Goal: Task Accomplishment & Management: Complete application form

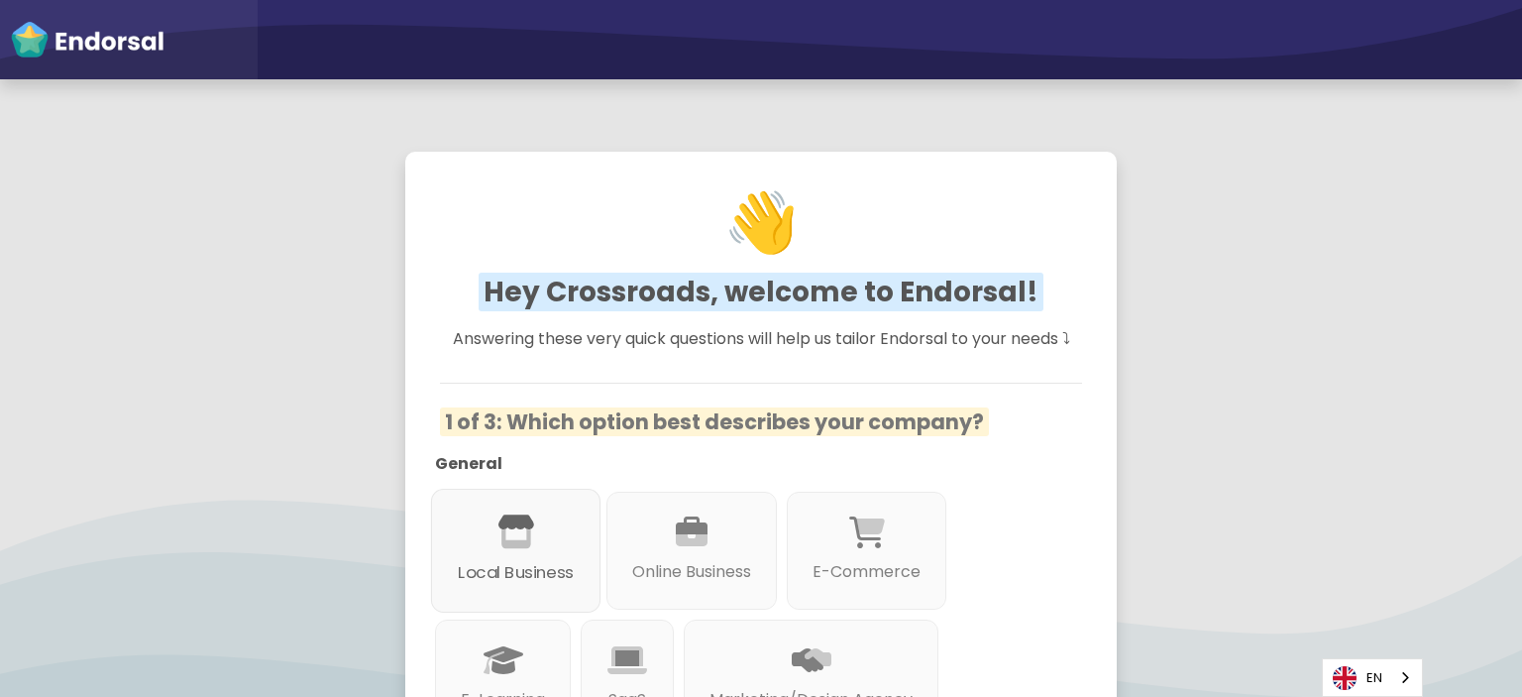
scroll to position [297, 0]
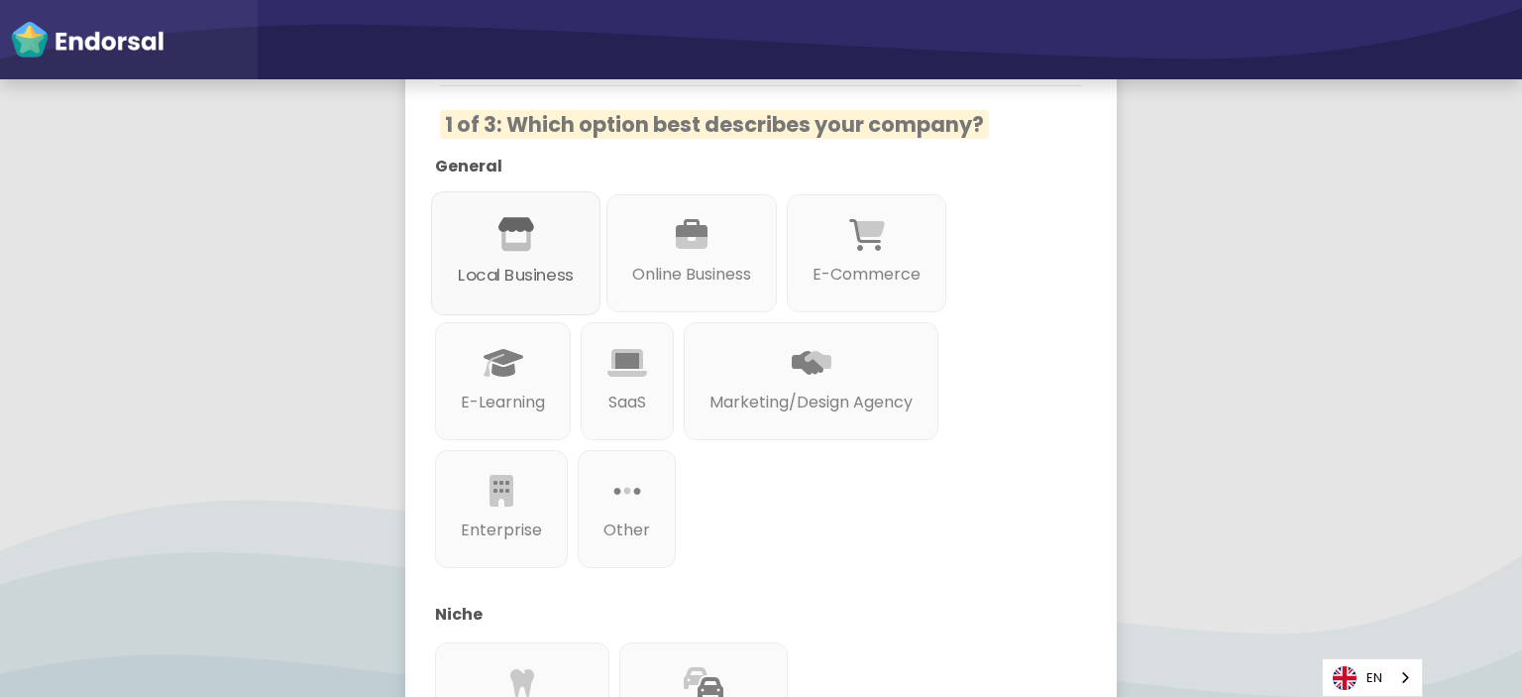
click at [511, 285] on p "Local Business" at bounding box center [516, 275] width 116 height 25
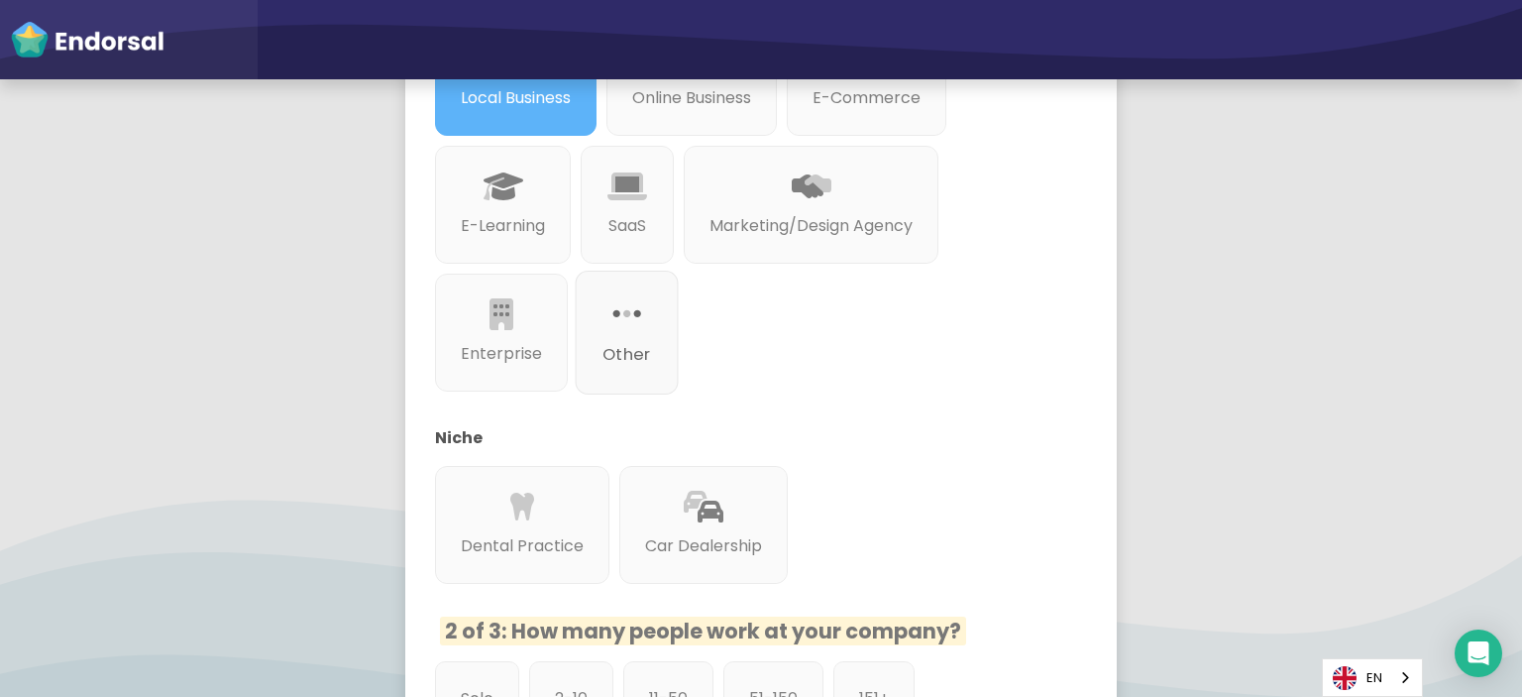
scroll to position [496, 0]
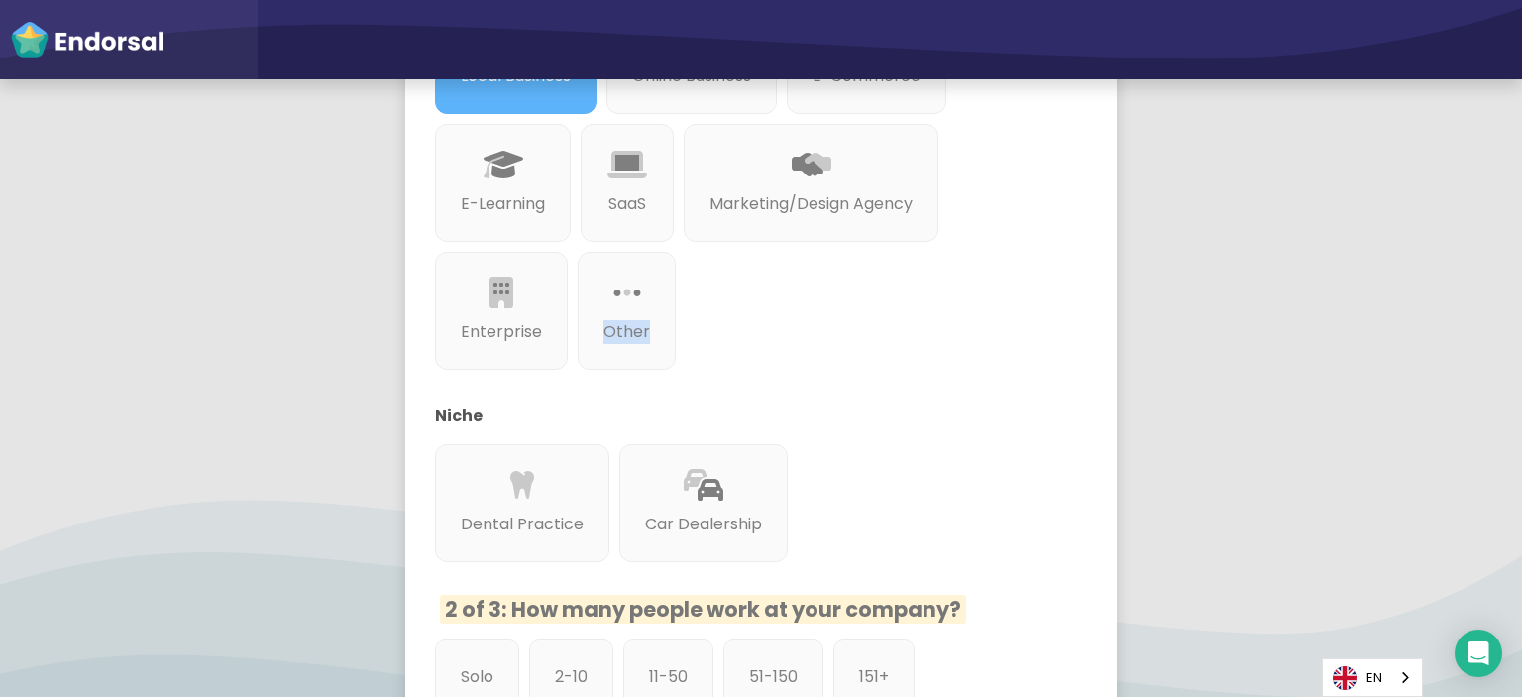
drag, startPoint x: 612, startPoint y: 317, endPoint x: 736, endPoint y: 388, distance: 143.0
click at [736, 388] on div "General Local Business Online Business E-Commerce E-Learning SaaS Marketing/Des…" at bounding box center [746, 263] width 642 height 615
click at [749, 367] on div "General Local Business Online Business E-Commerce E-Learning SaaS Marketing/Des…" at bounding box center [746, 263] width 642 height 615
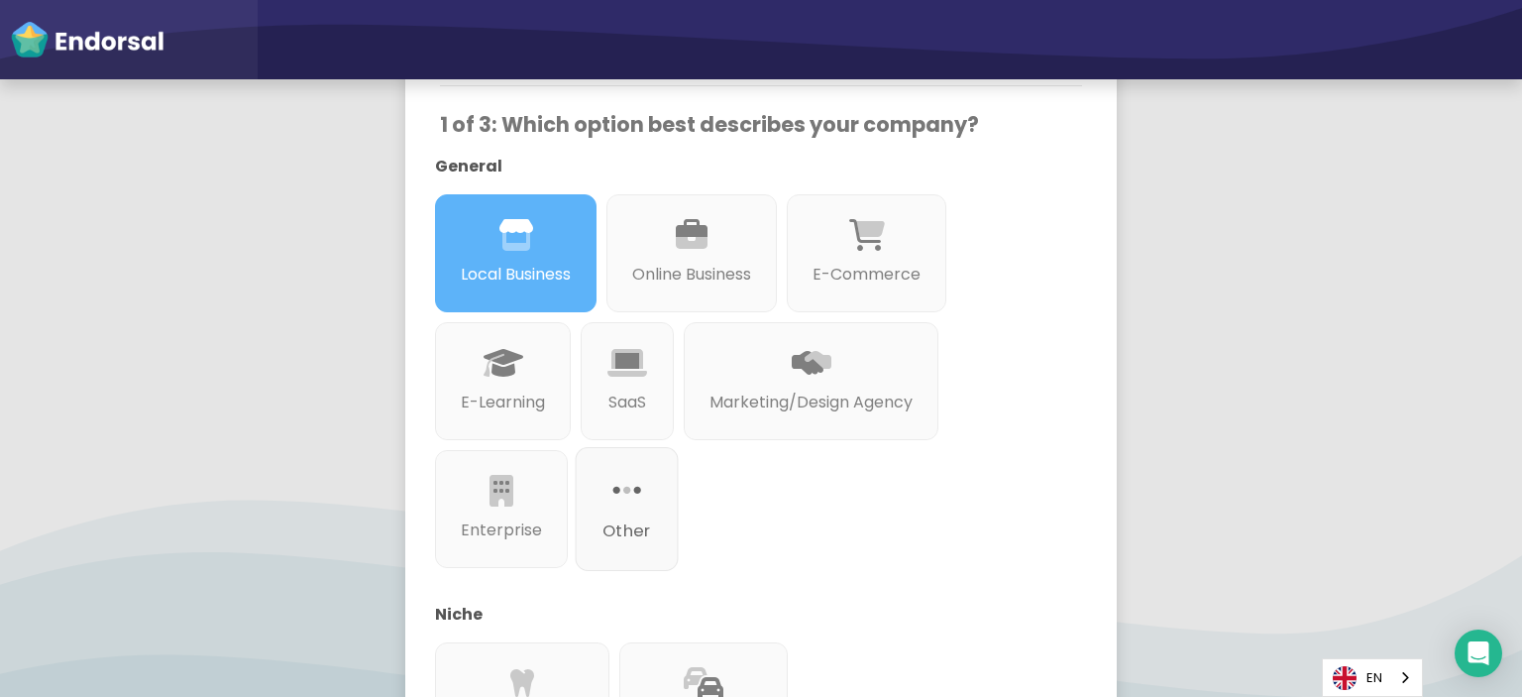
scroll to position [0, 0]
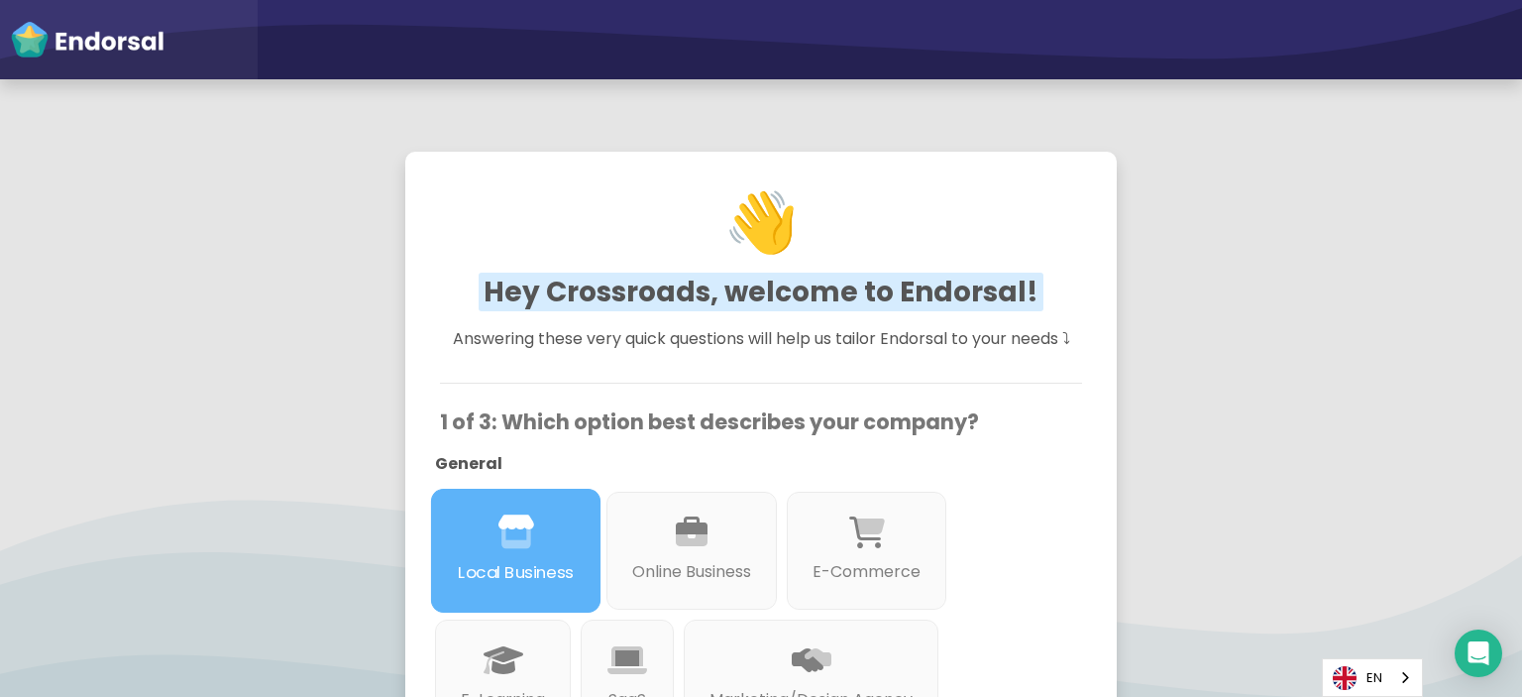
click at [550, 574] on p "Local Business" at bounding box center [516, 572] width 116 height 25
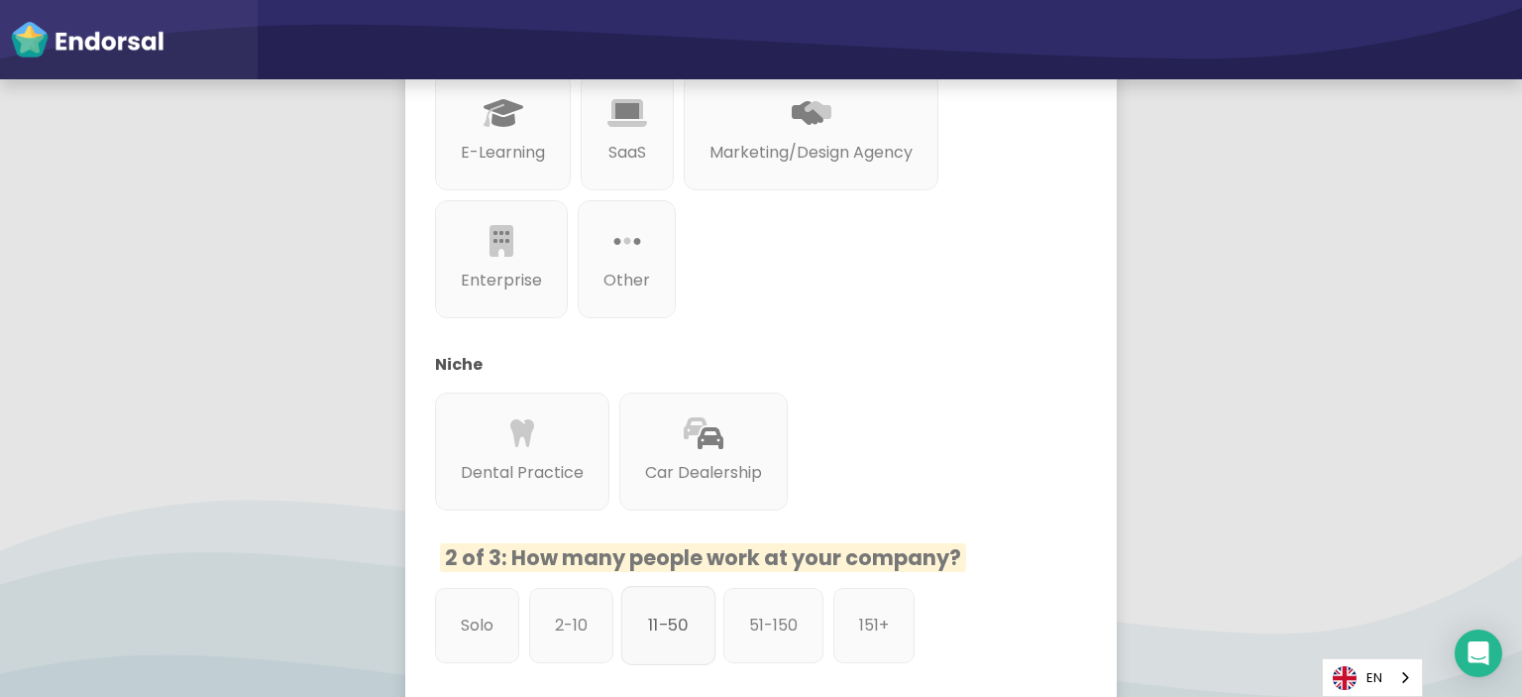
scroll to position [694, 0]
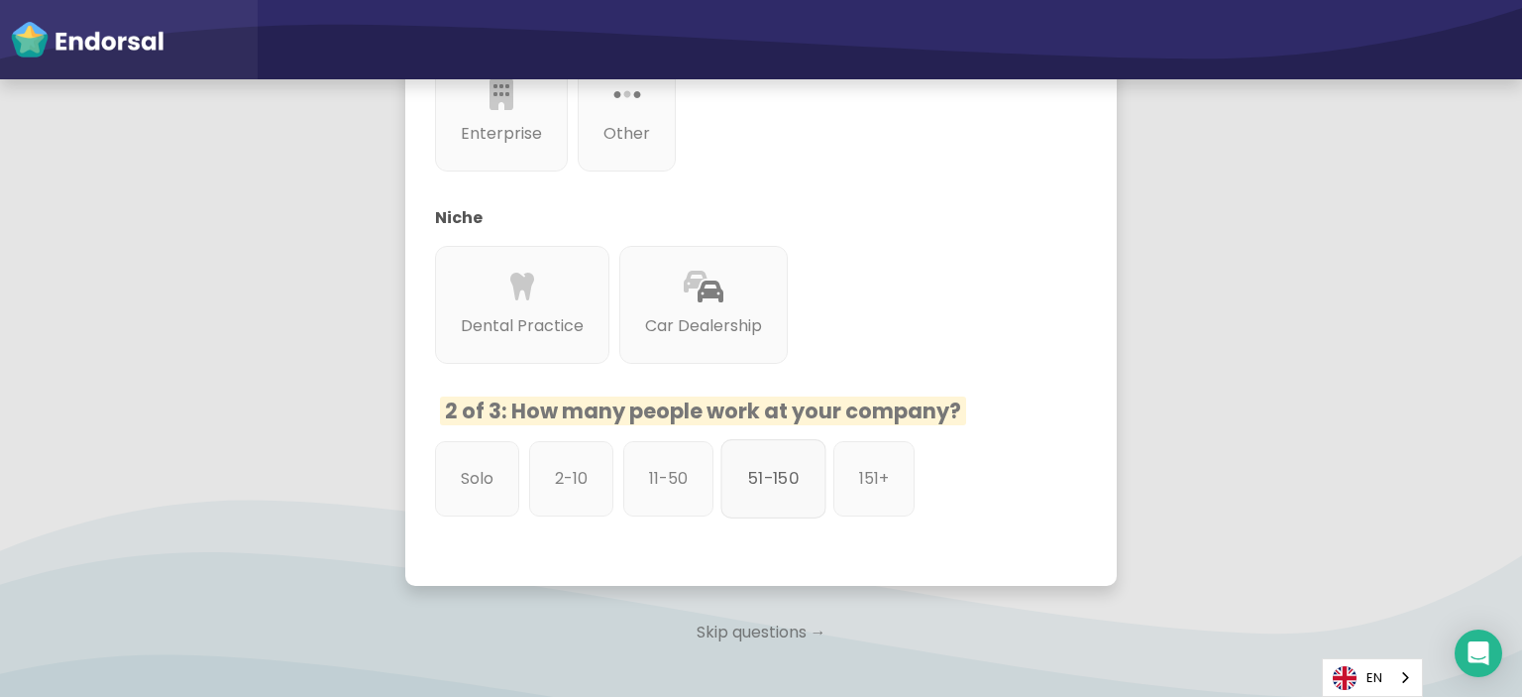
click at [742, 485] on div "51-150" at bounding box center [772, 478] width 105 height 79
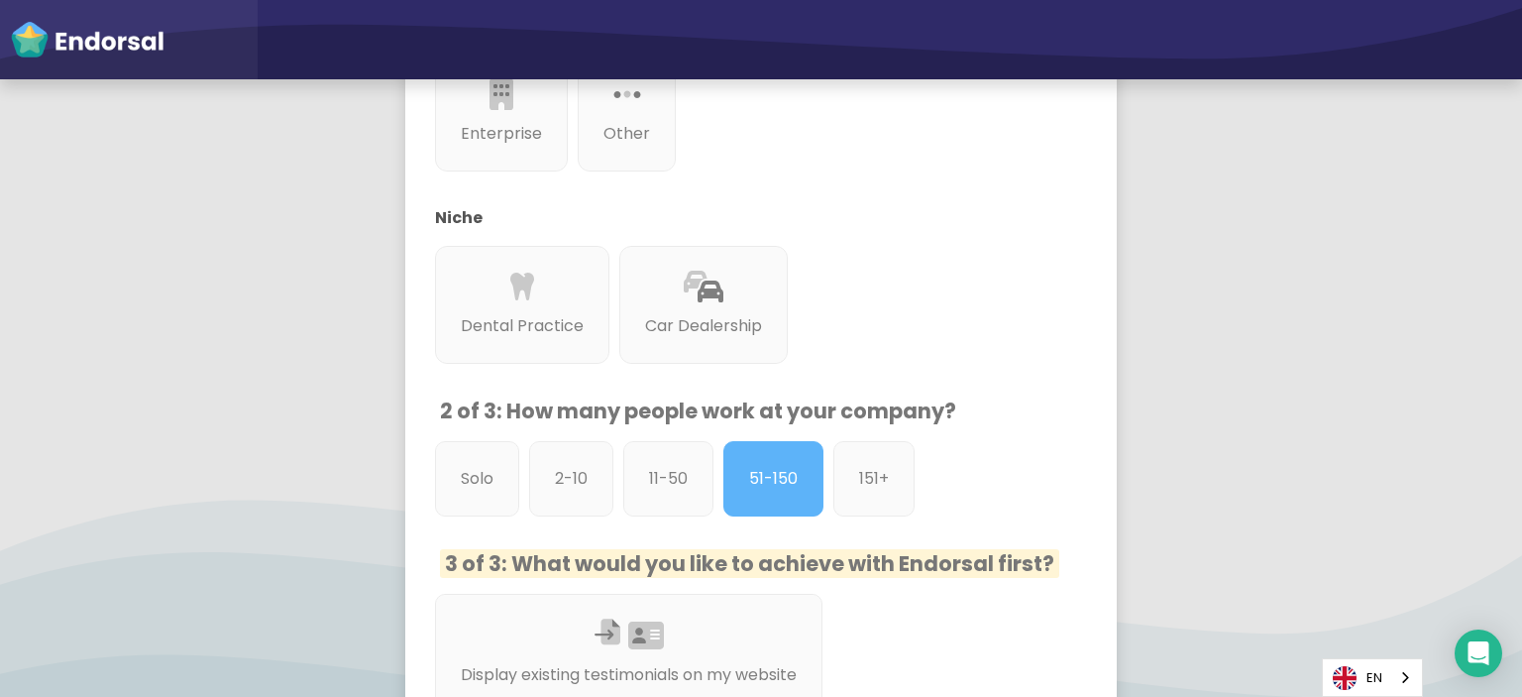
scroll to position [892, 0]
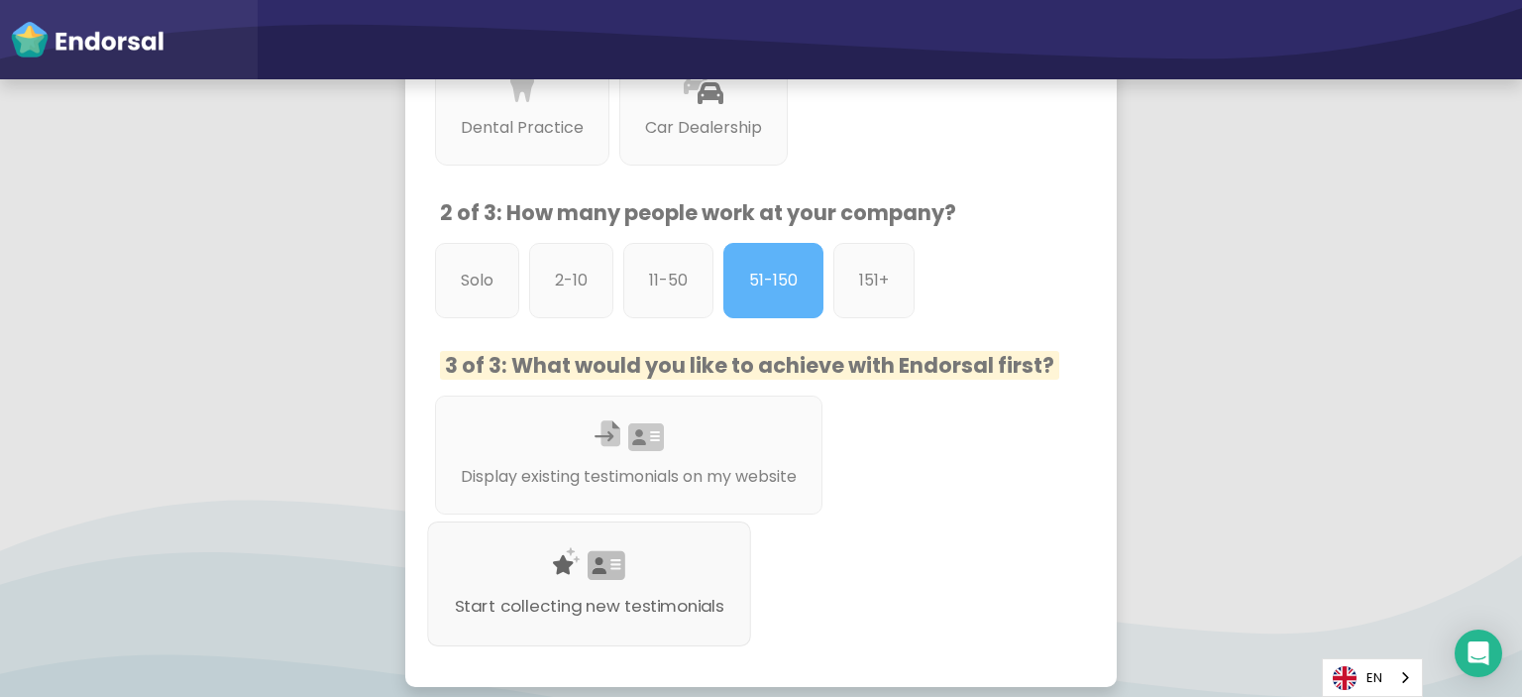
click at [637, 595] on p "Start collecting new testimonials" at bounding box center [590, 606] width 270 height 25
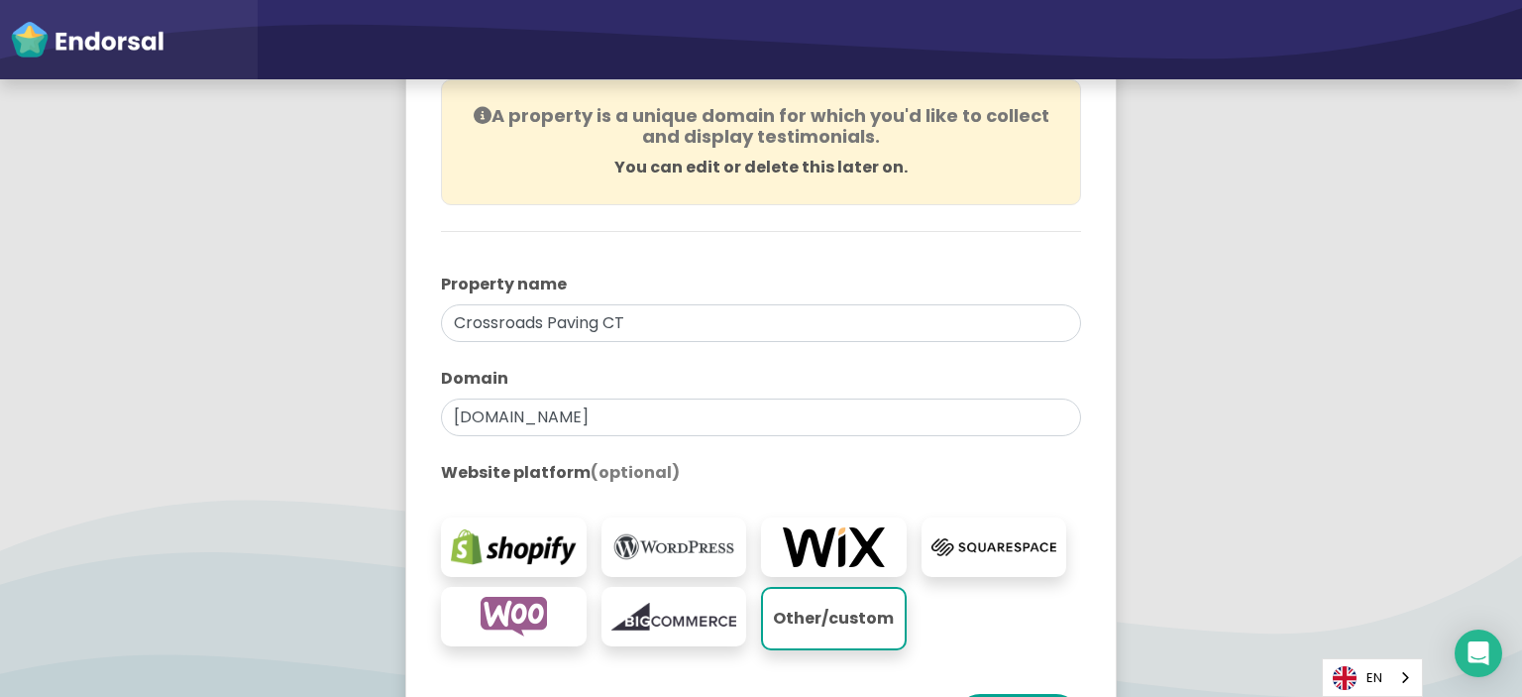
scroll to position [297, 0]
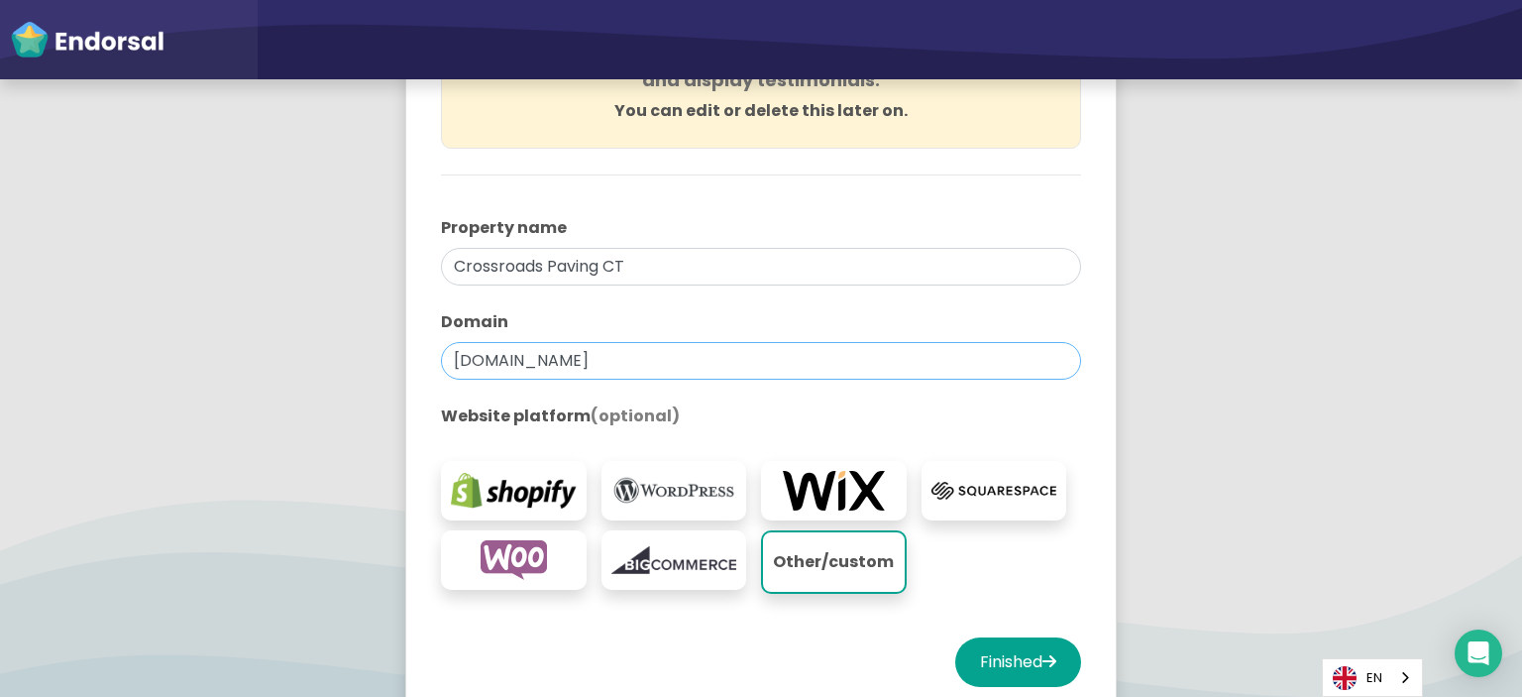
drag, startPoint x: 677, startPoint y: 362, endPoint x: 370, endPoint y: 379, distance: 307.7
click at [370, 379] on app-survey "You're all set! Create your first property to start using Endorsal. A property …" at bounding box center [761, 305] width 1522 height 950
paste input "text"
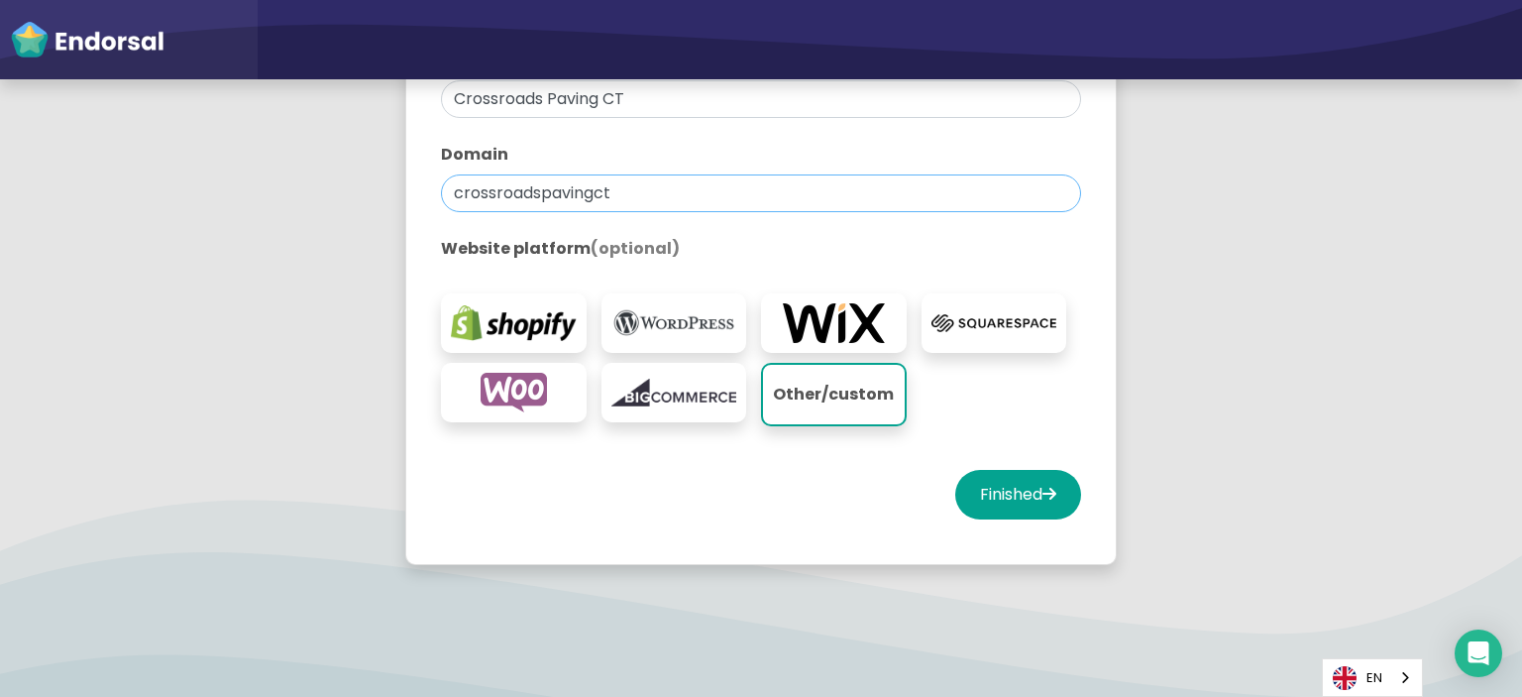
scroll to position [479, 0]
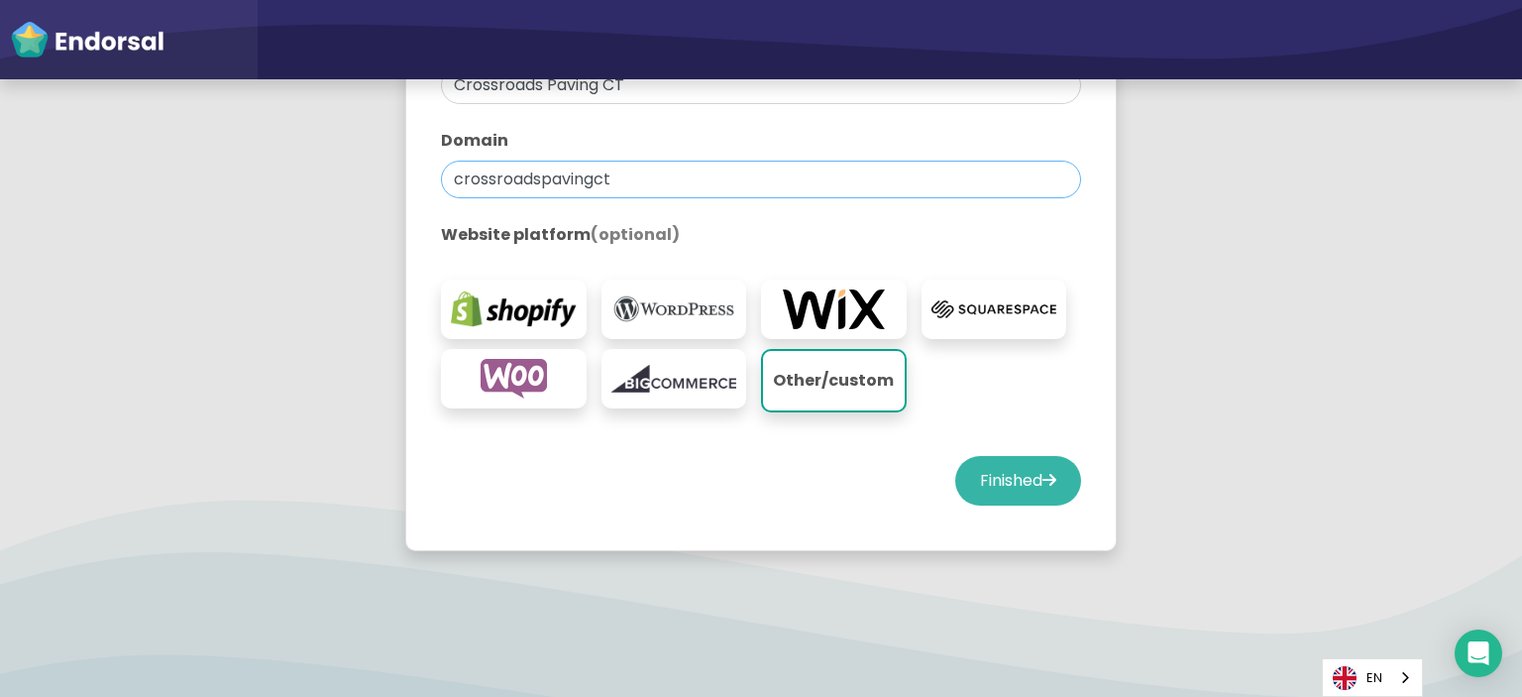
type input "crossroadspavingct"
click at [1006, 491] on button "Finished" at bounding box center [1018, 481] width 126 height 50
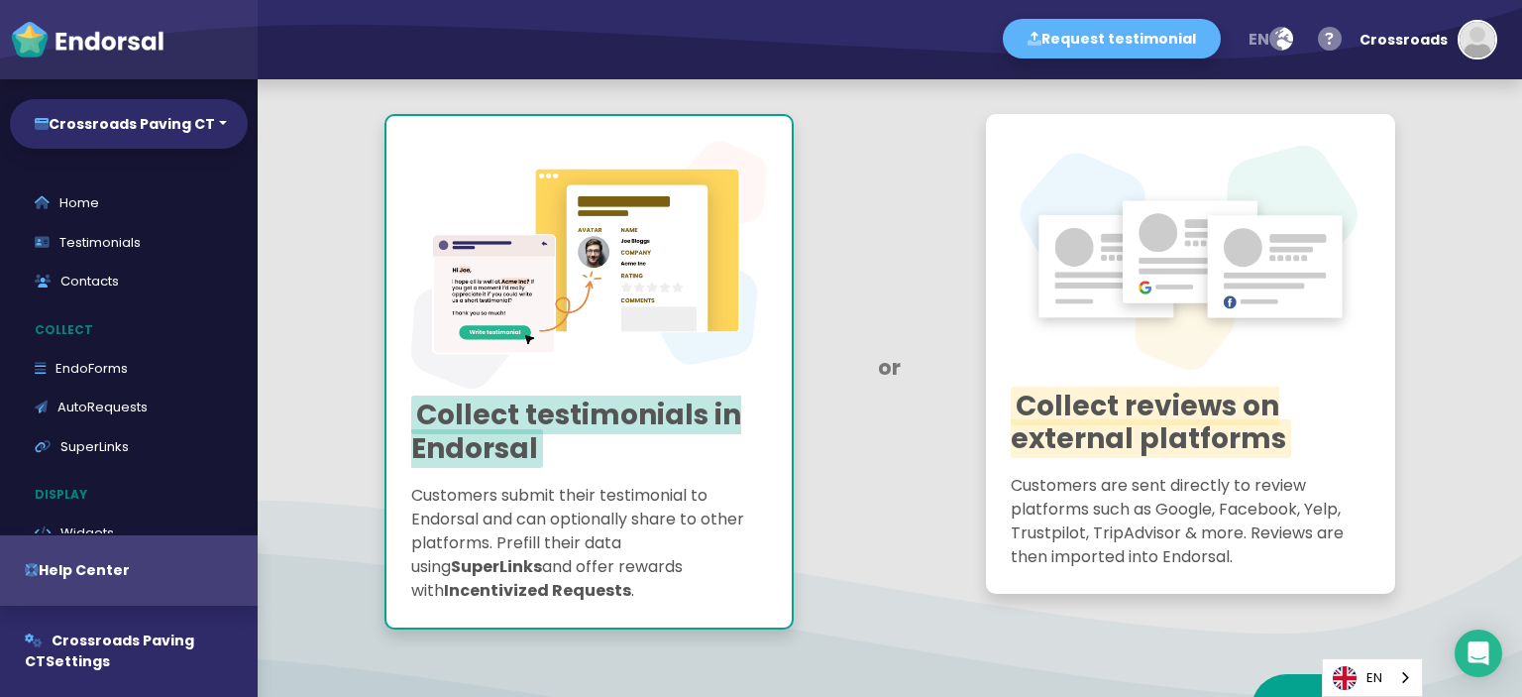
scroll to position [297, 0]
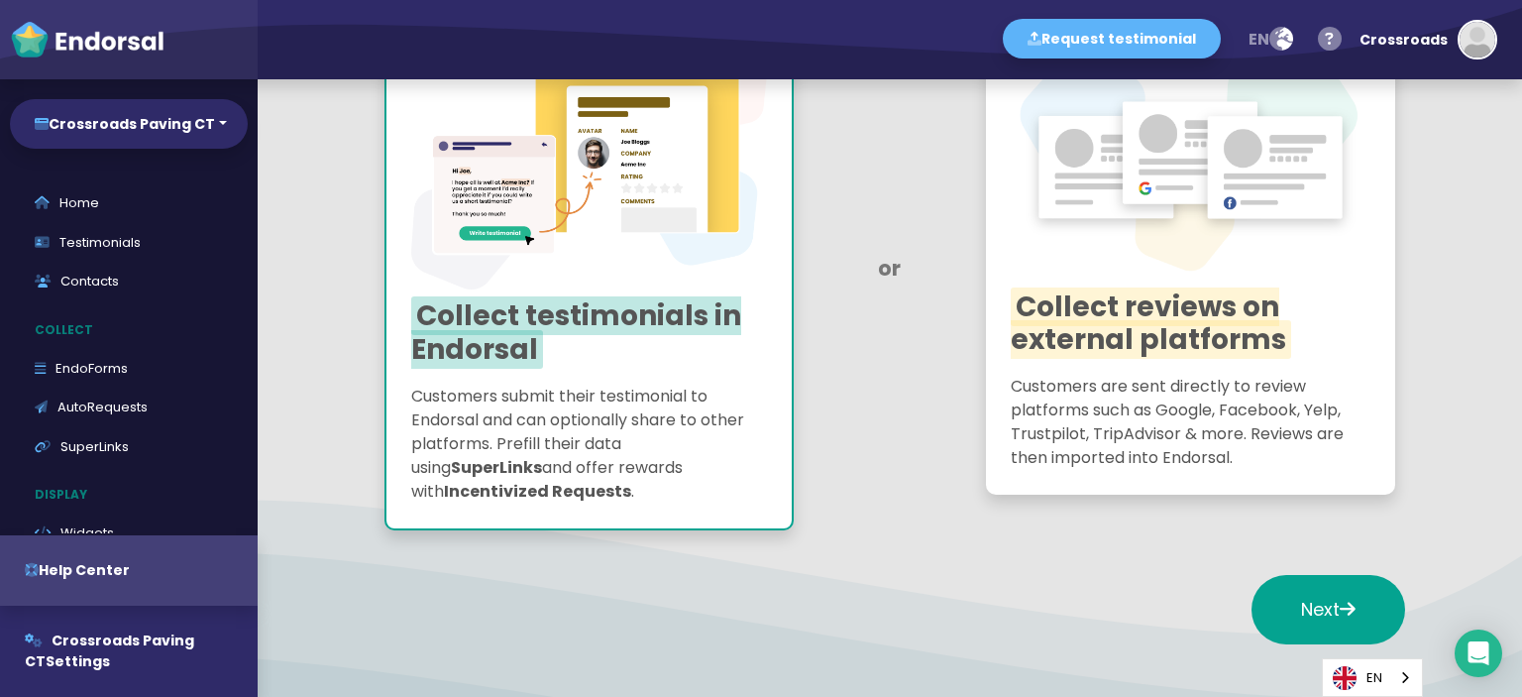
click at [530, 267] on img at bounding box center [589, 166] width 356 height 248
click at [1284, 587] on button "Next" at bounding box center [1329, 609] width 154 height 69
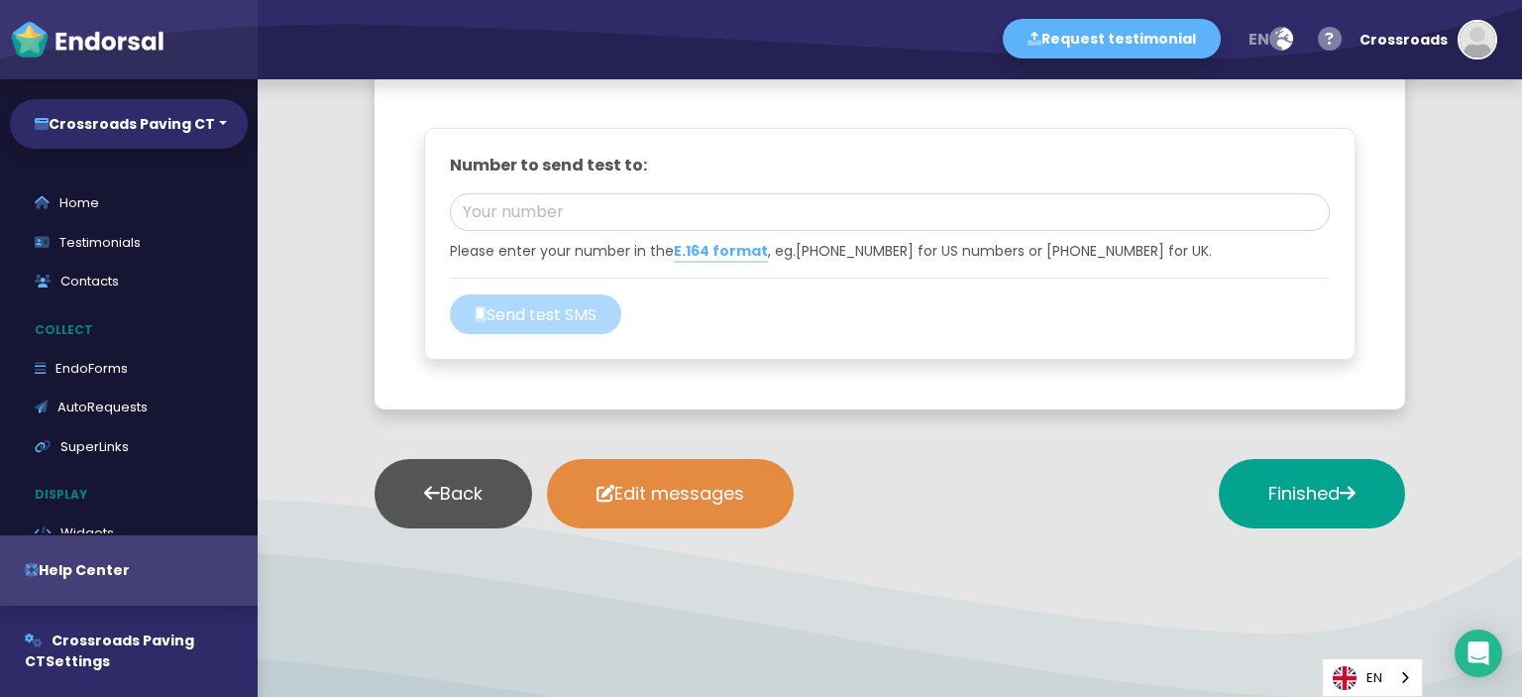
scroll to position [2546, 0]
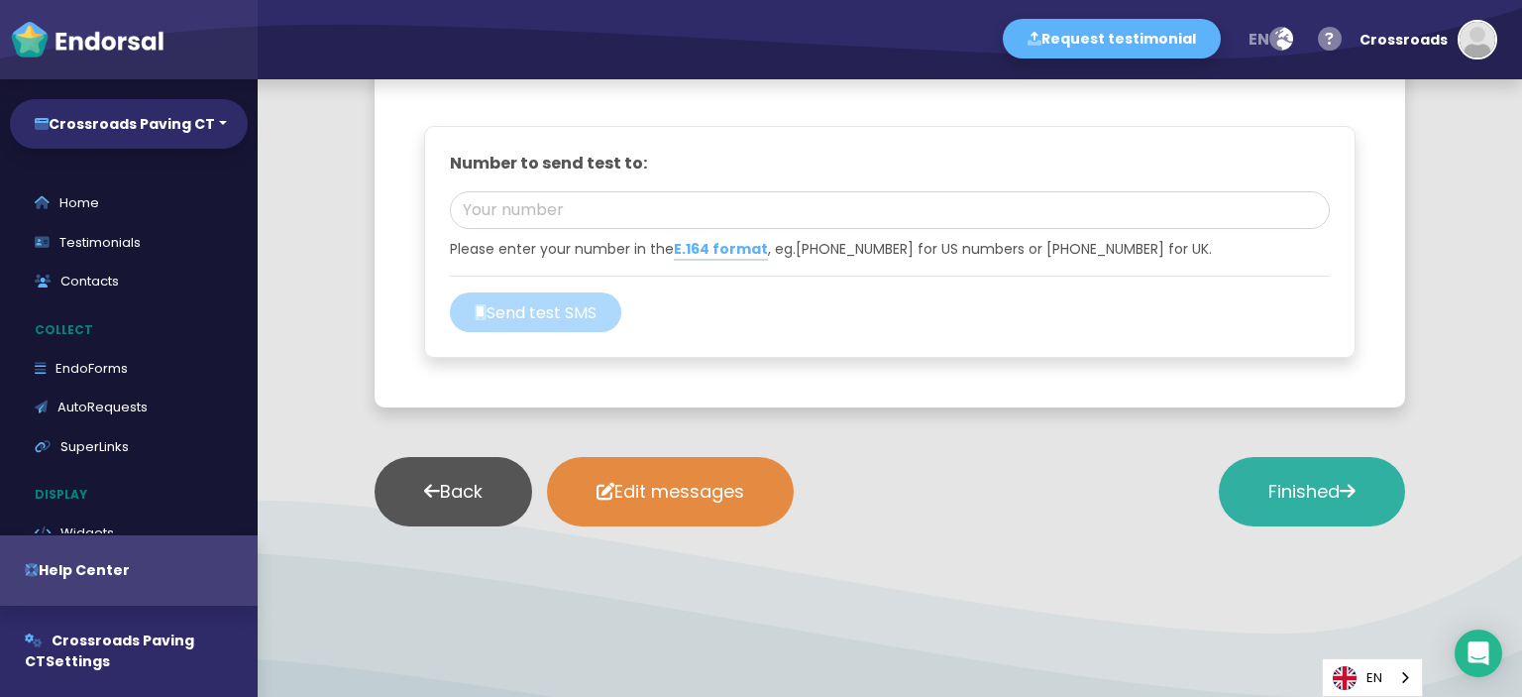
click at [1242, 486] on button "Finished" at bounding box center [1312, 491] width 186 height 69
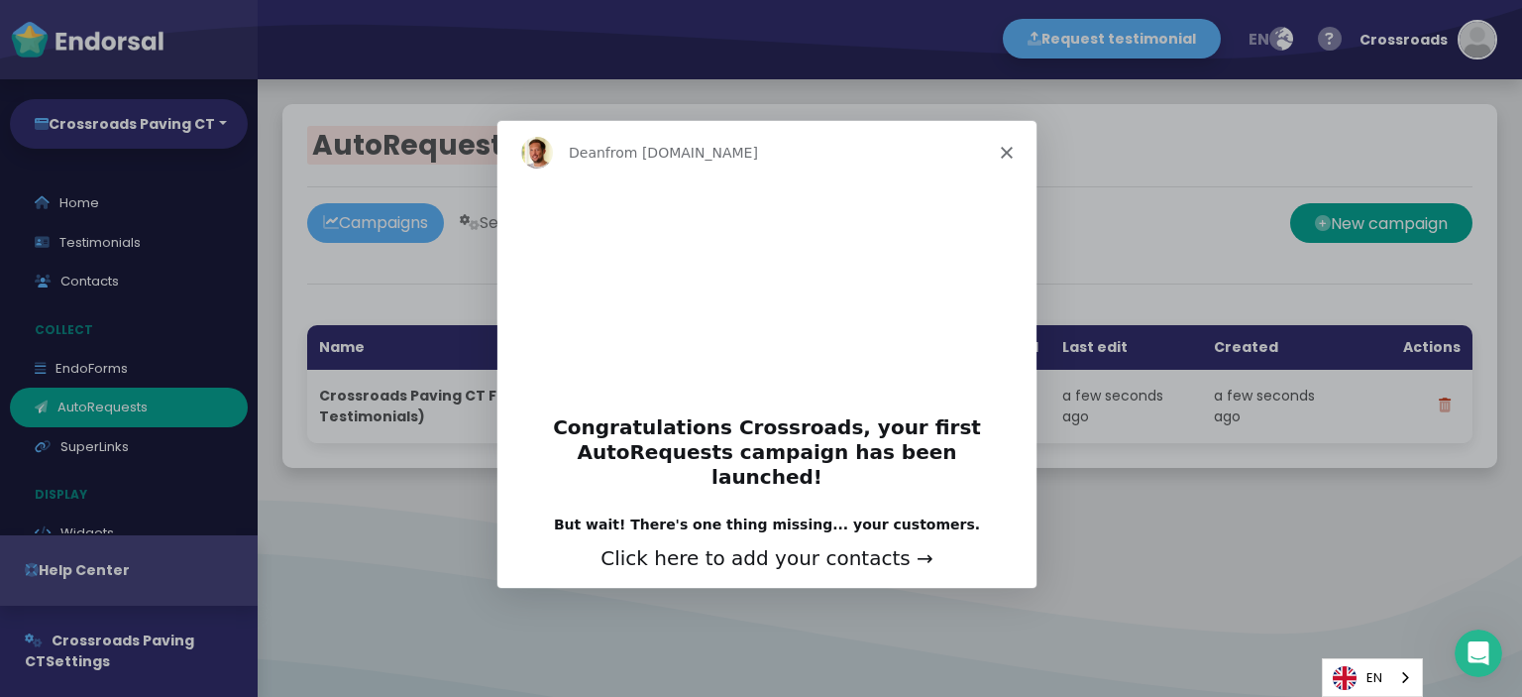
click at [1109, 222] on div "Product tour overlay" at bounding box center [761, 348] width 1522 height 697
click at [1010, 153] on polygon "Close" at bounding box center [1006, 151] width 12 height 12
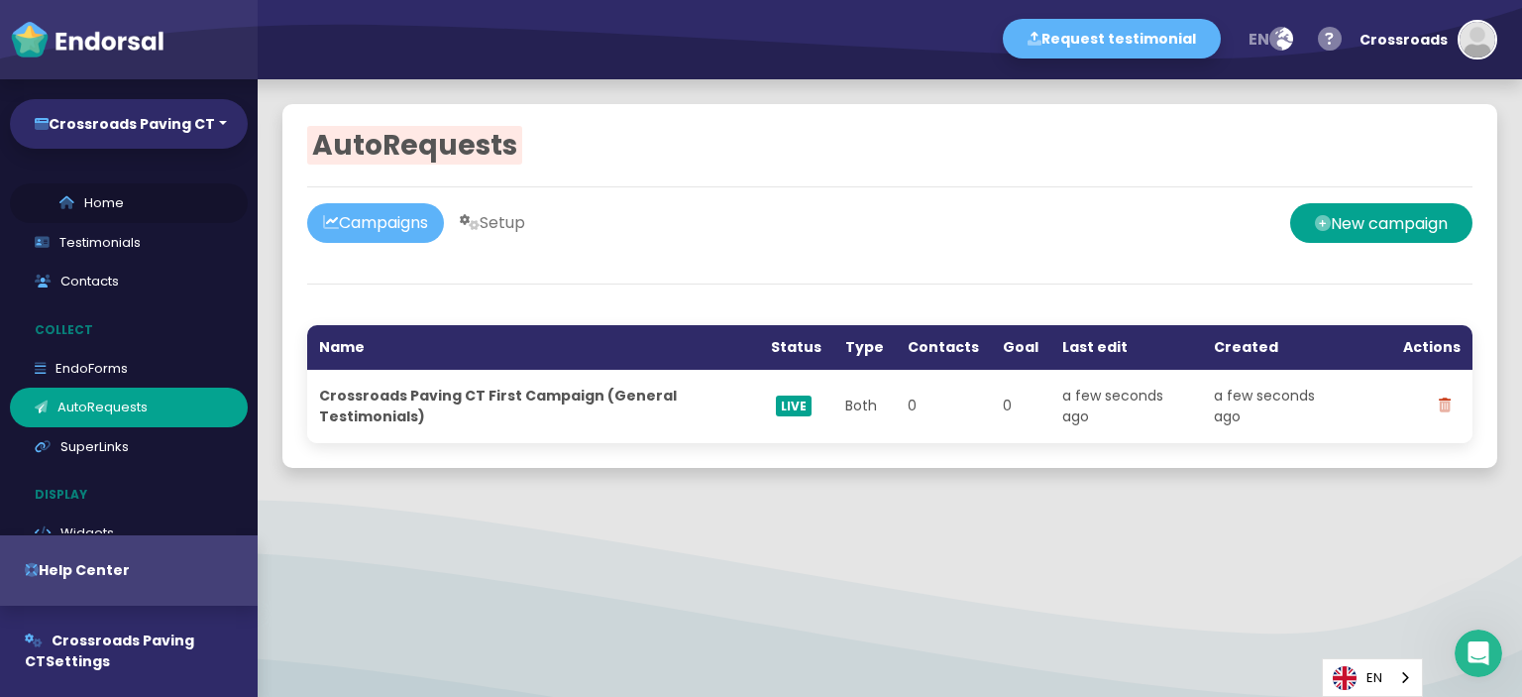
click at [130, 196] on link "Home" at bounding box center [129, 203] width 238 height 40
select select "14"
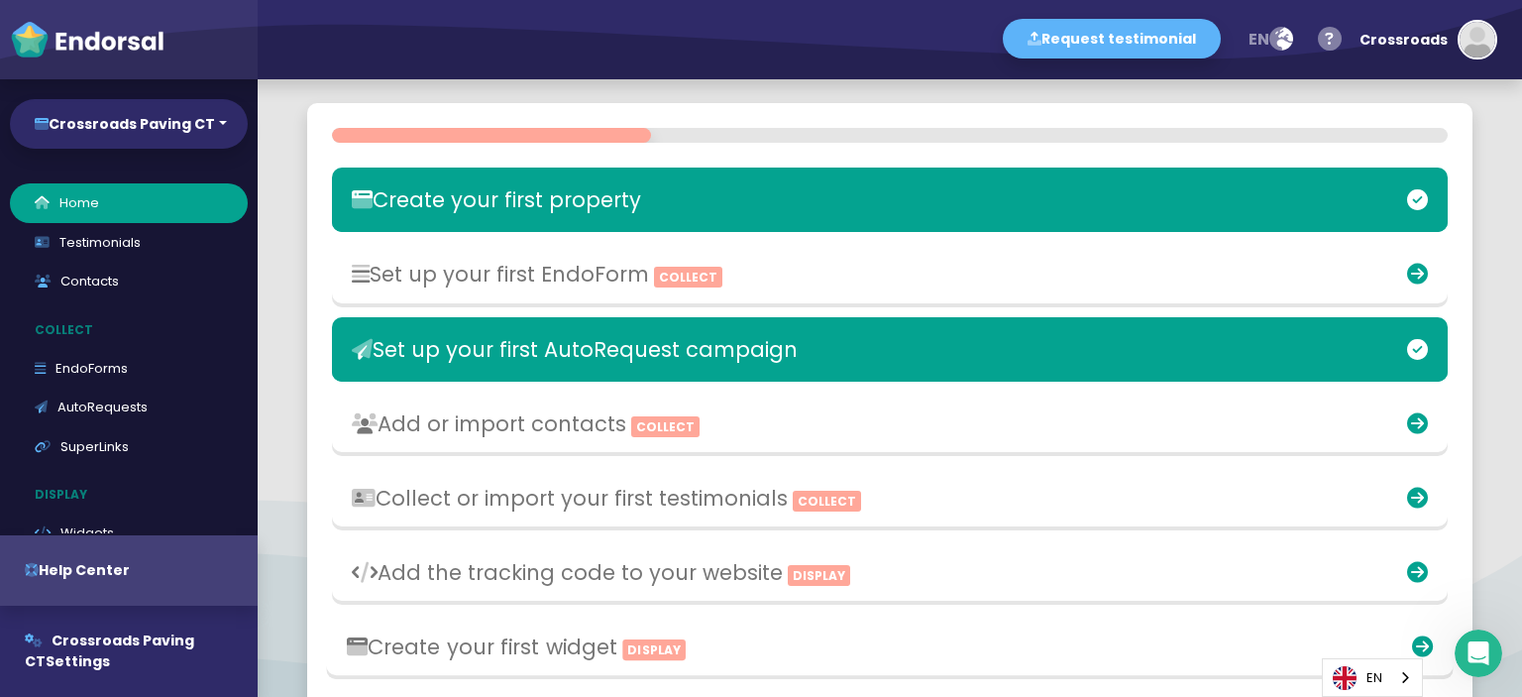
scroll to position [266, 0]
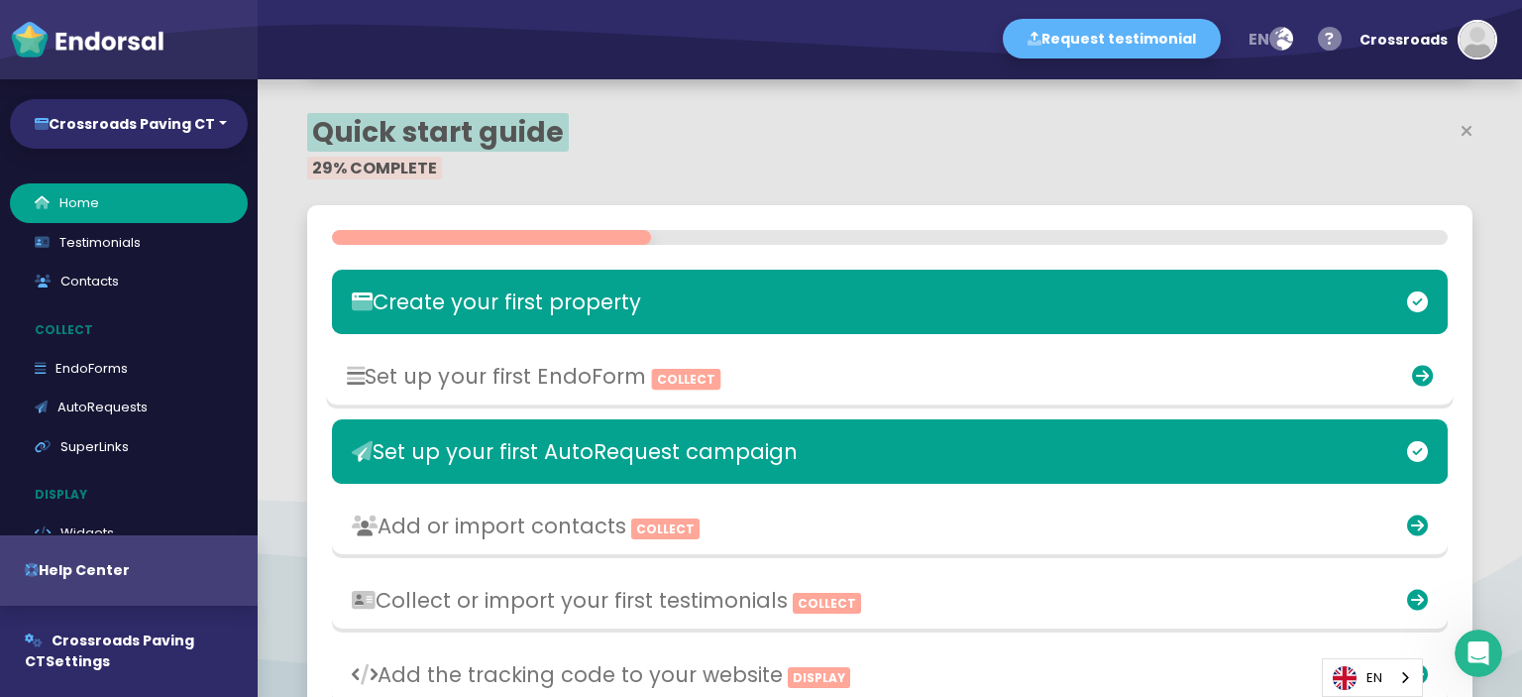
click at [513, 385] on h3 "Set up your first EndoForm Collect" at bounding box center [706, 376] width 718 height 25
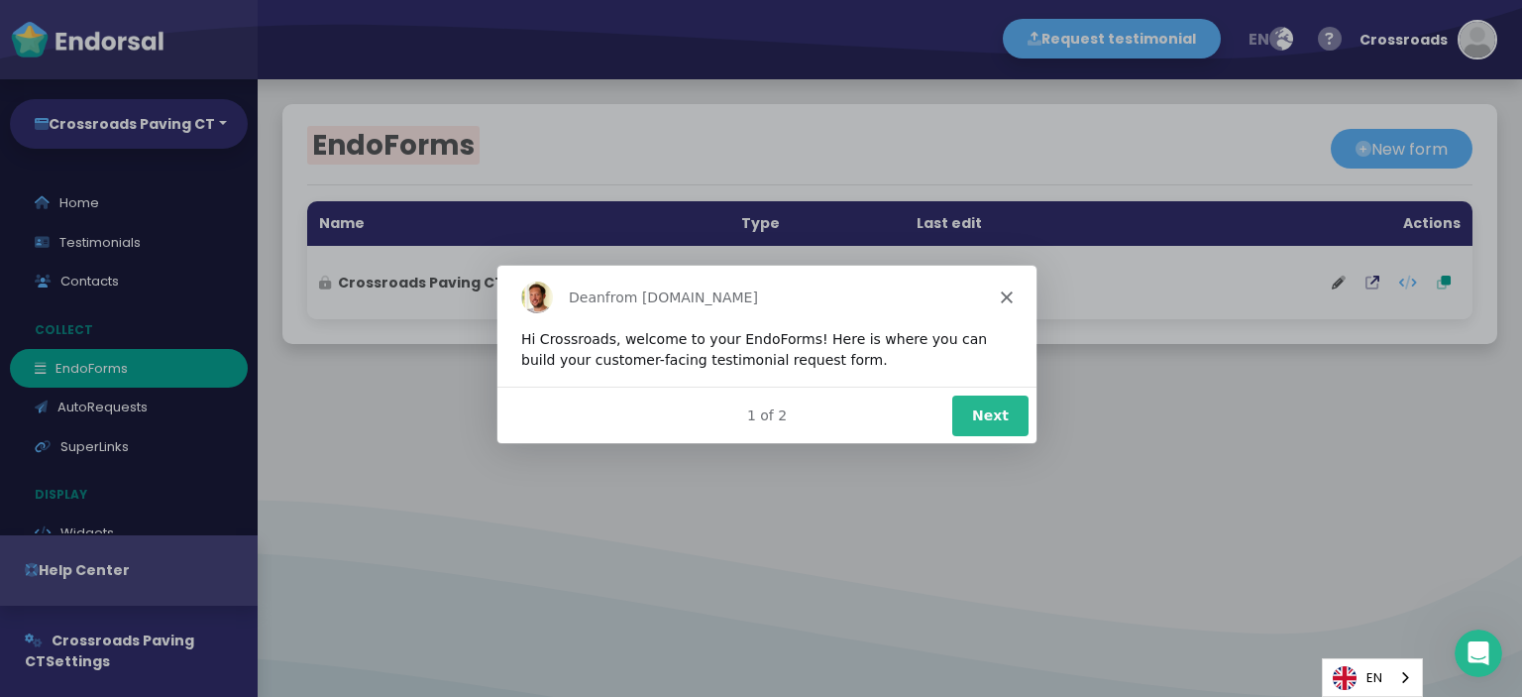
click at [1007, 407] on button "Next" at bounding box center [989, 413] width 76 height 41
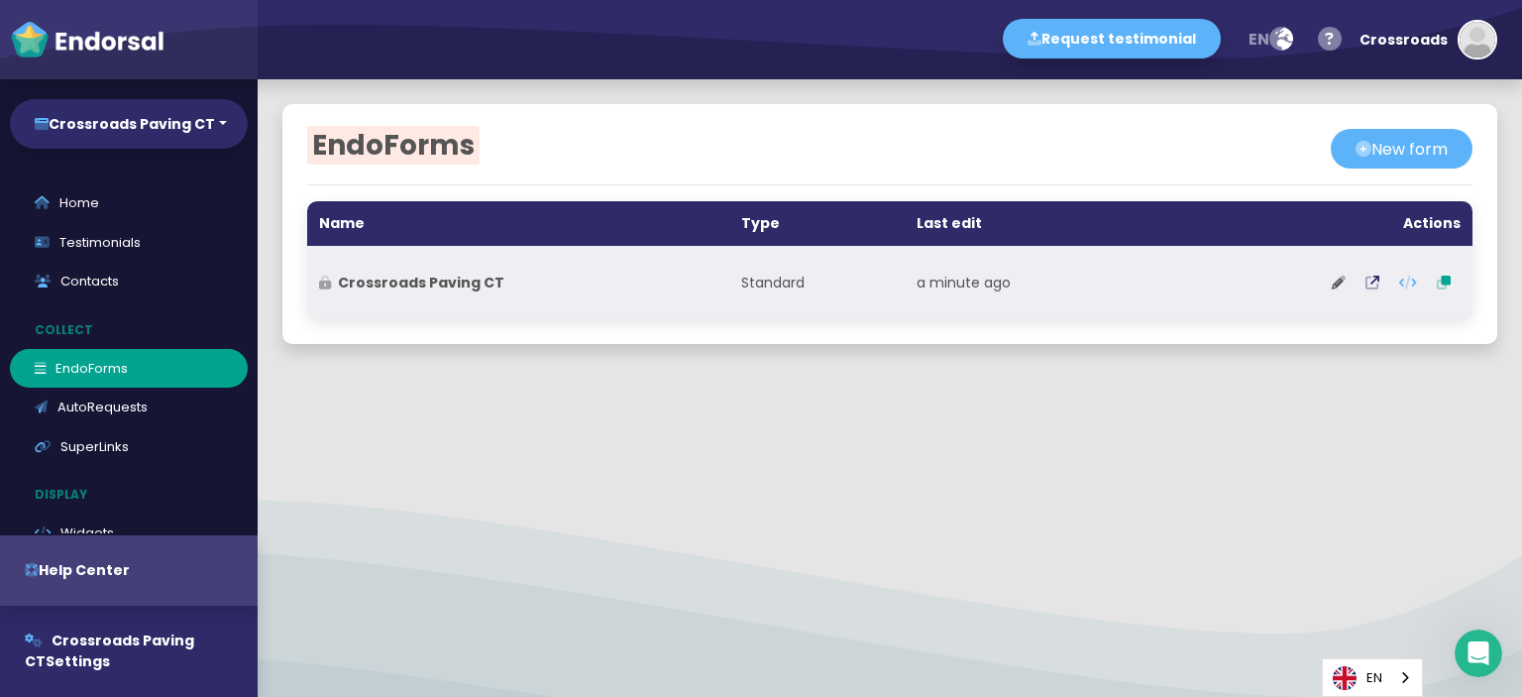
click at [663, 297] on th "Crossroads Paving CT" at bounding box center [518, 282] width 422 height 73
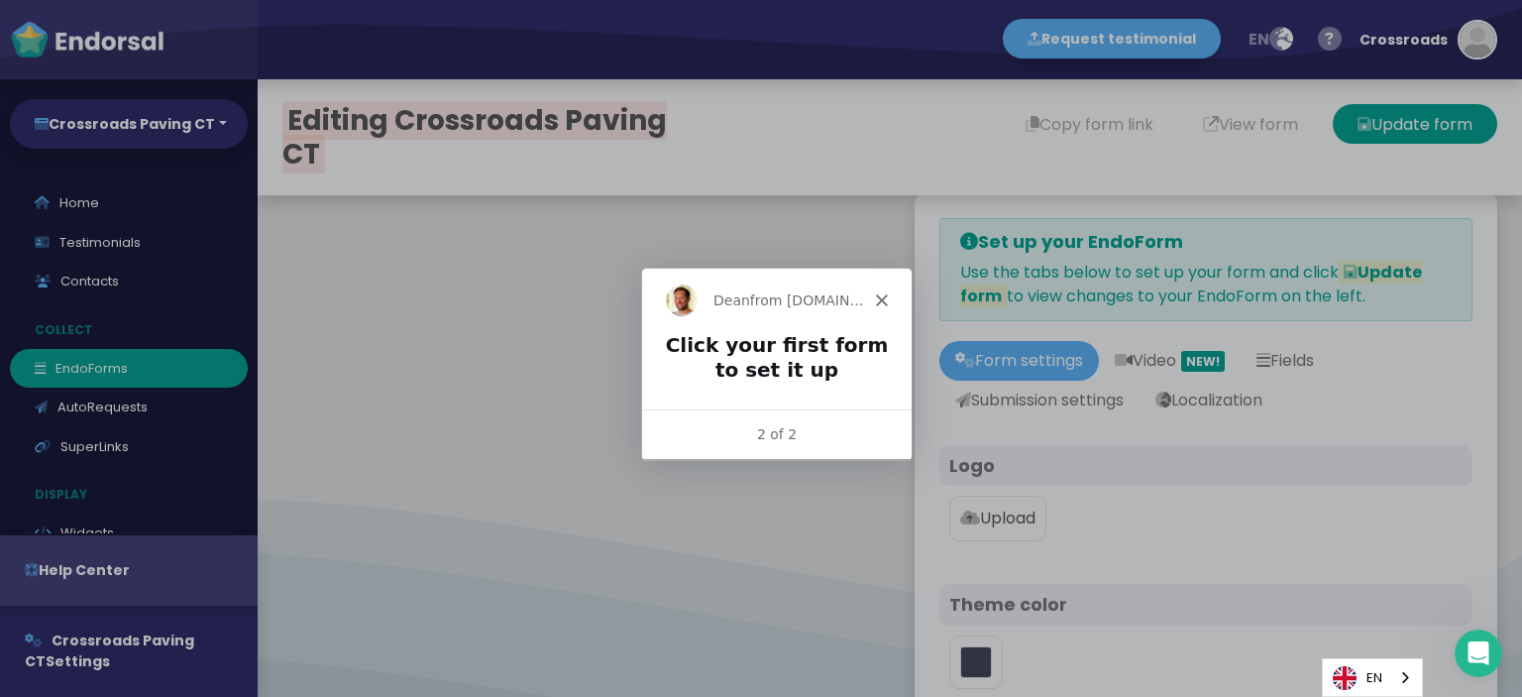
click at [876, 298] on icon "Close" at bounding box center [881, 299] width 12 height 12
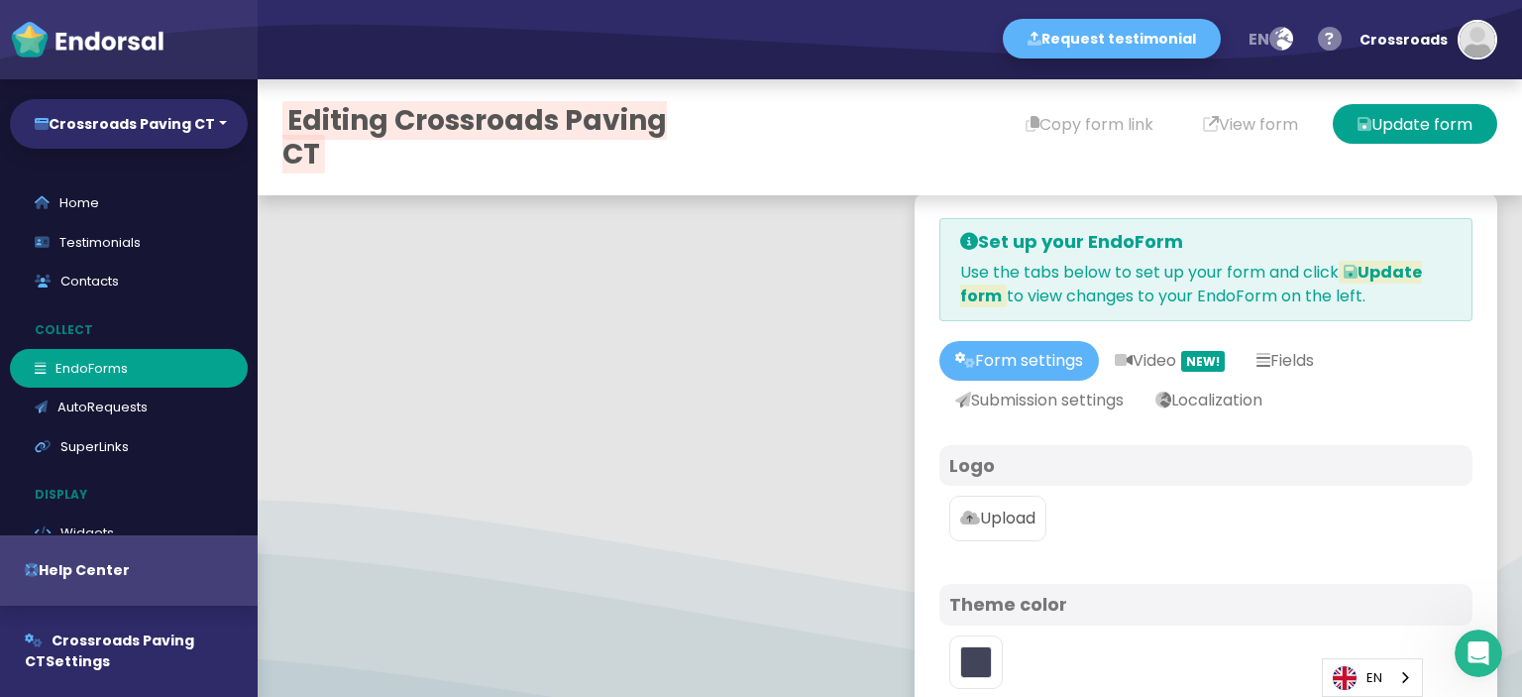
type input "#5DB3F9"
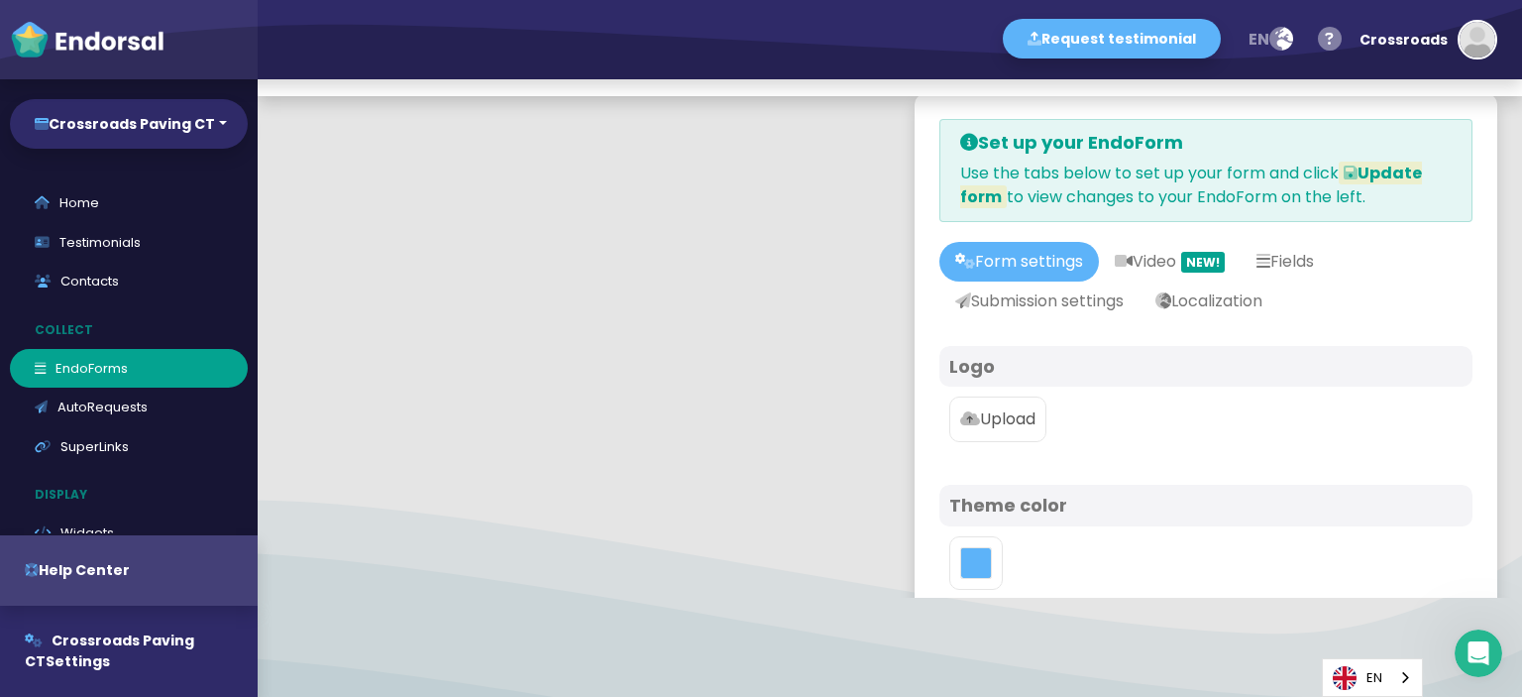
click at [1009, 420] on p "Upload" at bounding box center [997, 419] width 75 height 24
click at [0, 0] on input "Upload" at bounding box center [0, 0] width 0 height 0
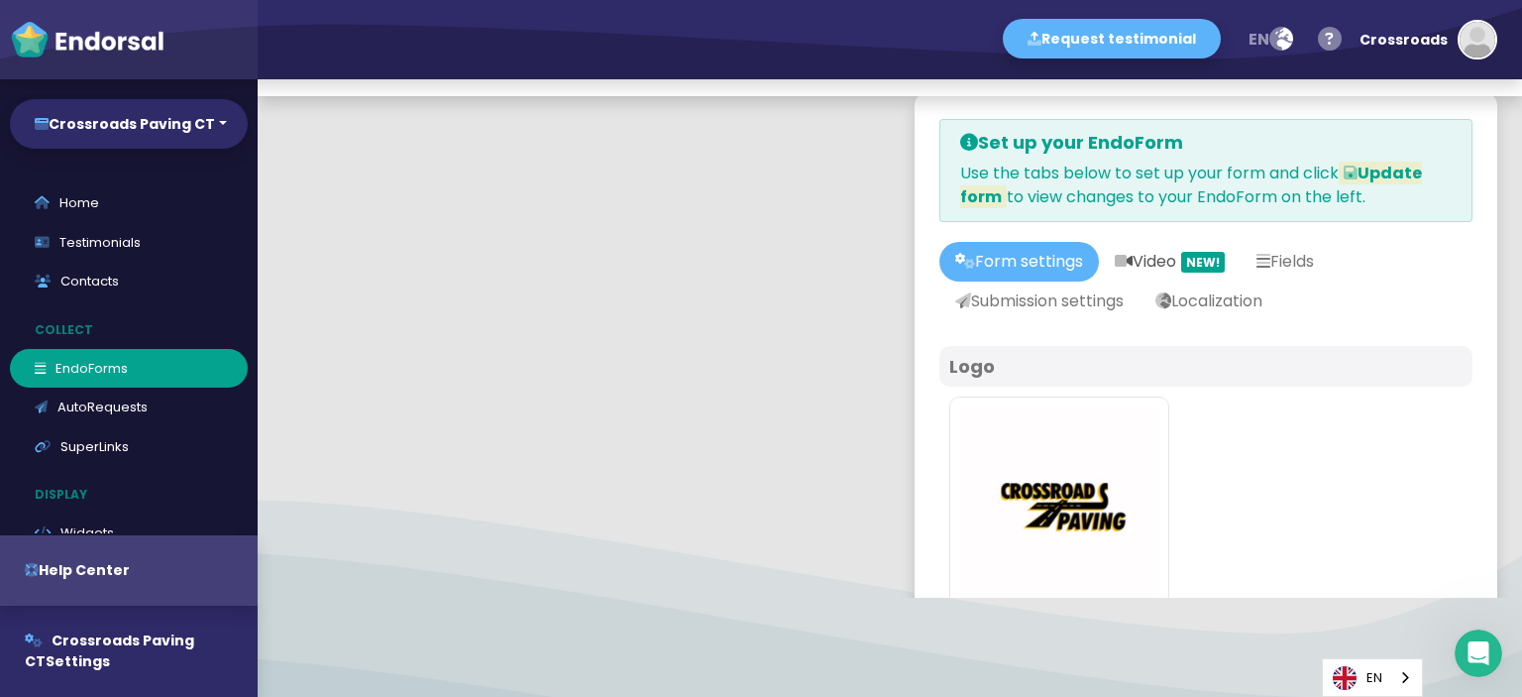
click at [1161, 261] on link "Video NEW!" at bounding box center [1170, 262] width 142 height 40
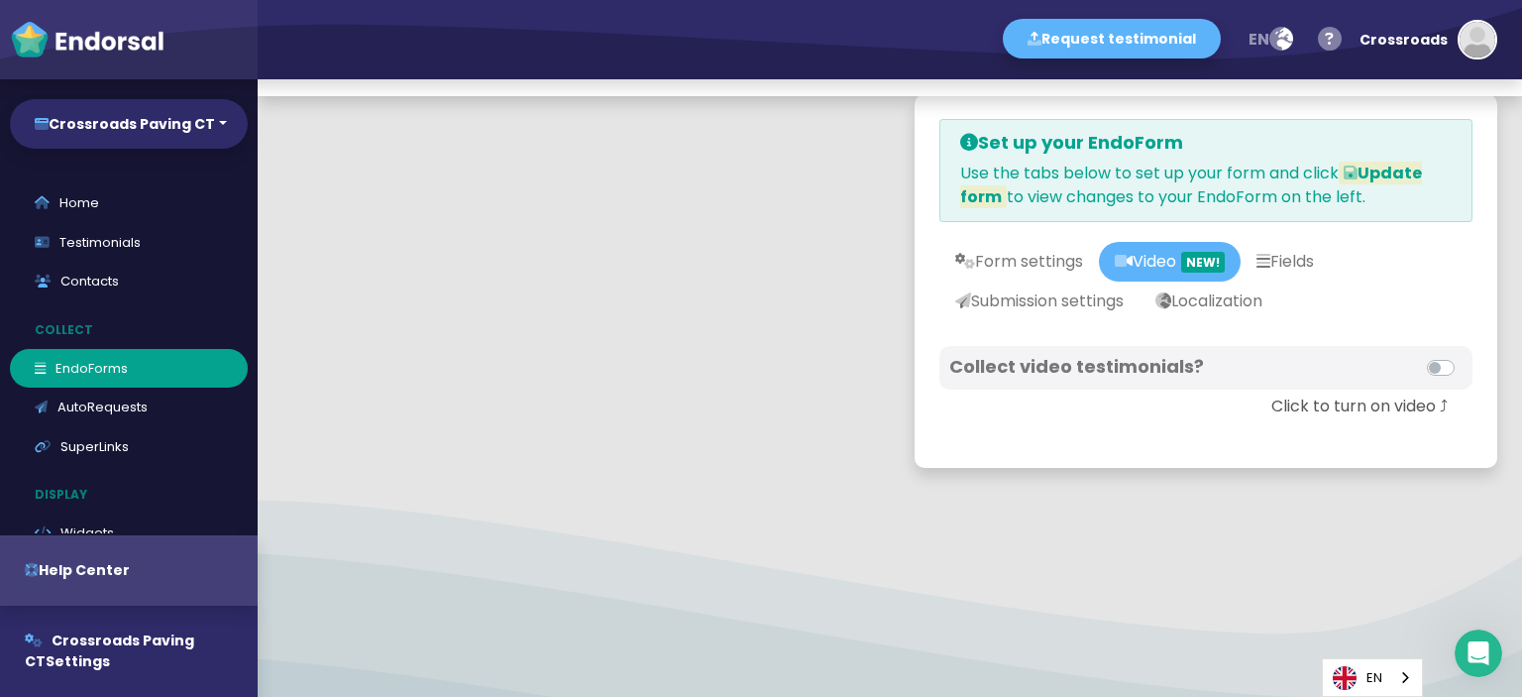
click at [1153, 370] on h4 "Collect video testimonials?" at bounding box center [1077, 367] width 257 height 22
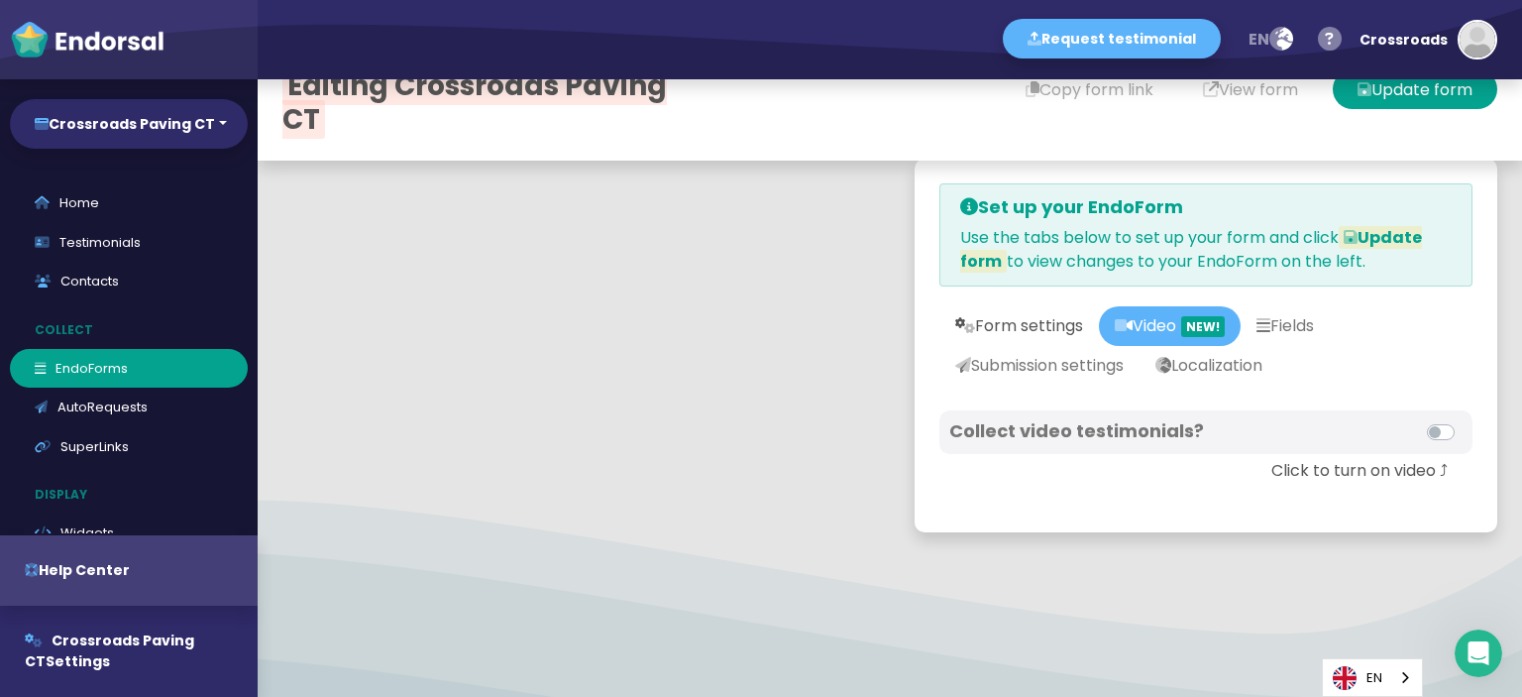
scroll to position [0, 0]
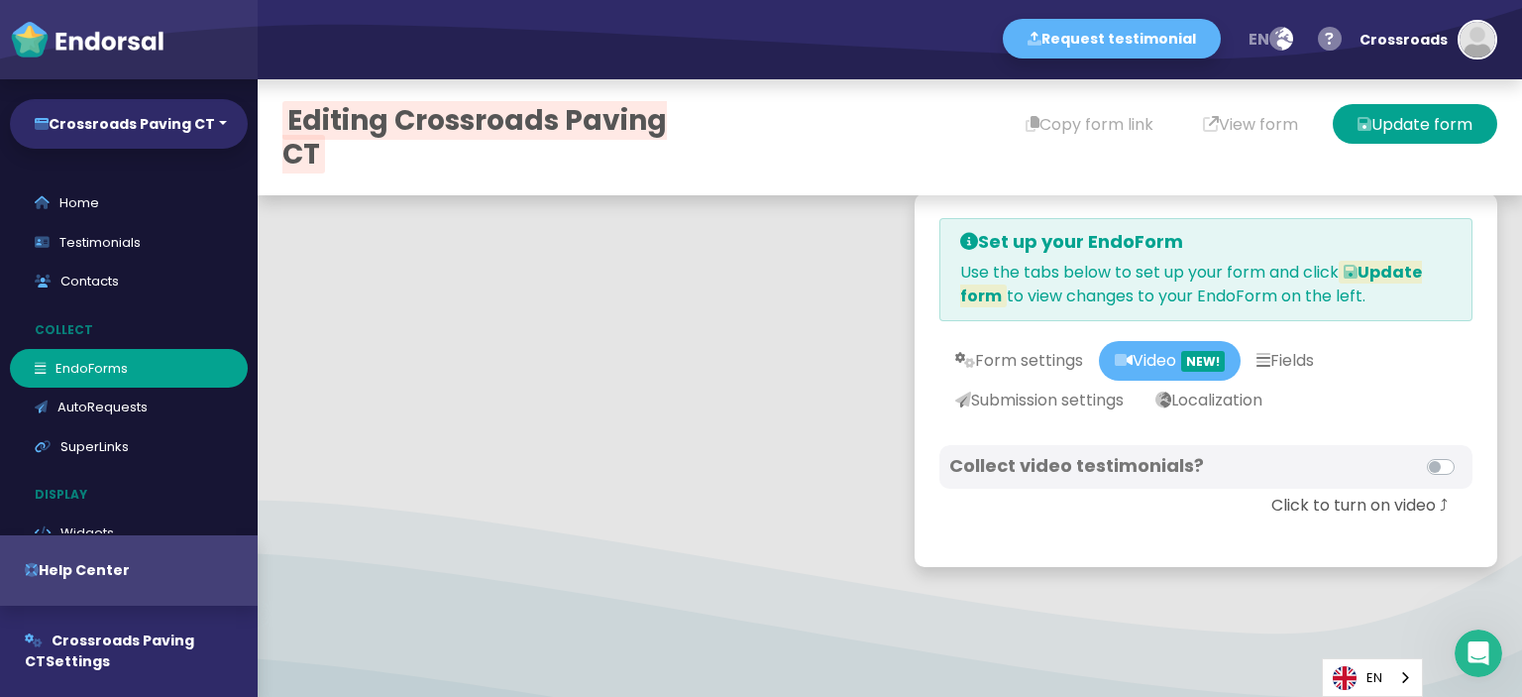
click at [1463, 455] on label at bounding box center [1463, 455] width 0 height 0
click at [0, 0] on input "checkbox" at bounding box center [0, 0] width 0 height 0
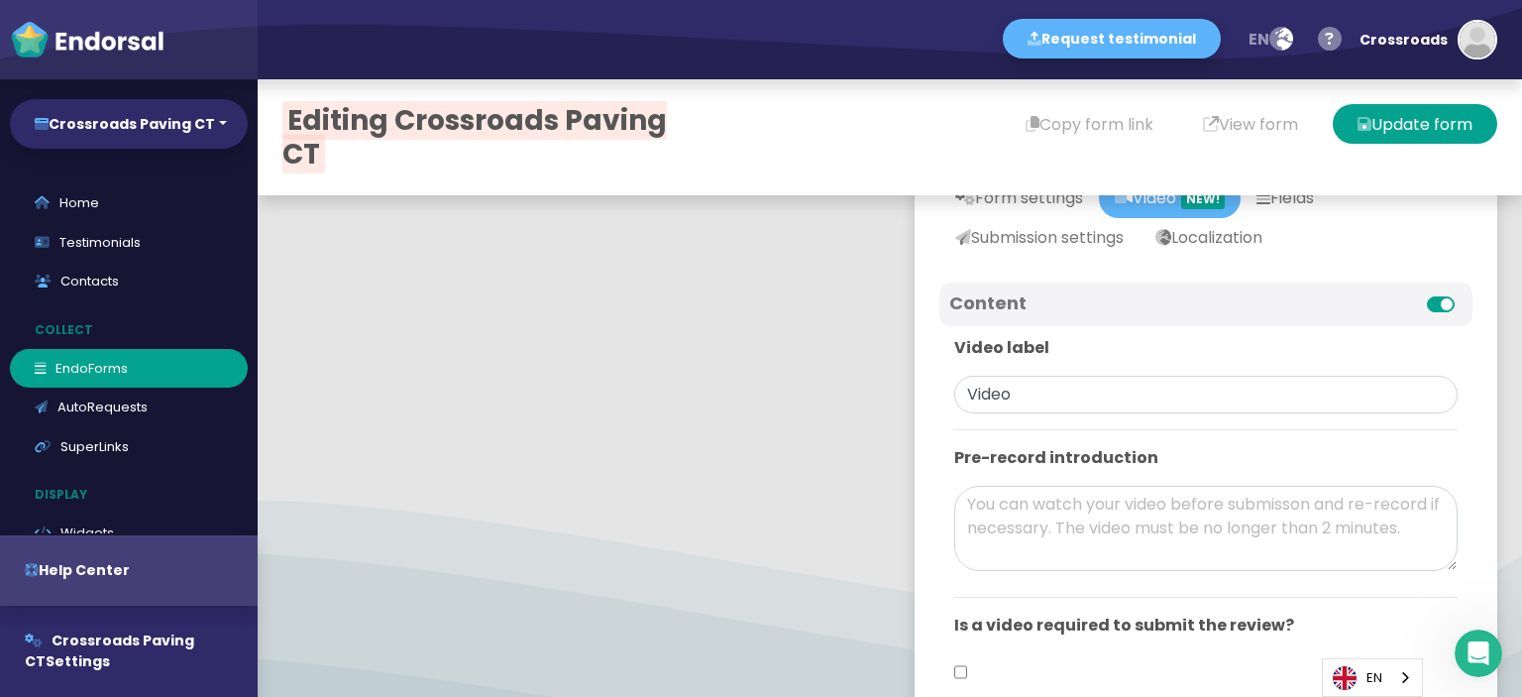
scroll to position [99, 0]
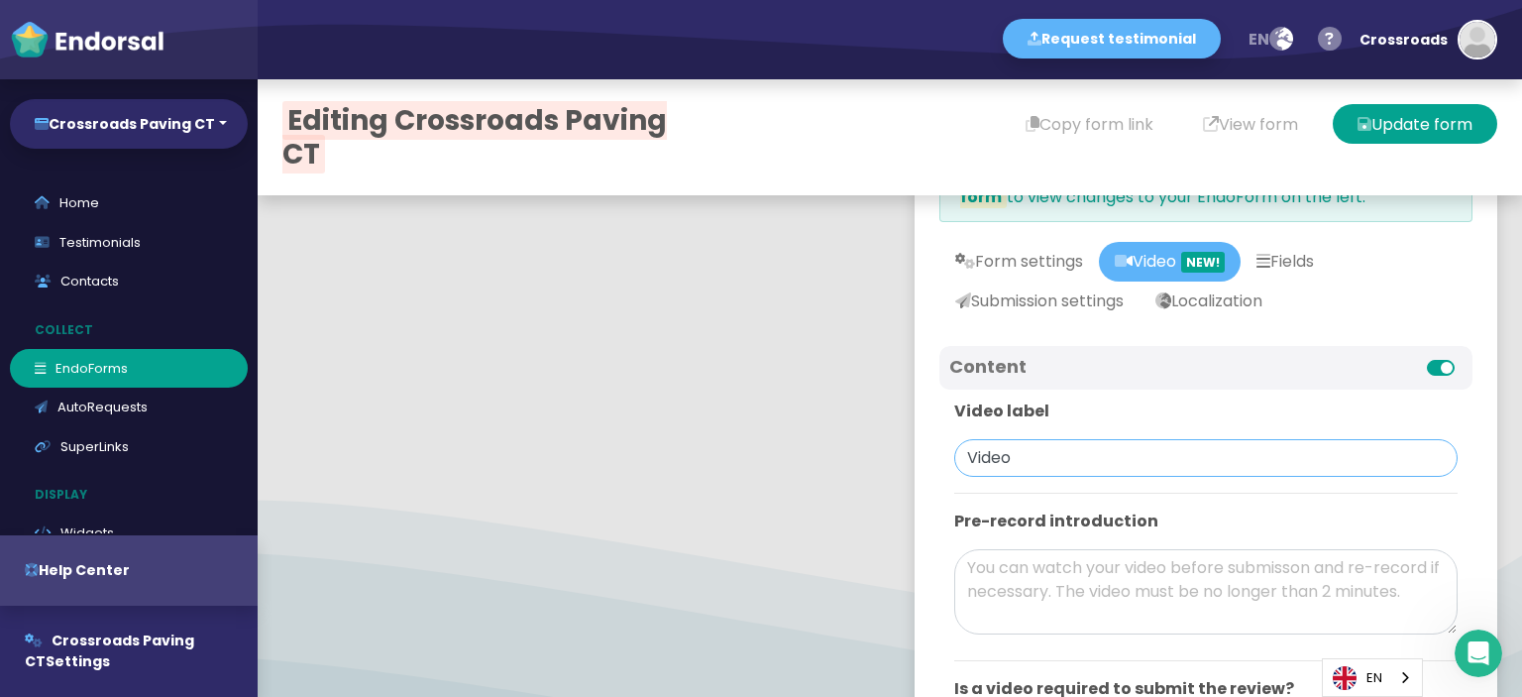
click at [1034, 458] on input "Video" at bounding box center [1205, 458] width 503 height 38
click at [1072, 572] on textarea at bounding box center [1205, 591] width 503 height 85
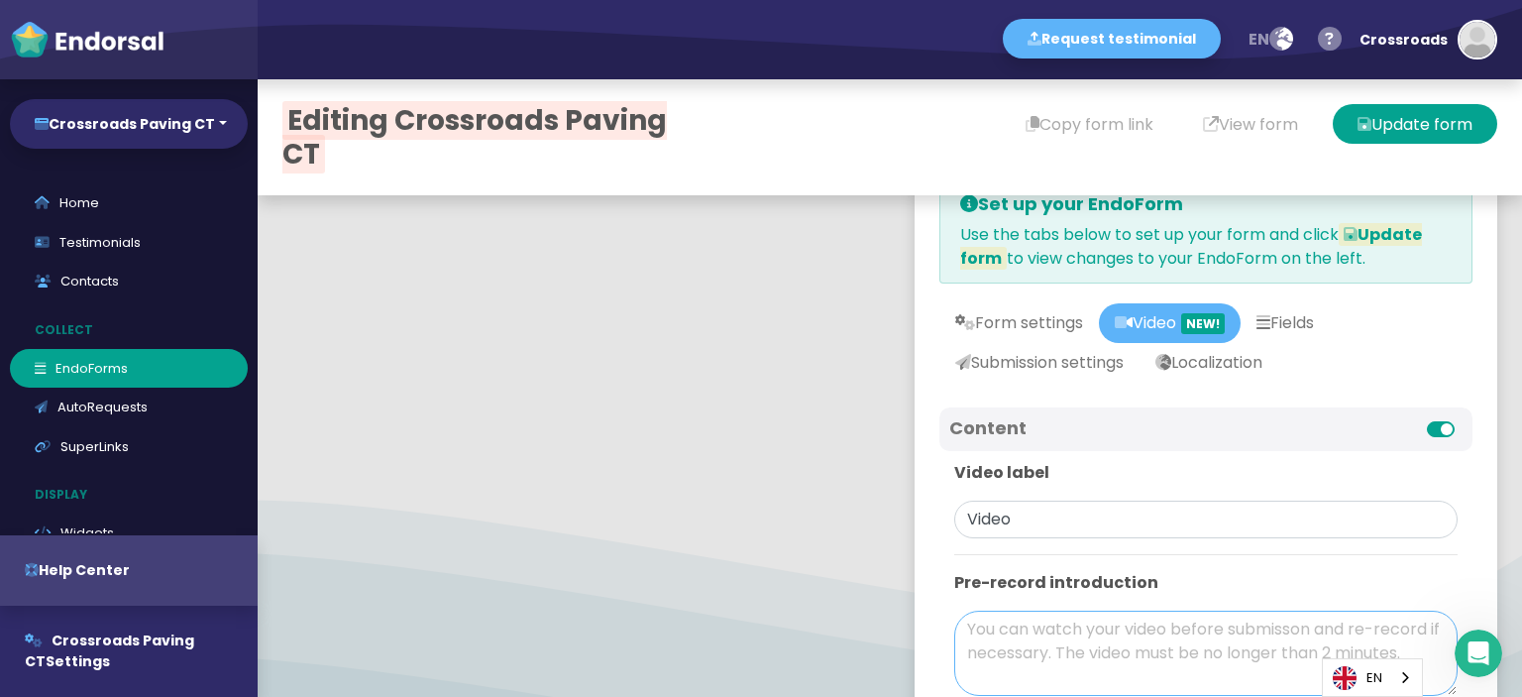
scroll to position [0, 0]
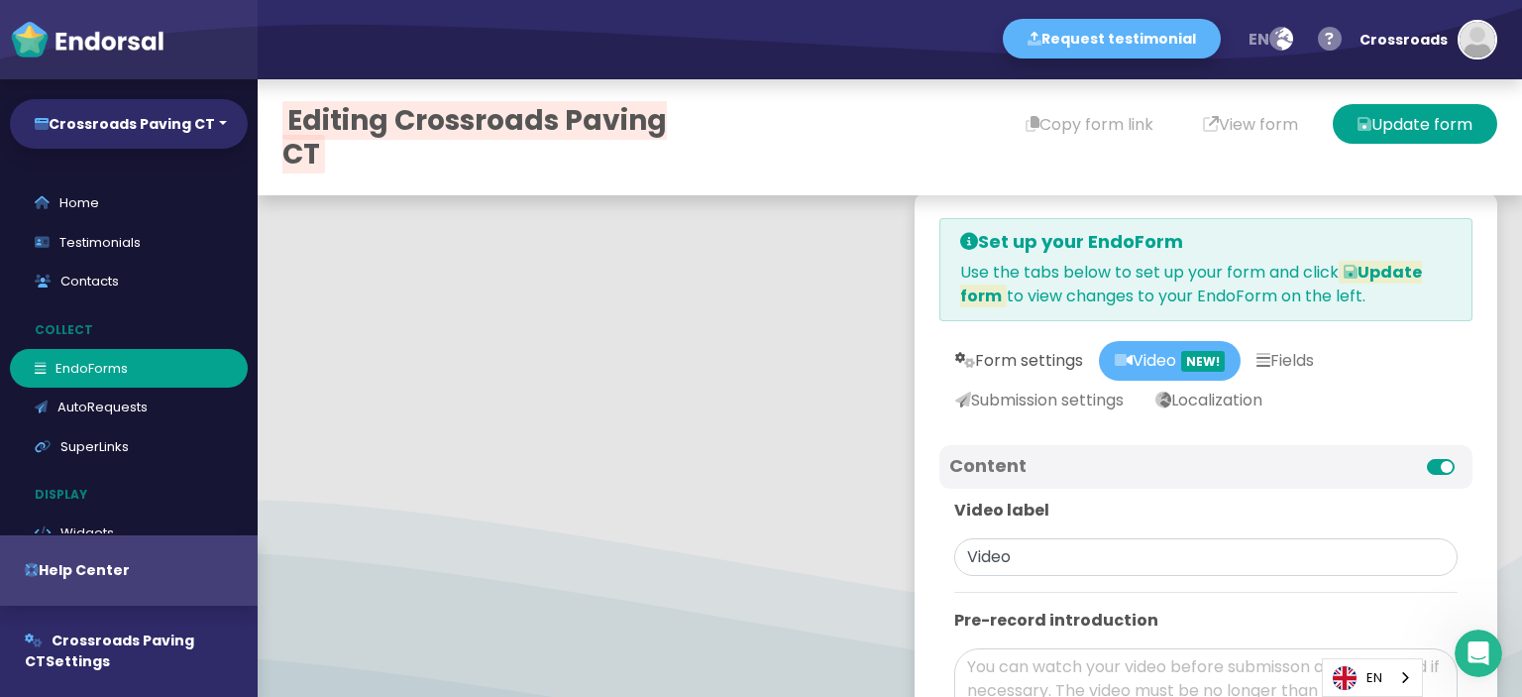
click at [1038, 364] on link "Form settings" at bounding box center [1019, 361] width 160 height 40
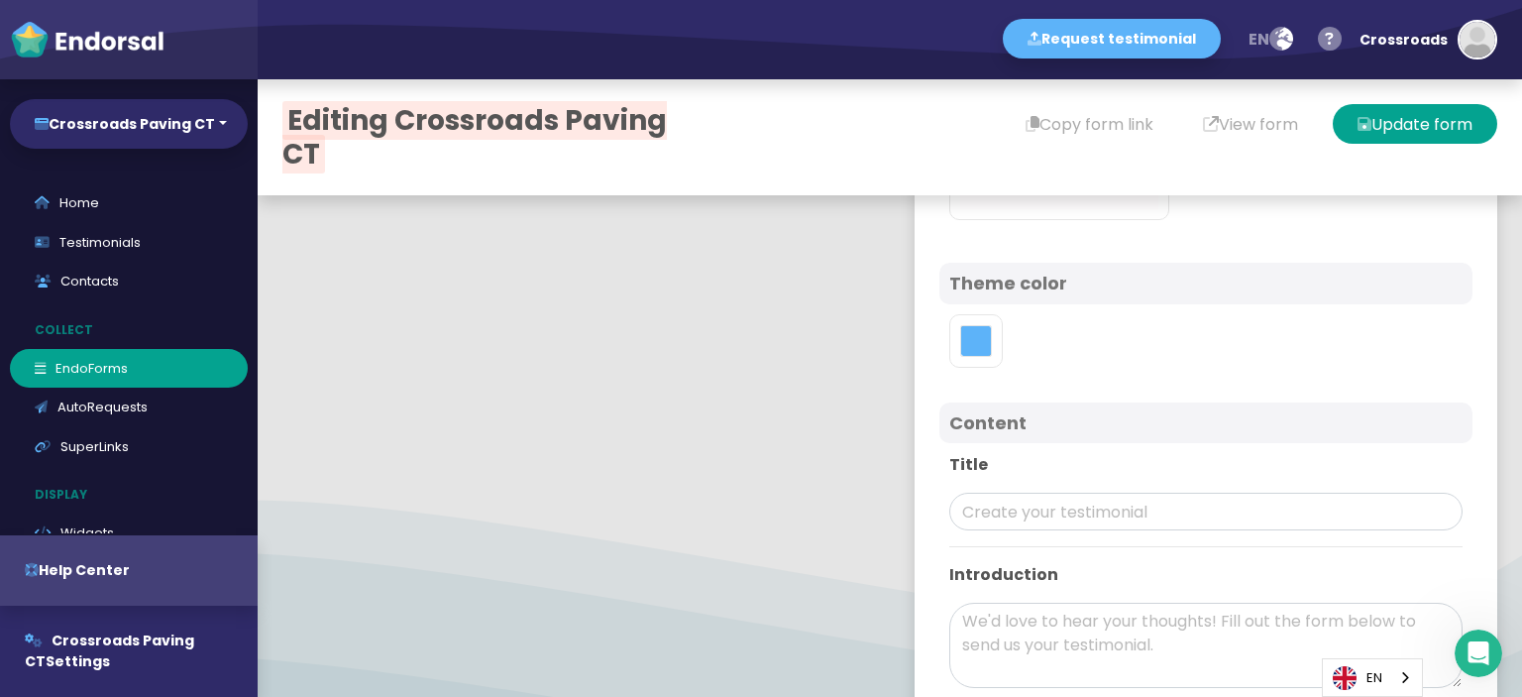
scroll to position [694, 0]
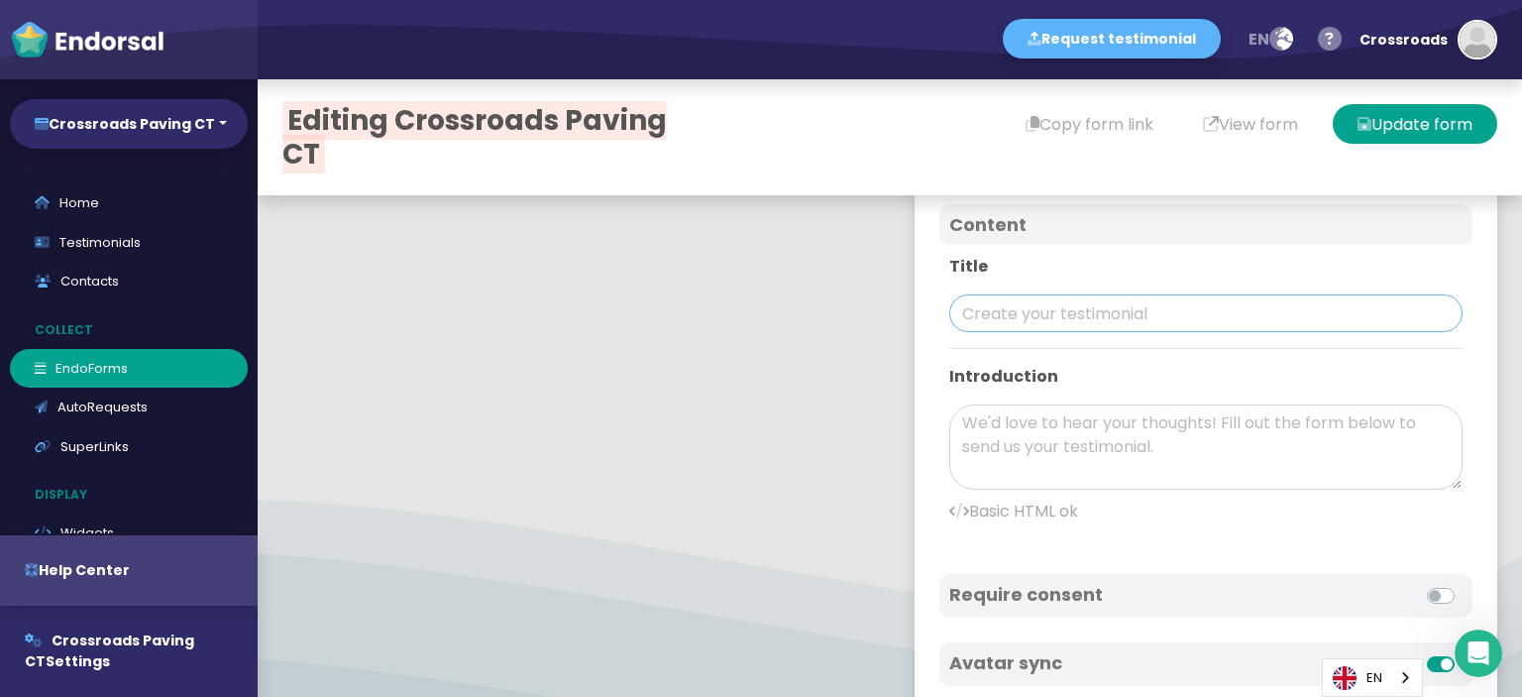
click at [1023, 320] on input "text" at bounding box center [1205, 313] width 513 height 38
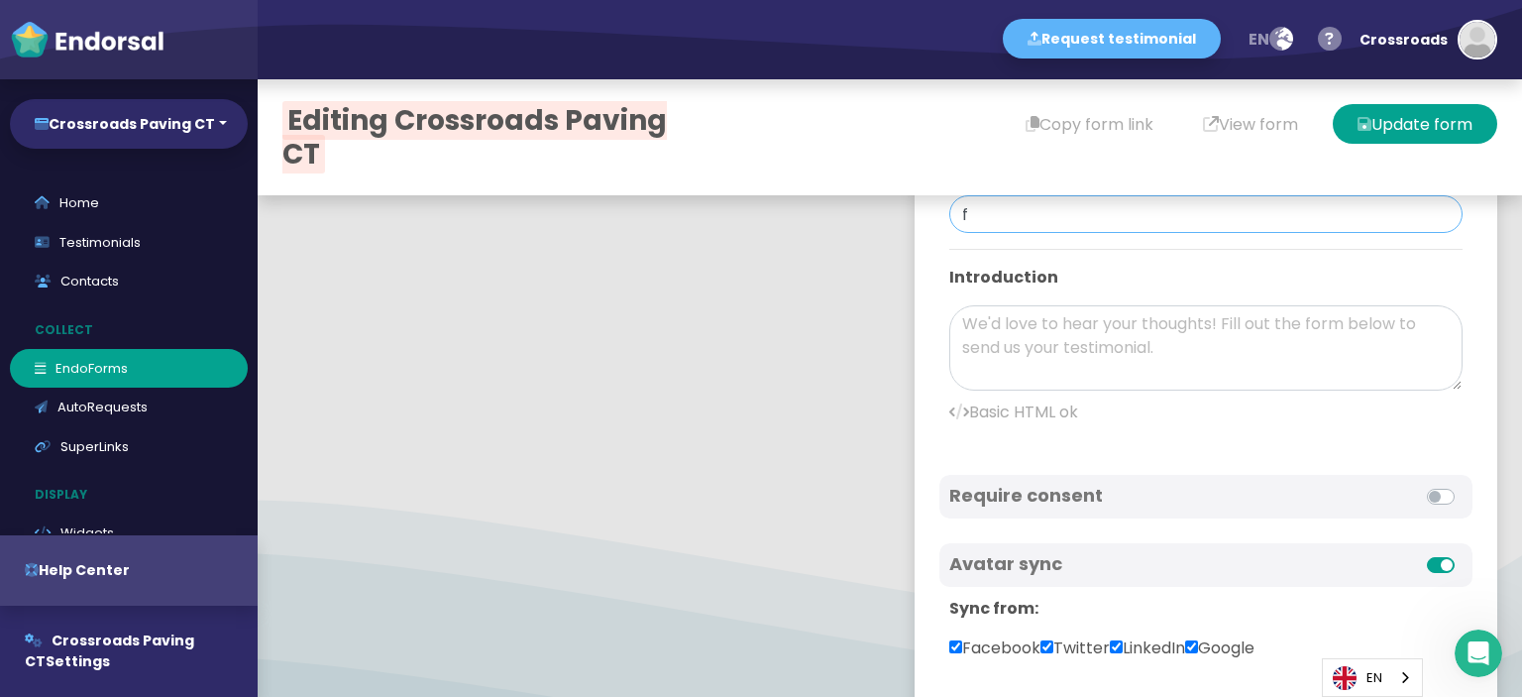
paste input "Crossroads Paving CT"
type input "Crossroads Paving CT"
click at [1004, 319] on textarea at bounding box center [1205, 347] width 513 height 85
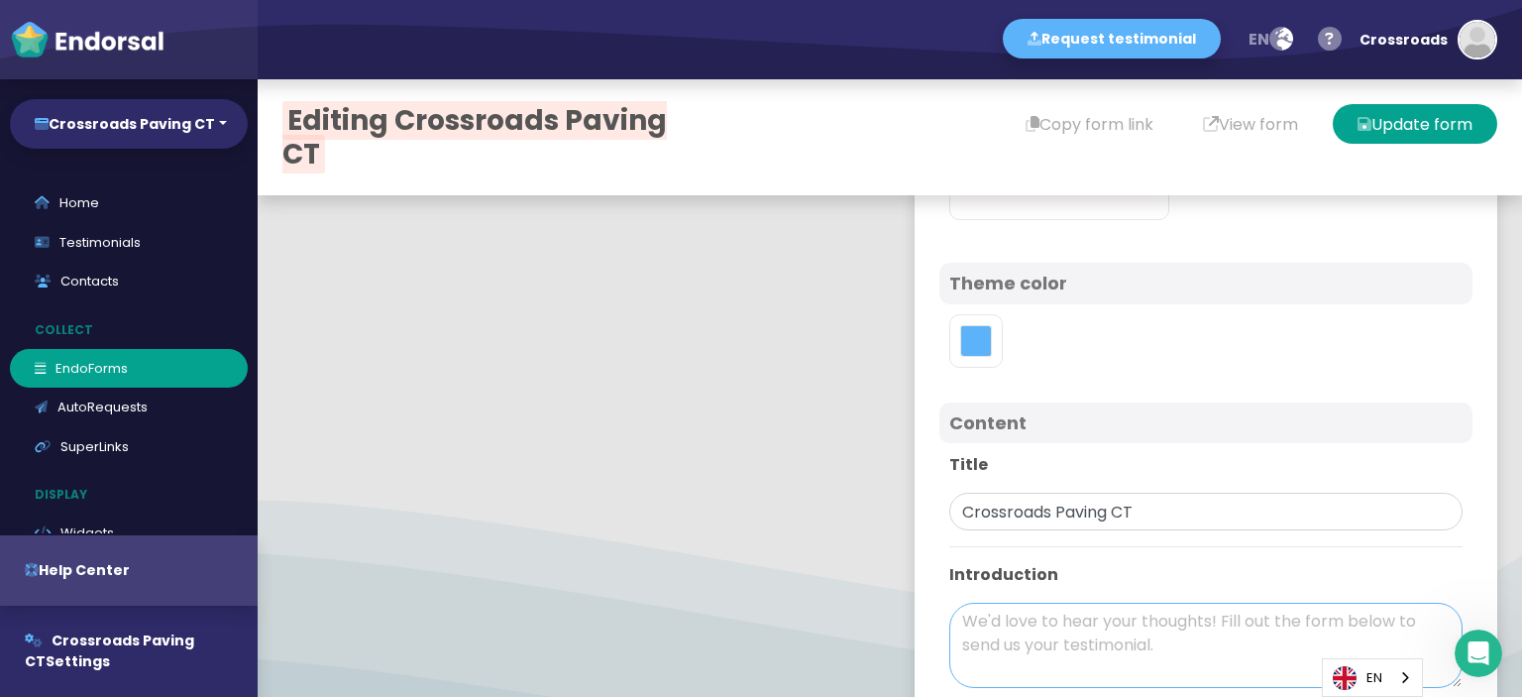
scroll to position [595, 0]
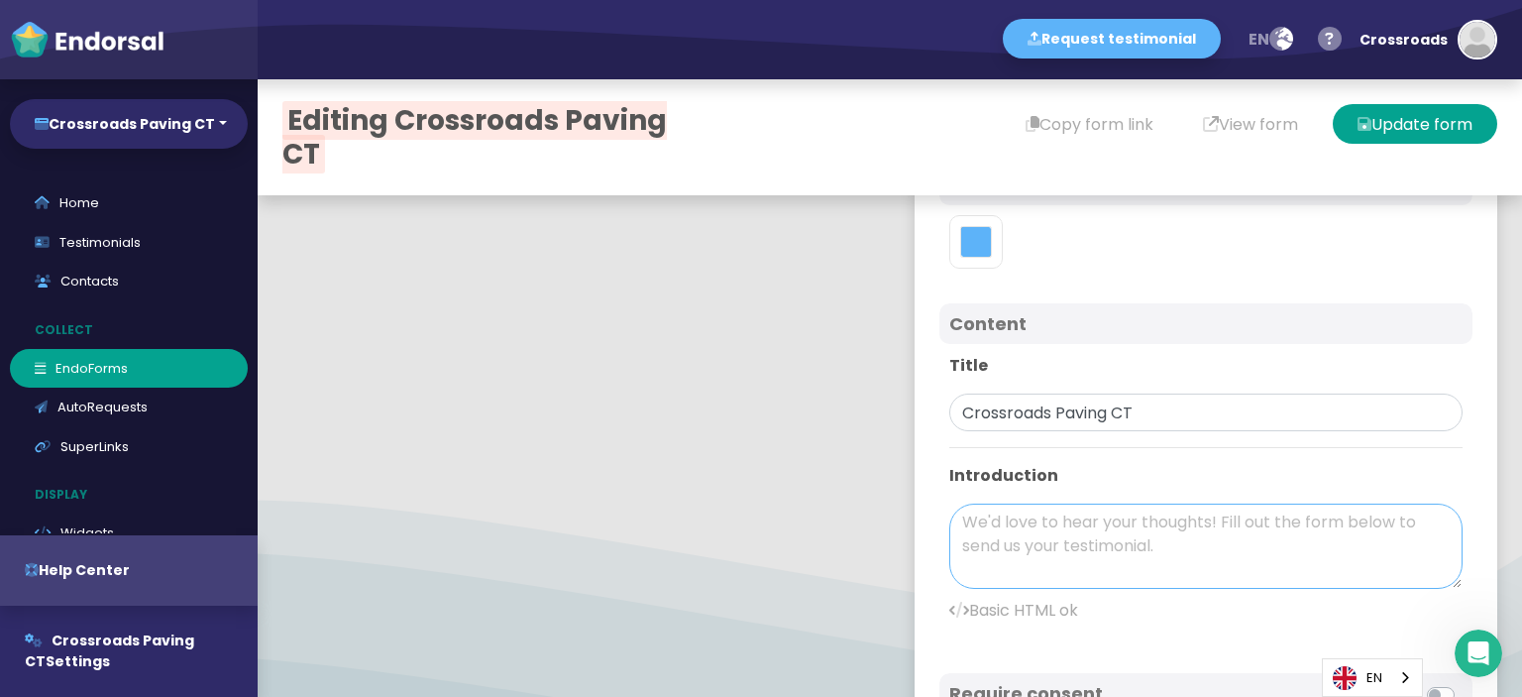
paste textarea "Crossroads Paving CT offers comprehensive driveway paving services that meet al…"
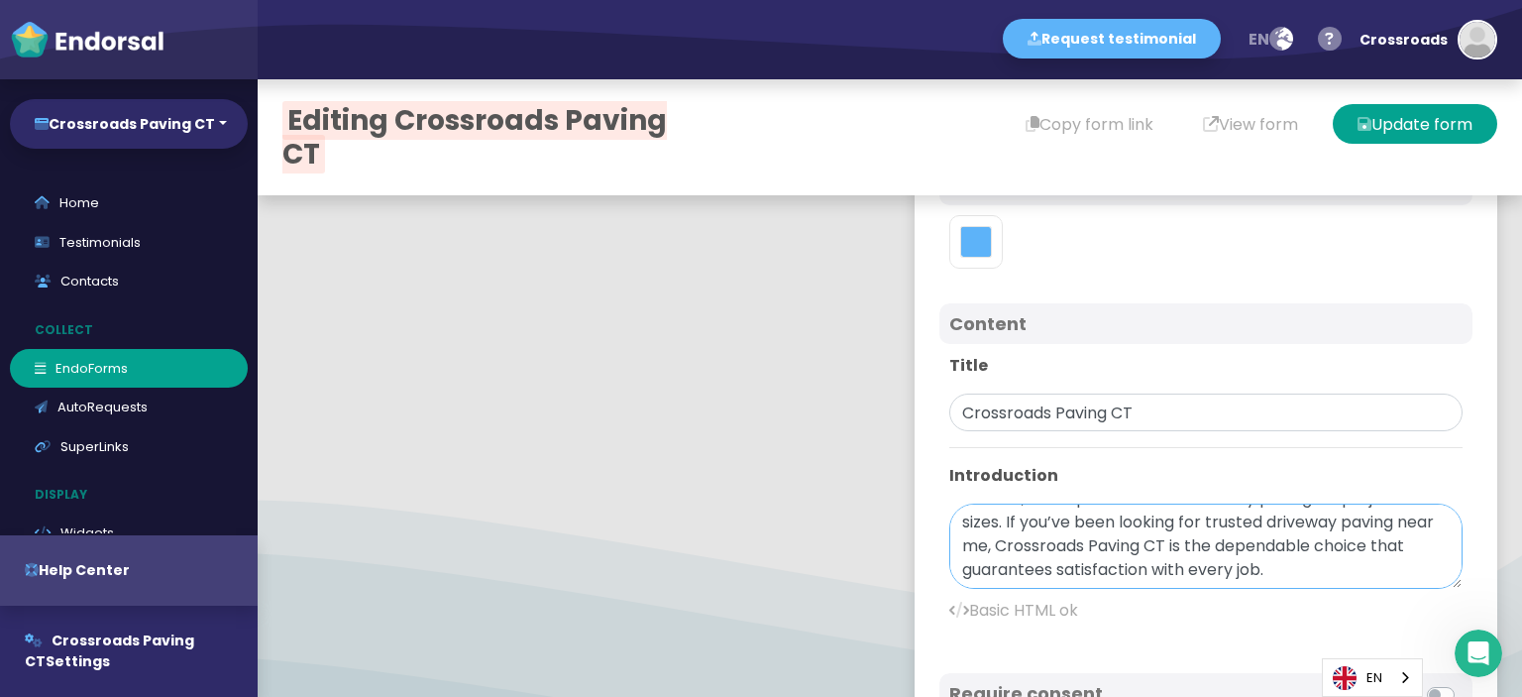
scroll to position [119, 0]
click at [949, 518] on textarea "Crossroads Paving CT offers comprehensive driveway paving services that meet al…" at bounding box center [1205, 545] width 513 height 85
click at [1261, 512] on textarea "Crossroads Paving CT offers comprehensive driveway paving services that meet al…" at bounding box center [1205, 545] width 513 height 85
click at [1045, 510] on textarea "Crossroads Paving CT offers comprehensive driveway paving services that meet al…" at bounding box center [1205, 545] width 513 height 85
click at [1045, 511] on textarea "Crossroads Paving CT offers comprehensive driveway paving services that meet al…" at bounding box center [1205, 545] width 513 height 85
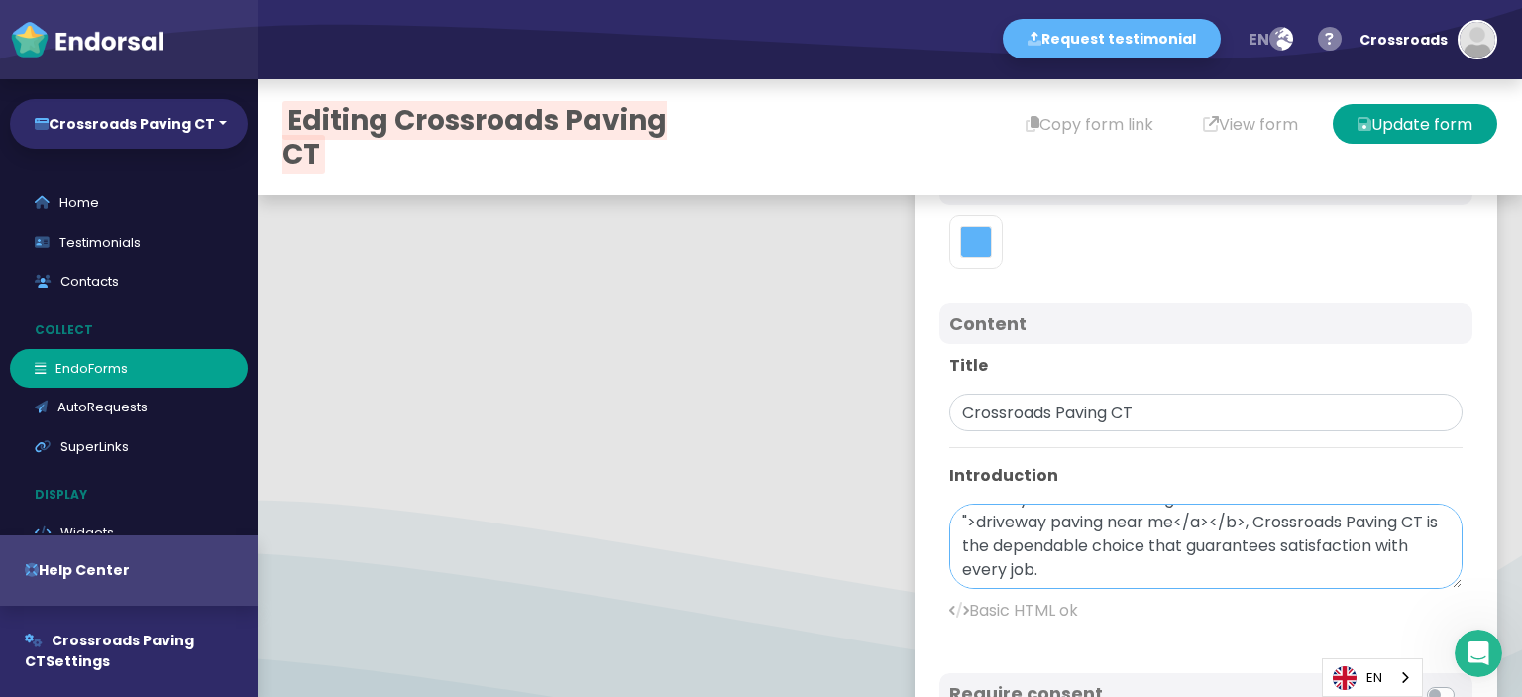
paste textarea "[URL][DOMAIN_NAME]"
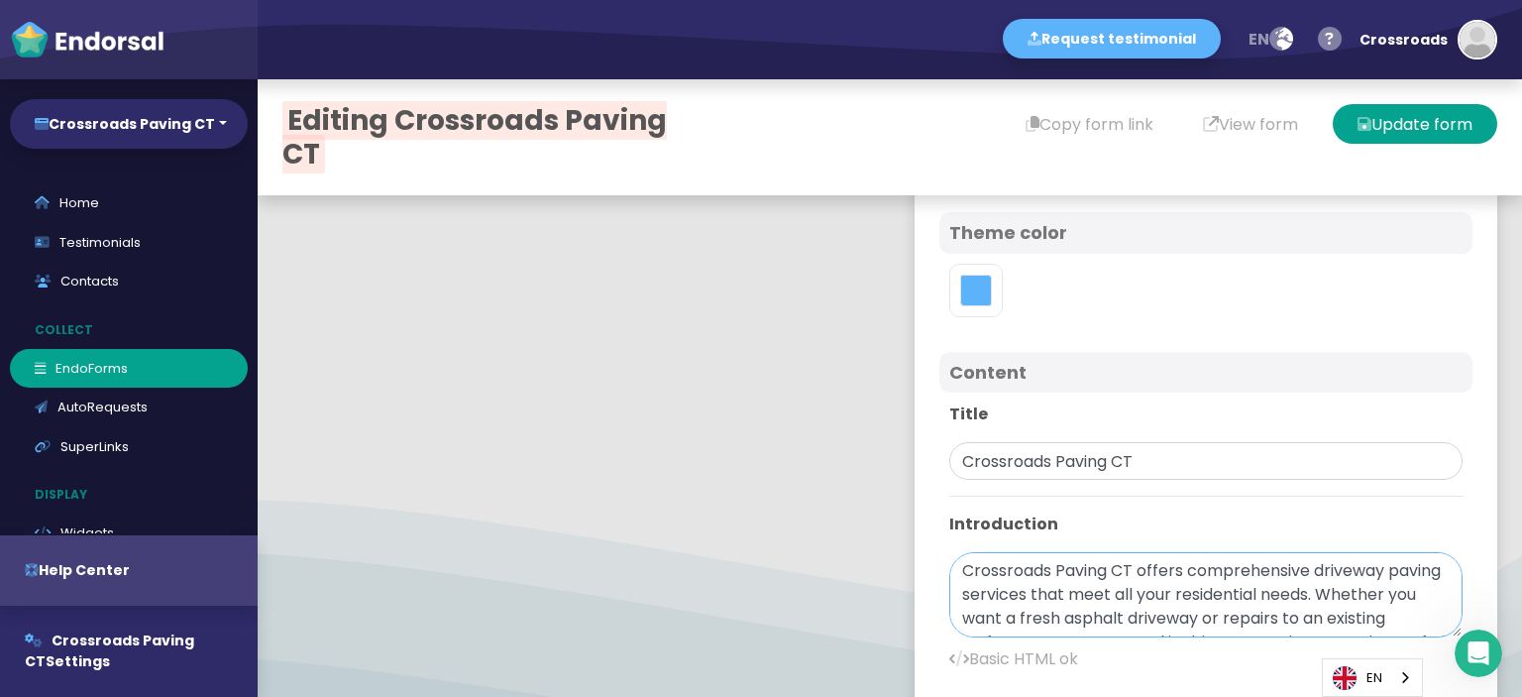
scroll to position [443, 0]
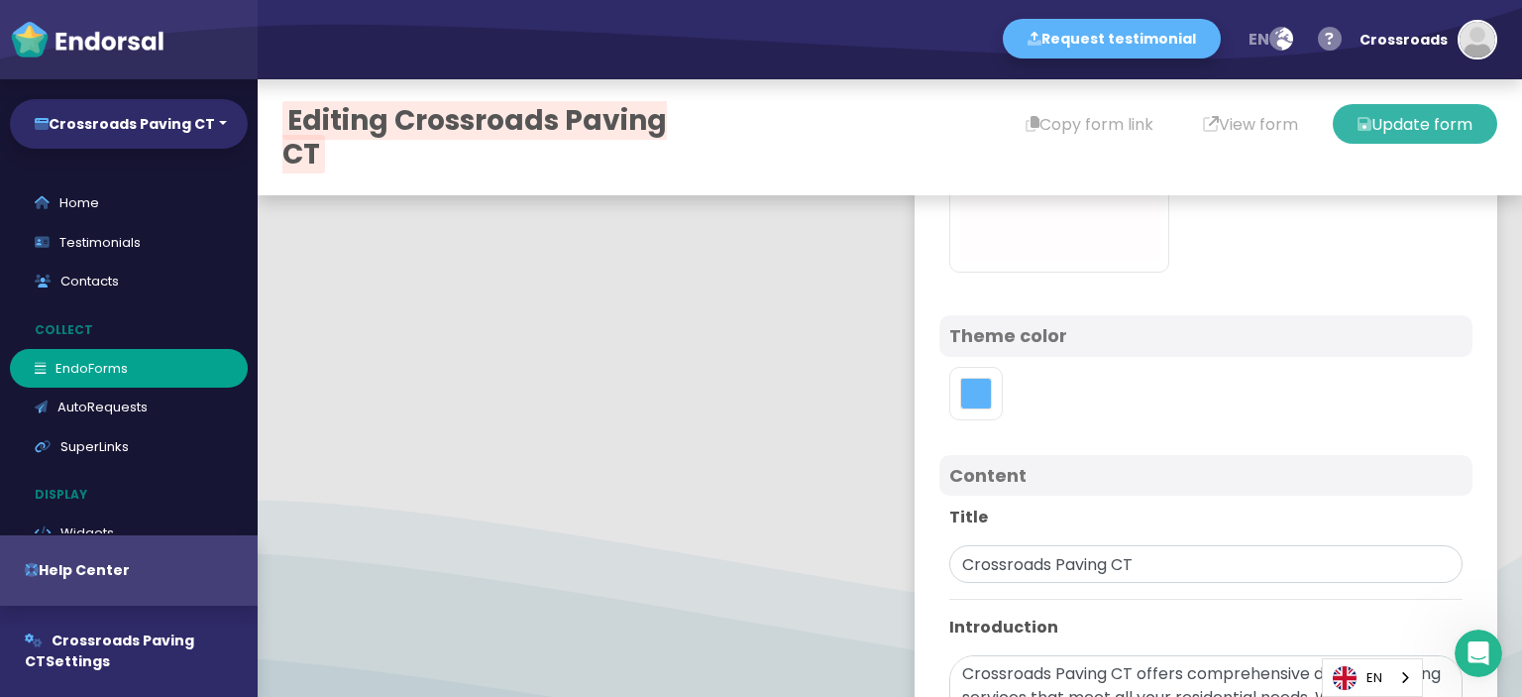
click at [1401, 118] on button "Update form" at bounding box center [1415, 124] width 165 height 40
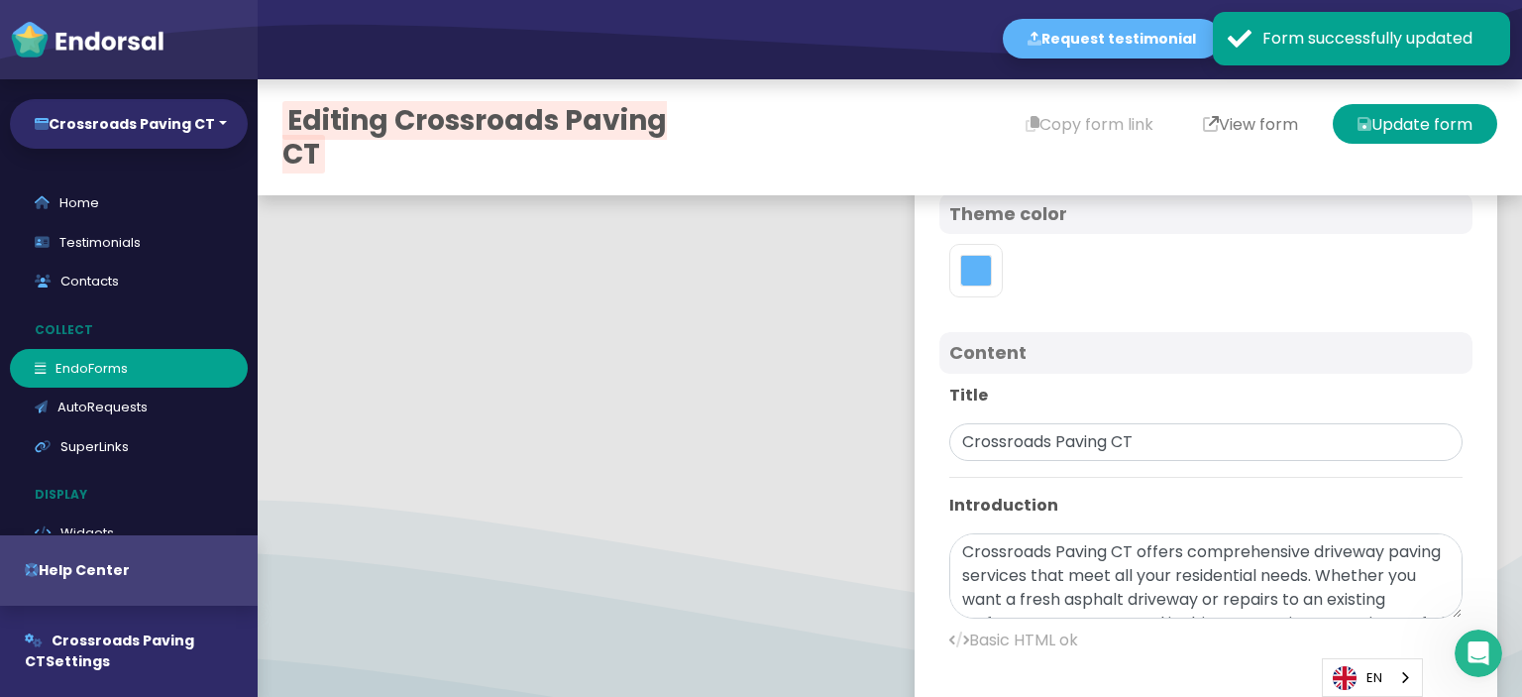
click at [1228, 0] on body "Request testimonial en Language English French German Spanish Italian Norwegian…" at bounding box center [761, 0] width 1522 height 0
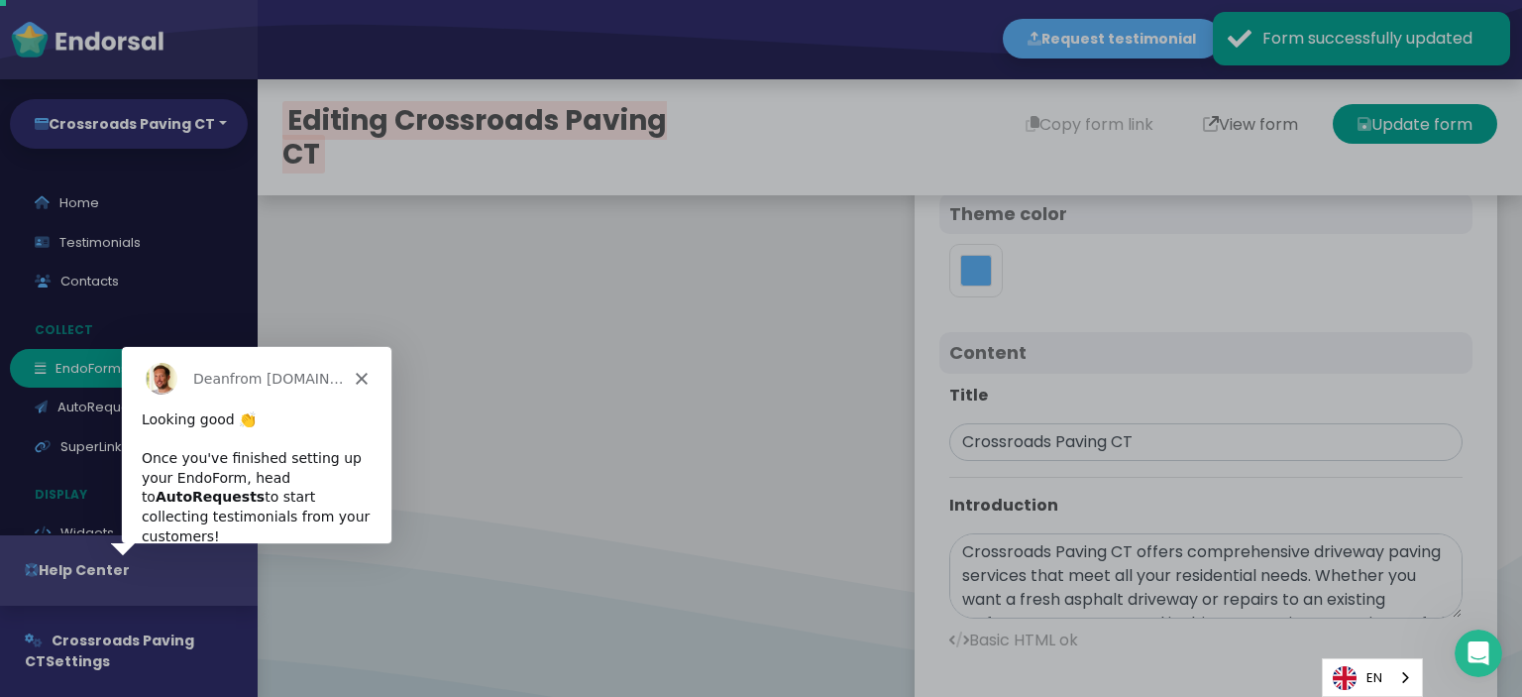
scroll to position [0, 0]
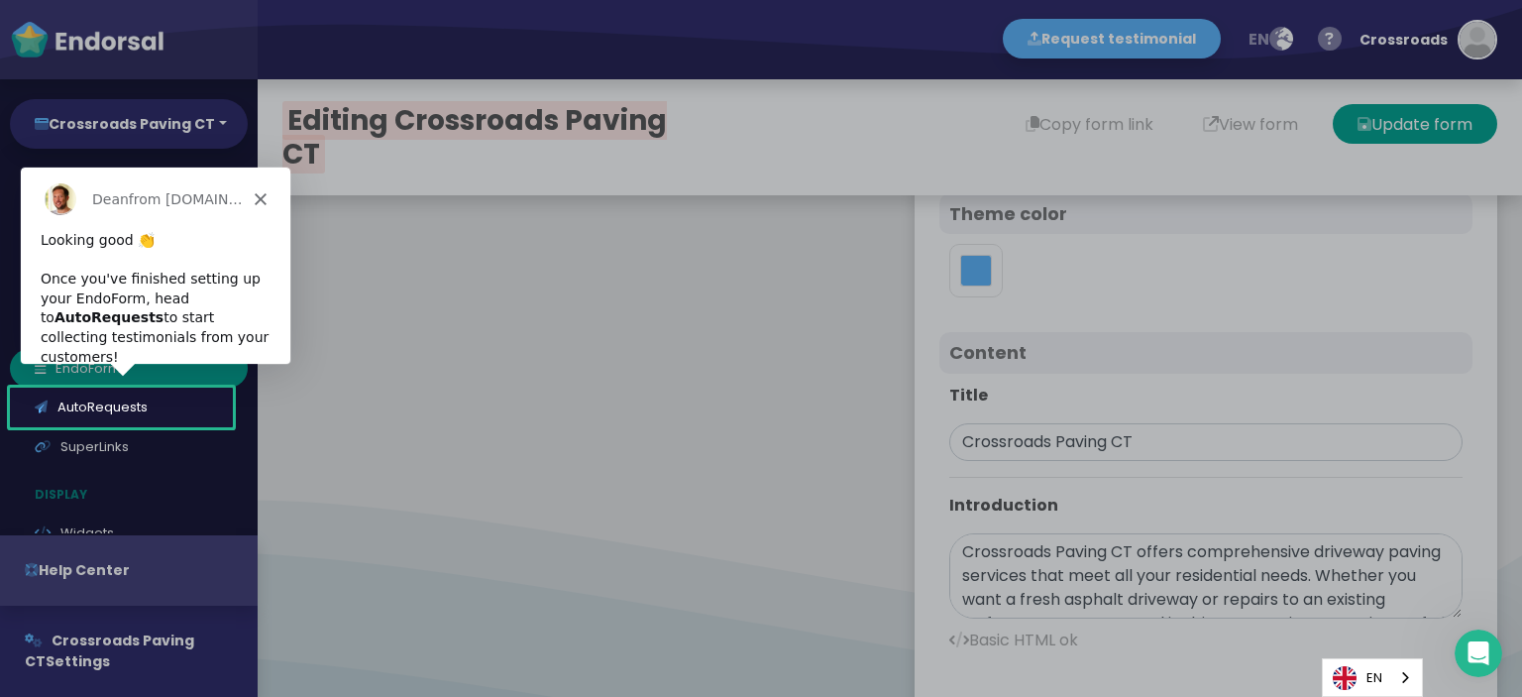
click at [500, 298] on div "Product tour overlay" at bounding box center [761, 348] width 1522 height 697
click at [639, 400] on div "Product tour overlay" at bounding box center [761, 348] width 1522 height 697
click at [260, 198] on polygon "Close" at bounding box center [260, 198] width 12 height 12
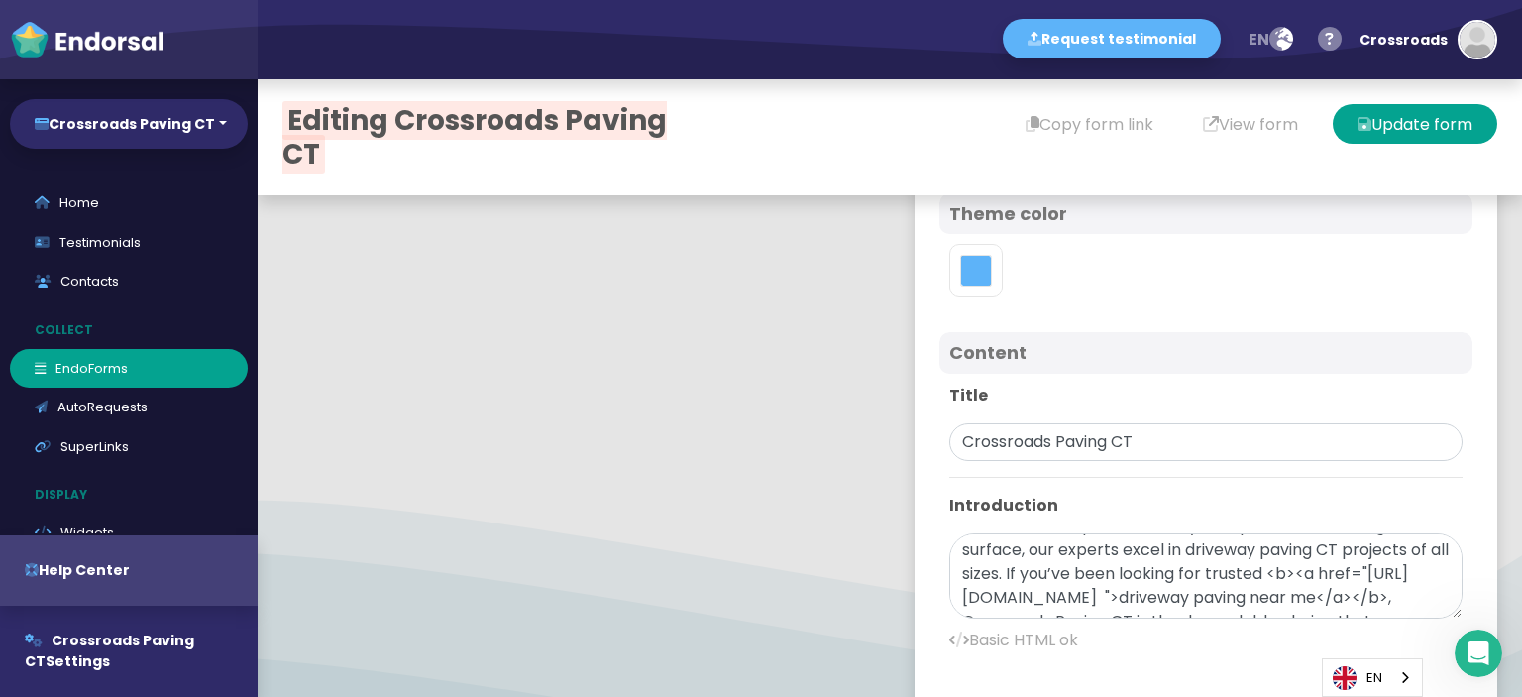
scroll to position [143, 0]
click at [1256, 602] on textarea "Crossroads Paving CT offers comprehensive driveway paving services that meet al…" at bounding box center [1205, 575] width 513 height 85
paste textarea "Crossroads Paving CT has been delivering outstanding paving solutions for years…"
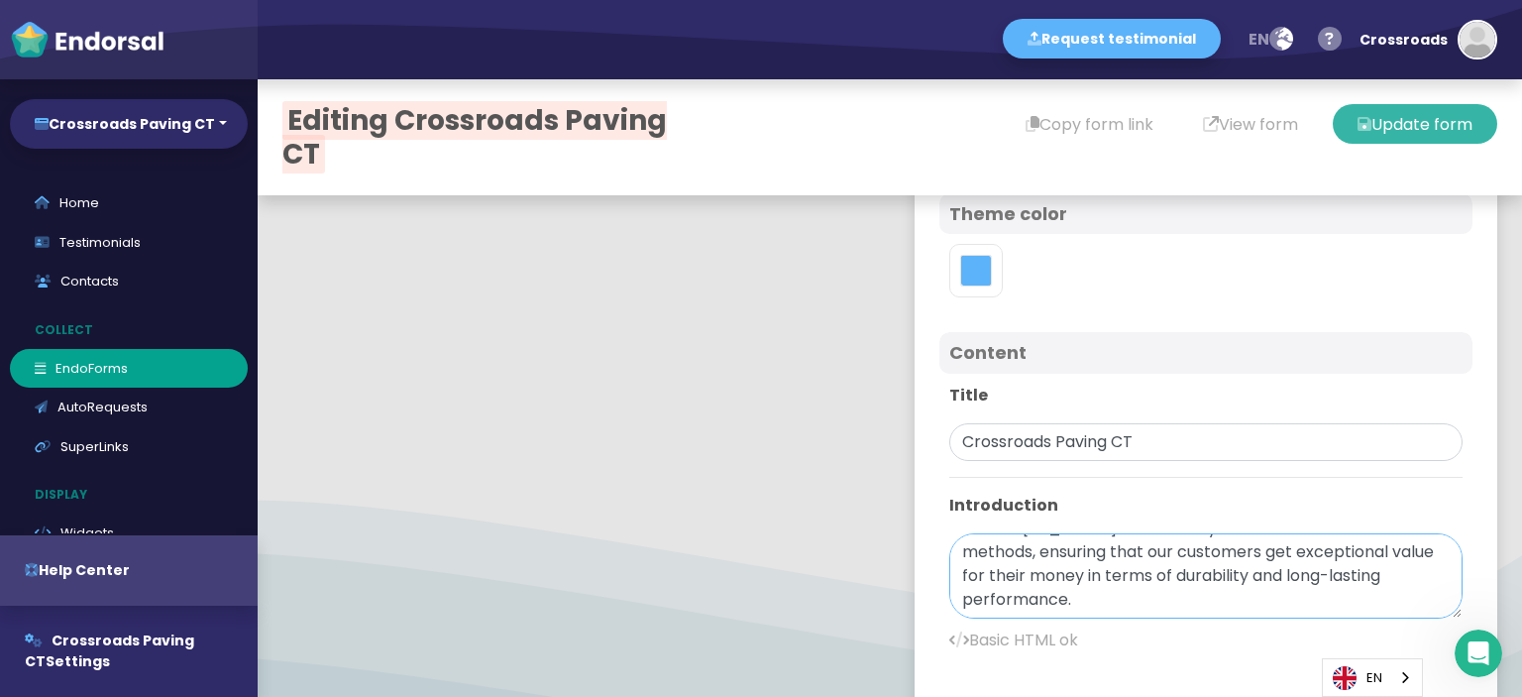
type textarea "Crossroads Paving CT offers comprehensive driveway paving services that meet al…"
click at [1422, 120] on button "Update form" at bounding box center [1415, 124] width 165 height 40
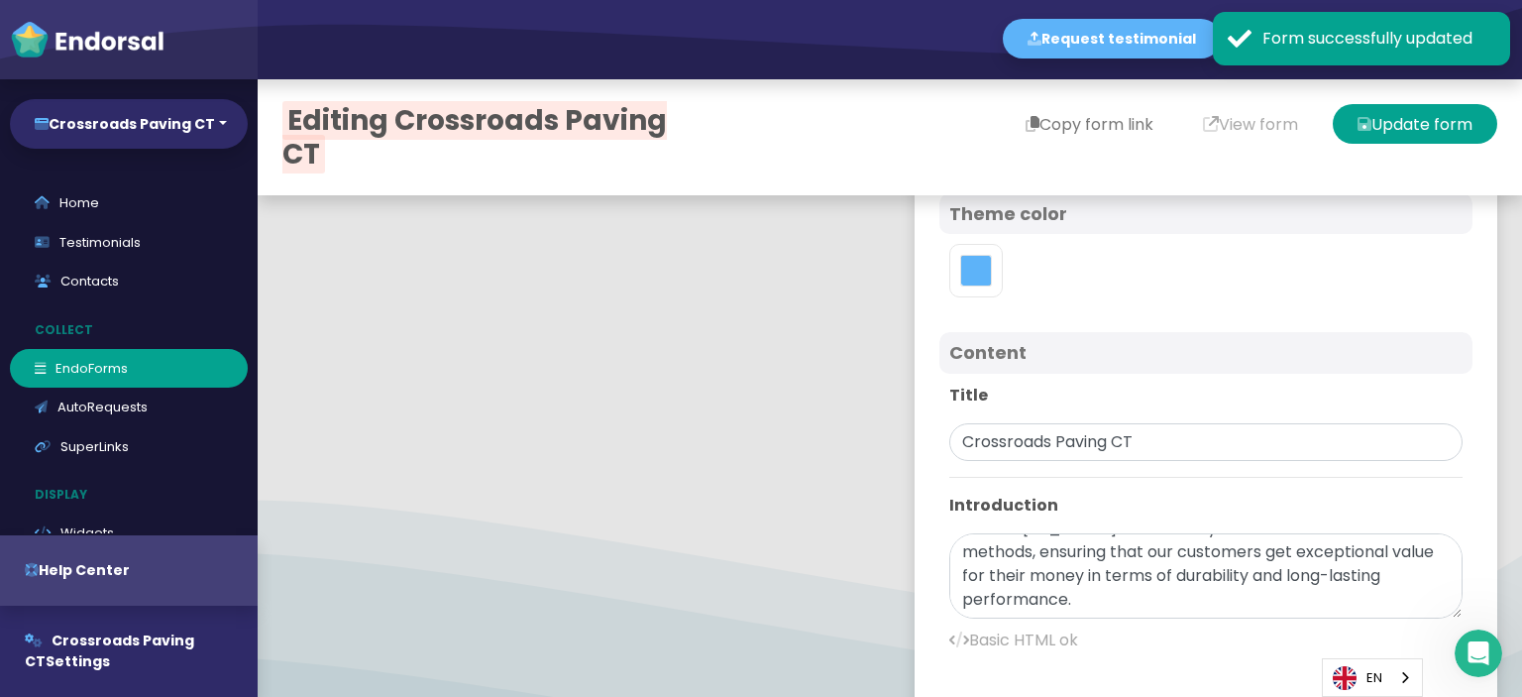
click at [1089, 119] on button "Copy form link" at bounding box center [1089, 124] width 177 height 40
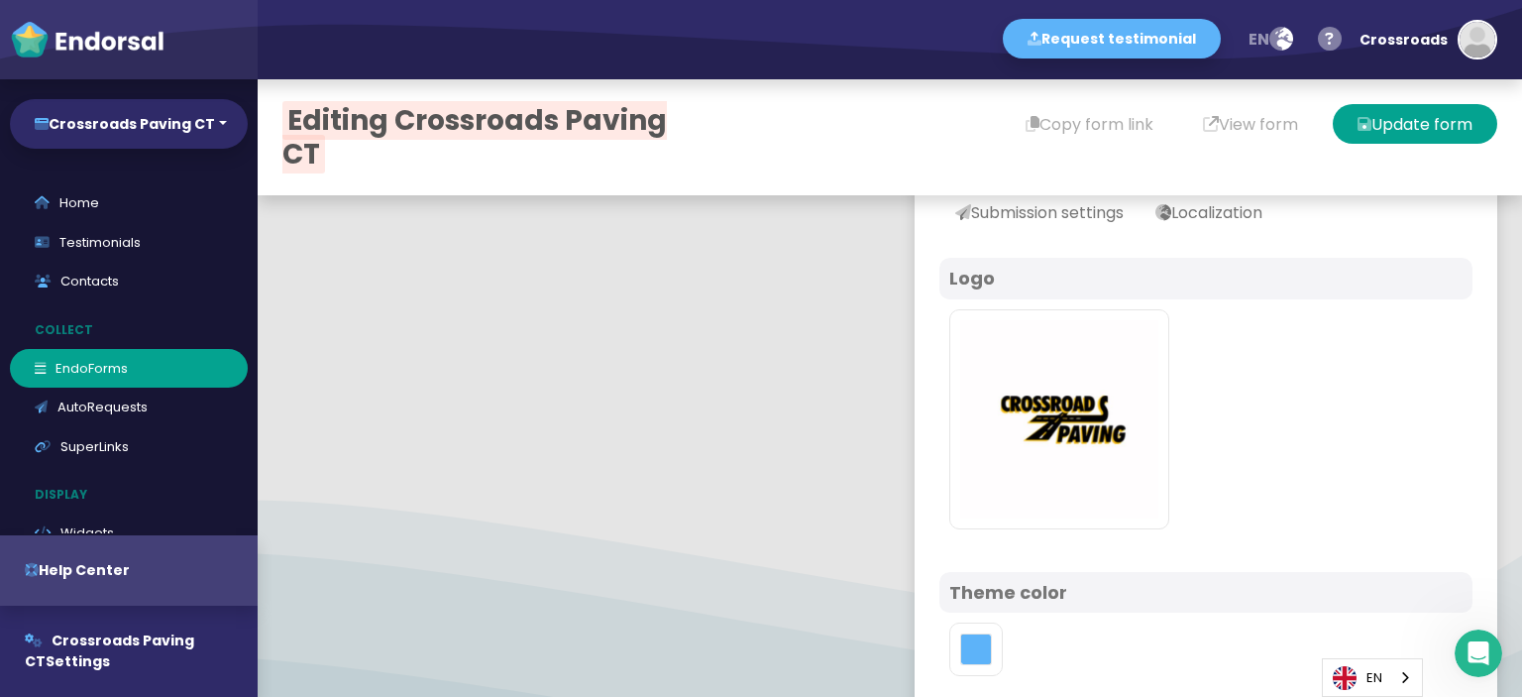
scroll to position [0, 0]
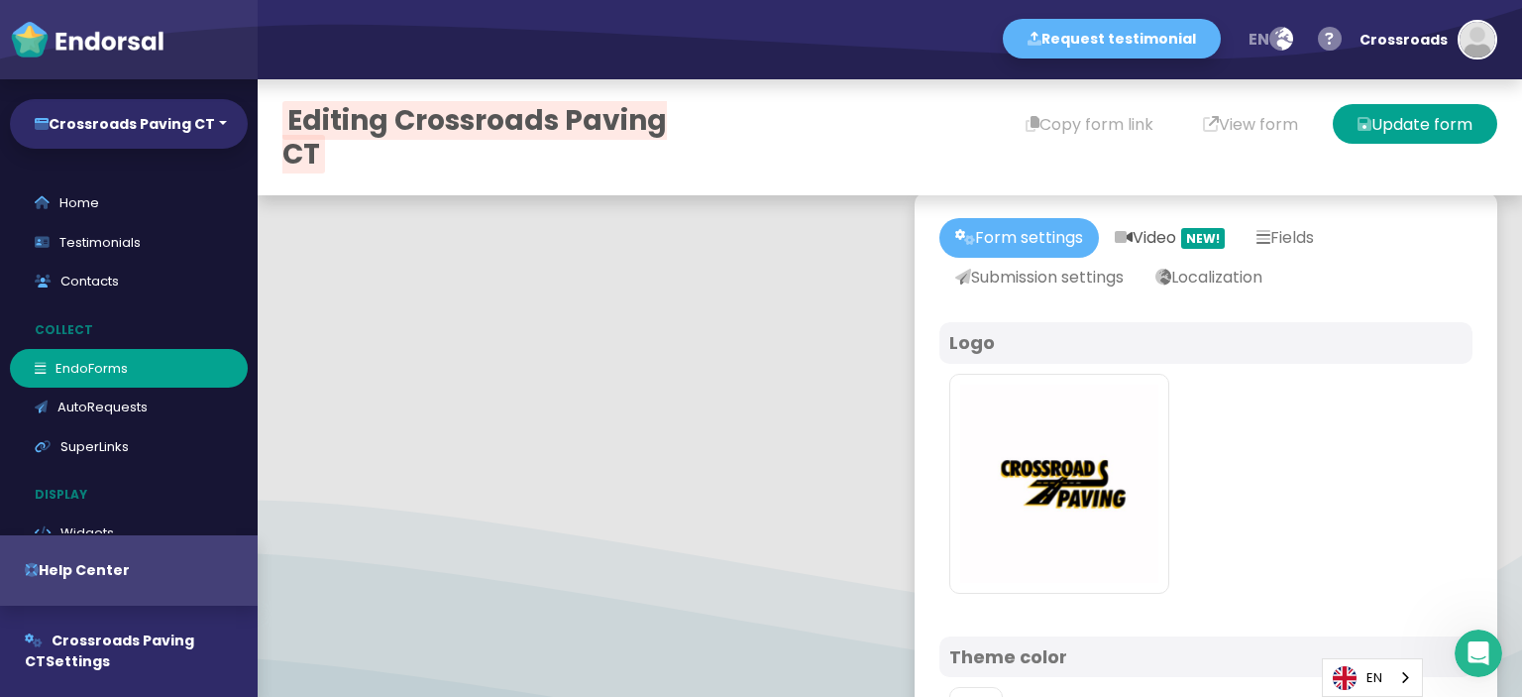
click at [1159, 245] on link "Video NEW!" at bounding box center [1170, 238] width 142 height 40
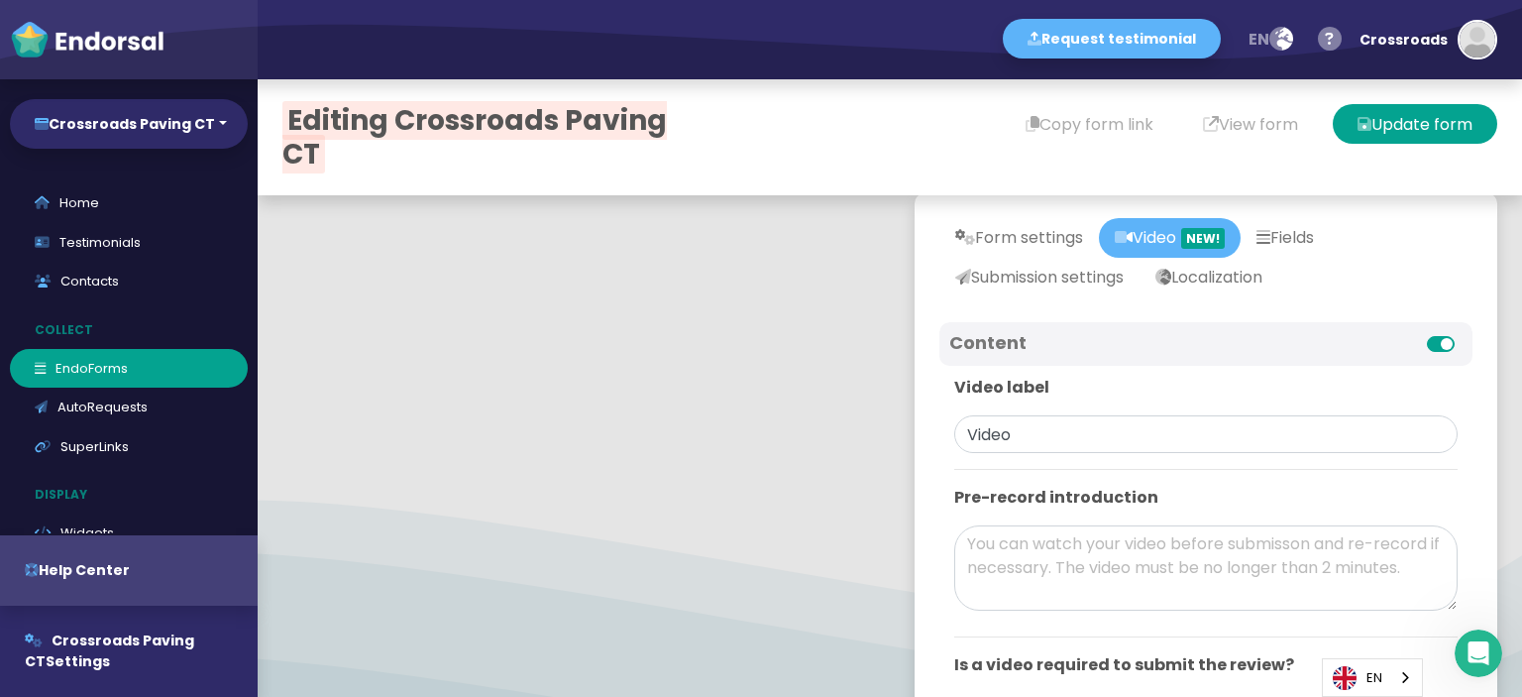
click at [1463, 332] on label at bounding box center [1463, 332] width 0 height 0
click at [0, 0] on input "checkbox" at bounding box center [0, 0] width 0 height 0
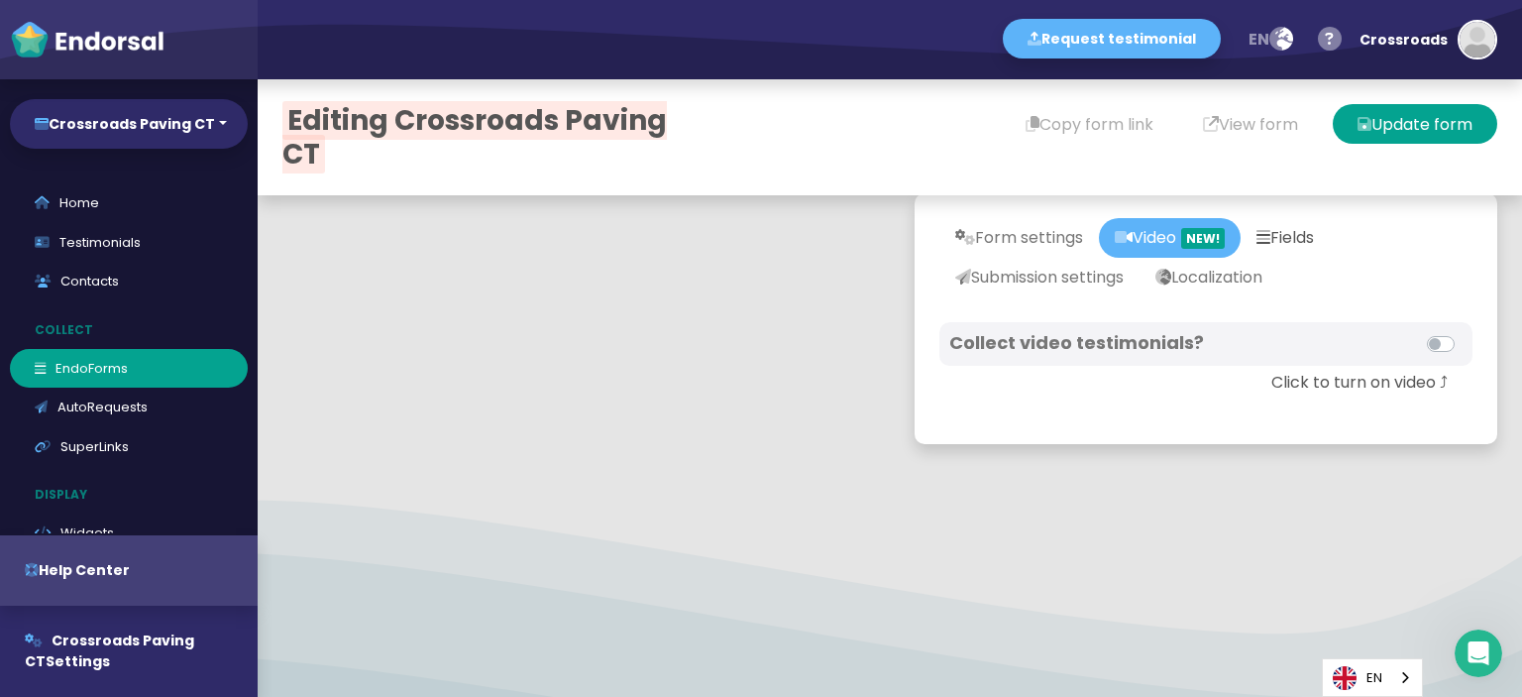
click at [1288, 240] on link "Fields" at bounding box center [1285, 238] width 89 height 40
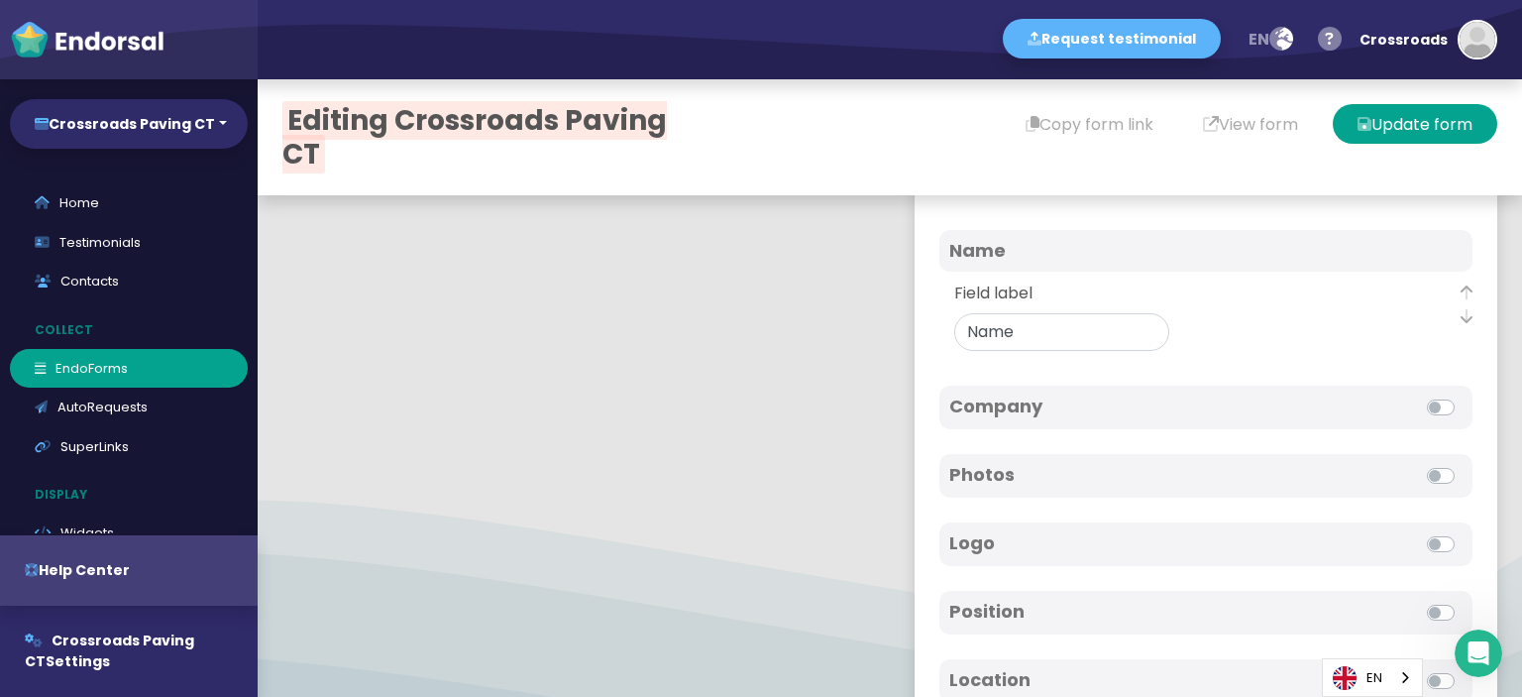
scroll to position [297, 0]
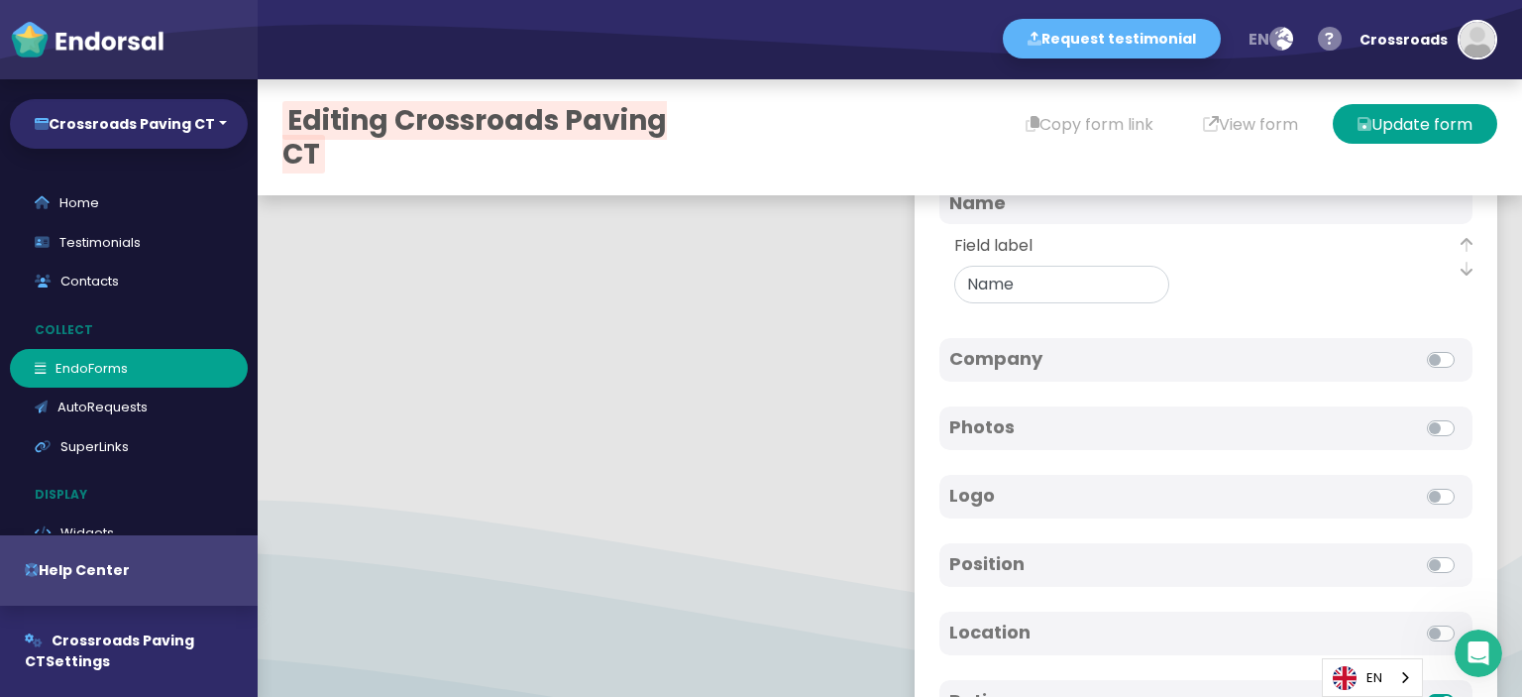
click at [1054, 364] on h4 "Company" at bounding box center [1077, 359] width 257 height 22
click at [1463, 348] on label at bounding box center [1463, 348] width 0 height 0
click at [0, 0] on input "checkbox" at bounding box center [0, 0] width 0 height 0
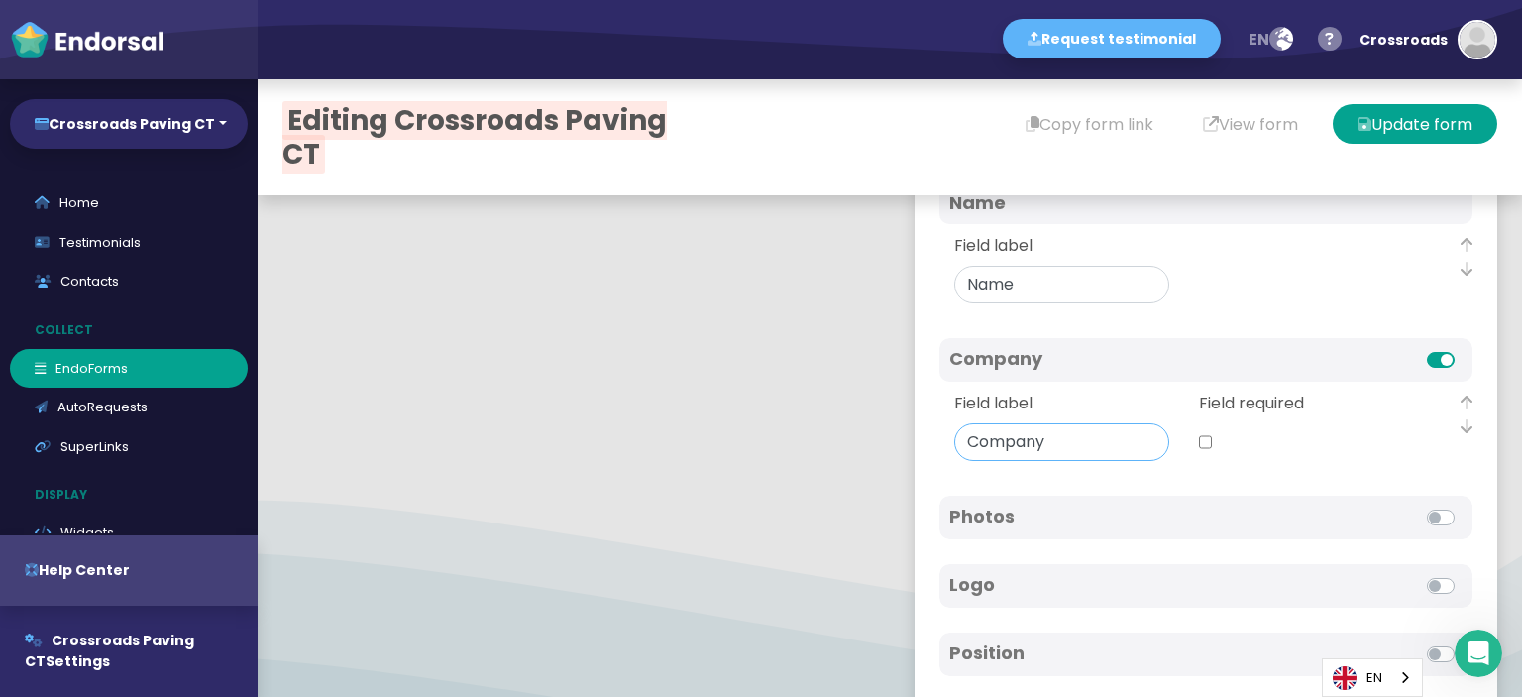
drag, startPoint x: 1043, startPoint y: 443, endPoint x: 1070, endPoint y: 448, distance: 28.2
click at [1070, 448] on input "Field label" at bounding box center [1061, 442] width 215 height 38
click at [1147, 521] on h4 "Photos" at bounding box center [1077, 516] width 257 height 22
click at [1463, 505] on label at bounding box center [1463, 505] width 0 height 0
click at [0, 0] on input "checkbox" at bounding box center [0, 0] width 0 height 0
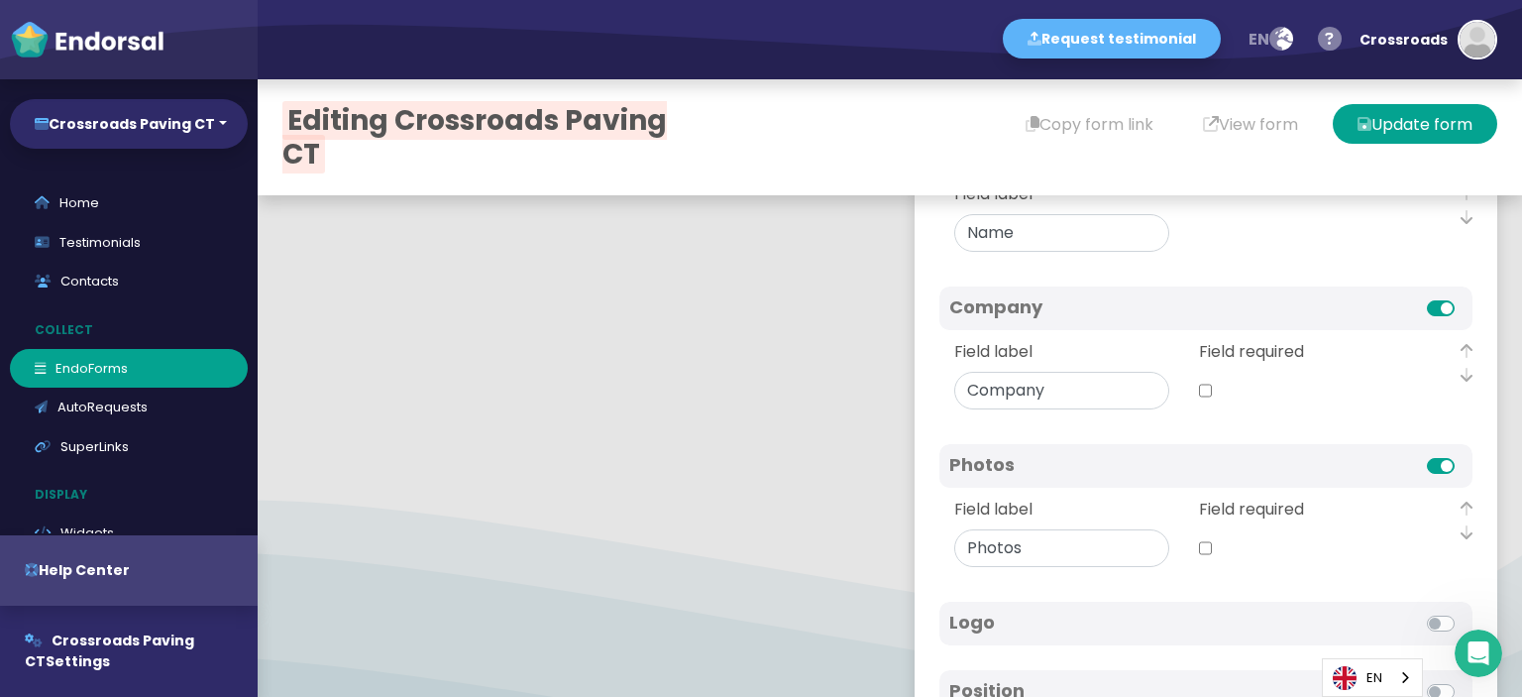
scroll to position [396, 0]
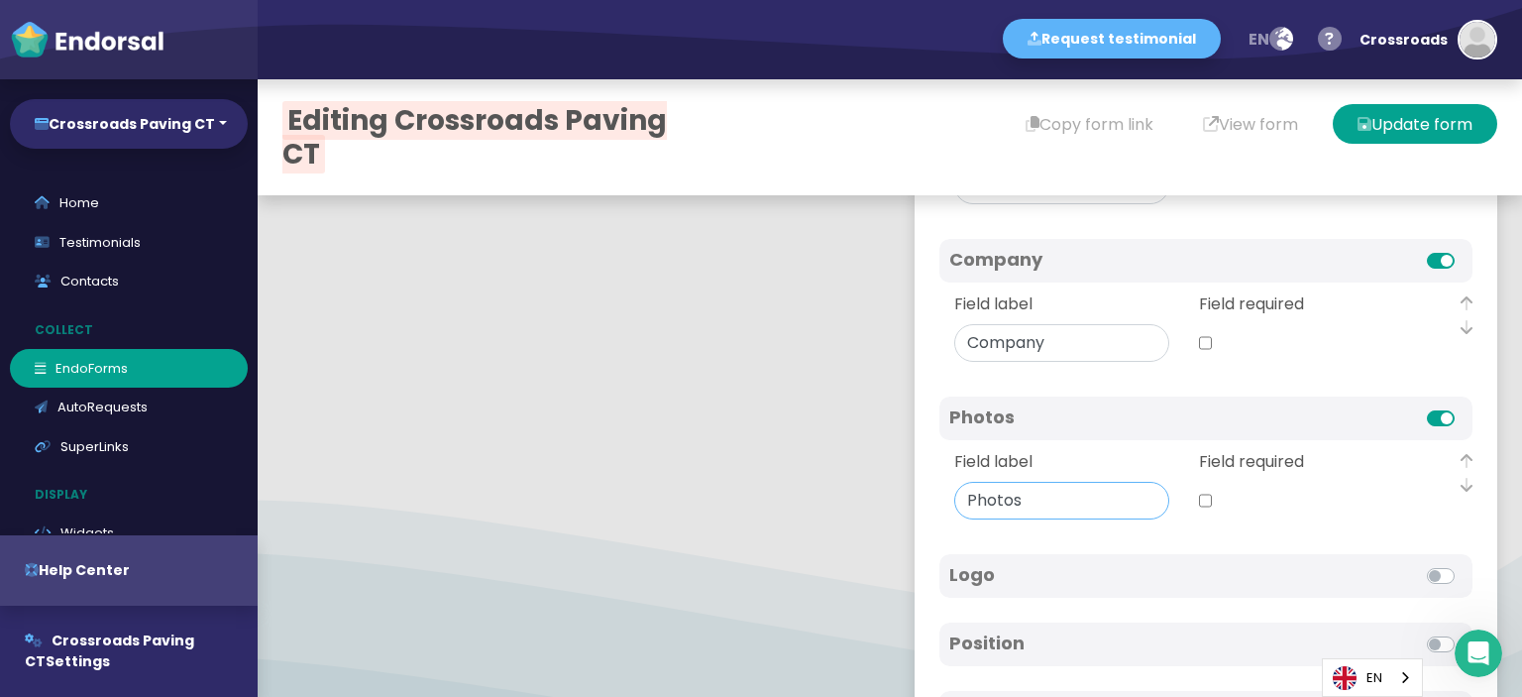
click at [1025, 506] on input "Field label" at bounding box center [1061, 501] width 215 height 38
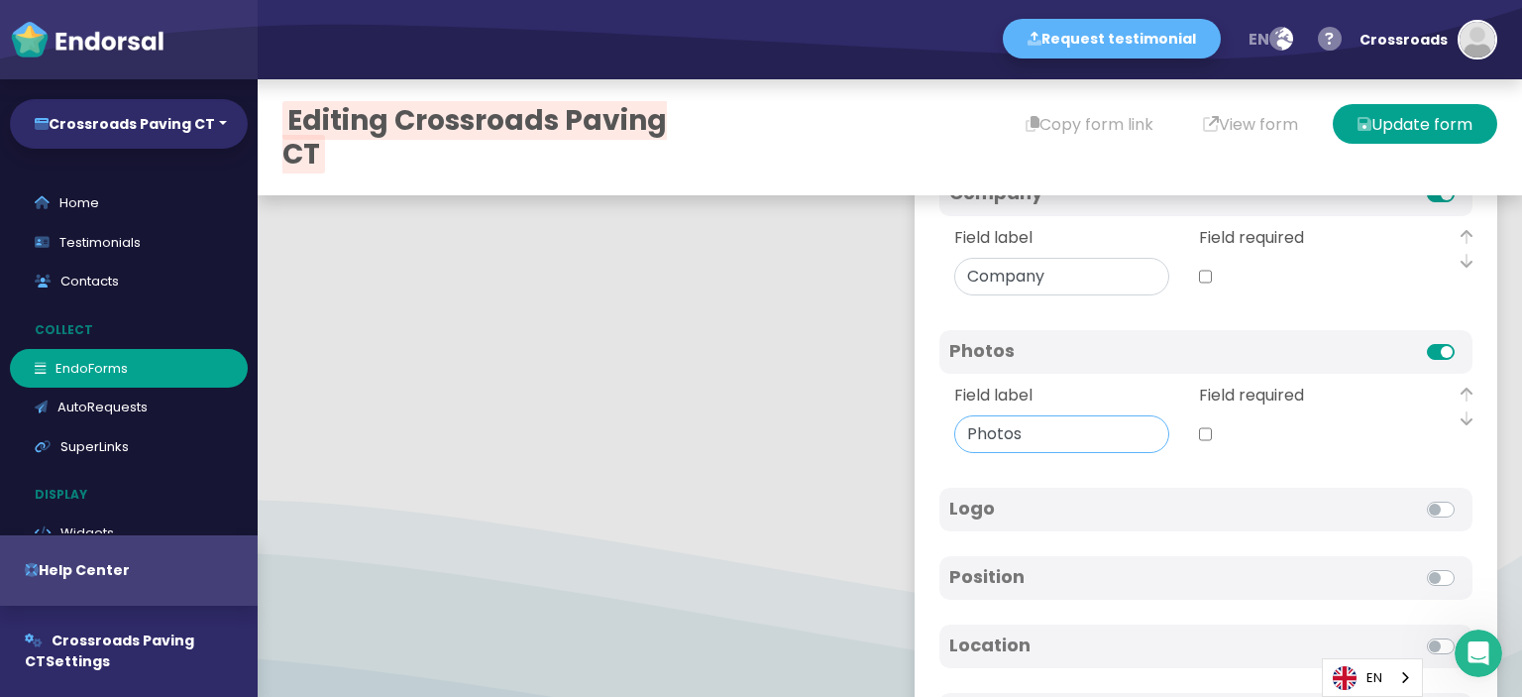
scroll to position [496, 0]
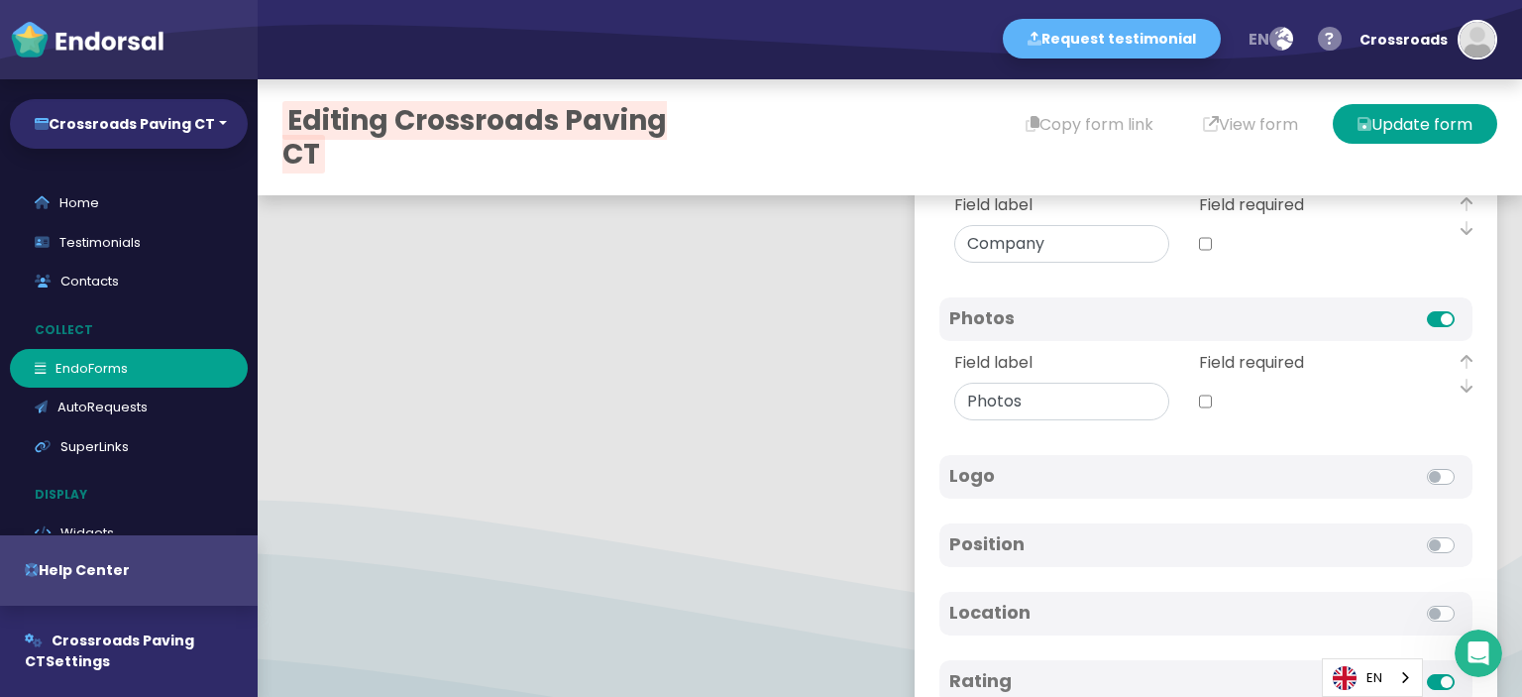
click at [1390, 474] on div at bounding box center [1334, 477] width 257 height 24
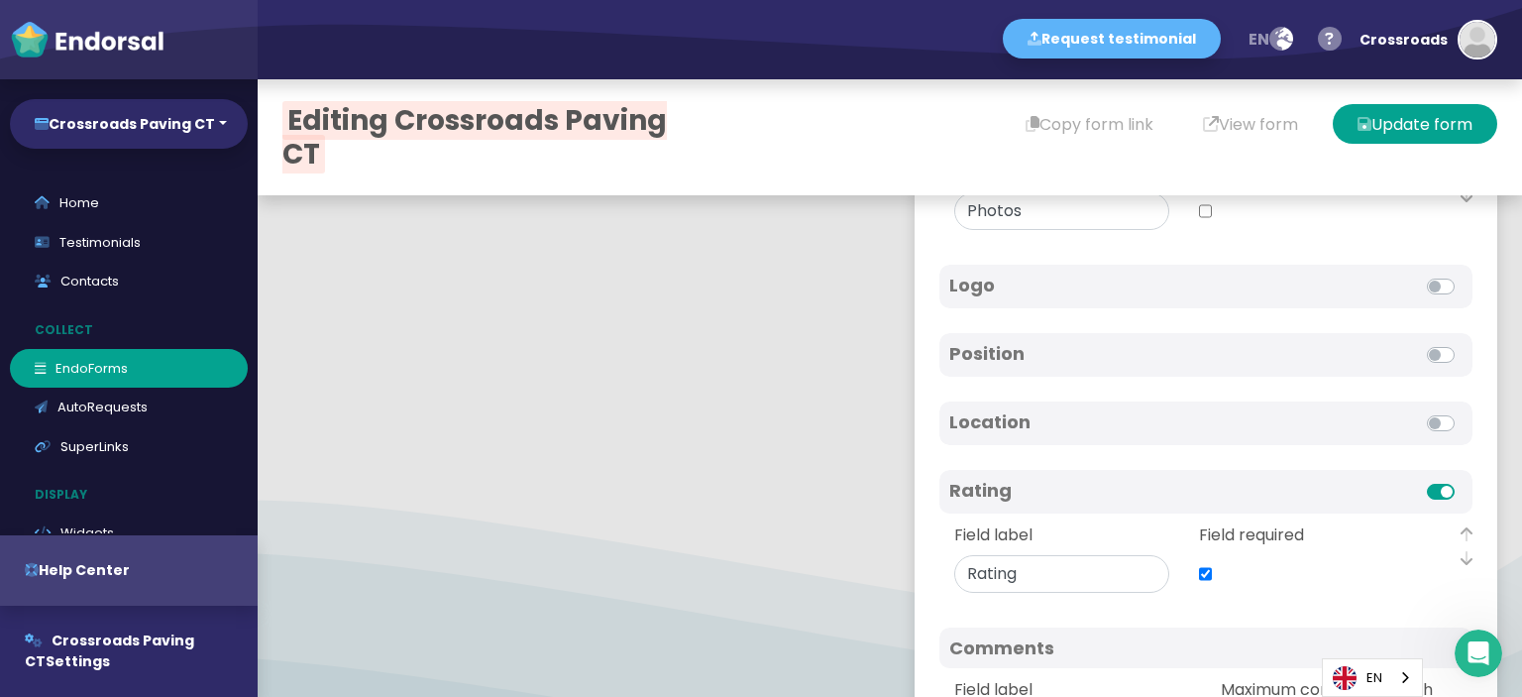
scroll to position [694, 0]
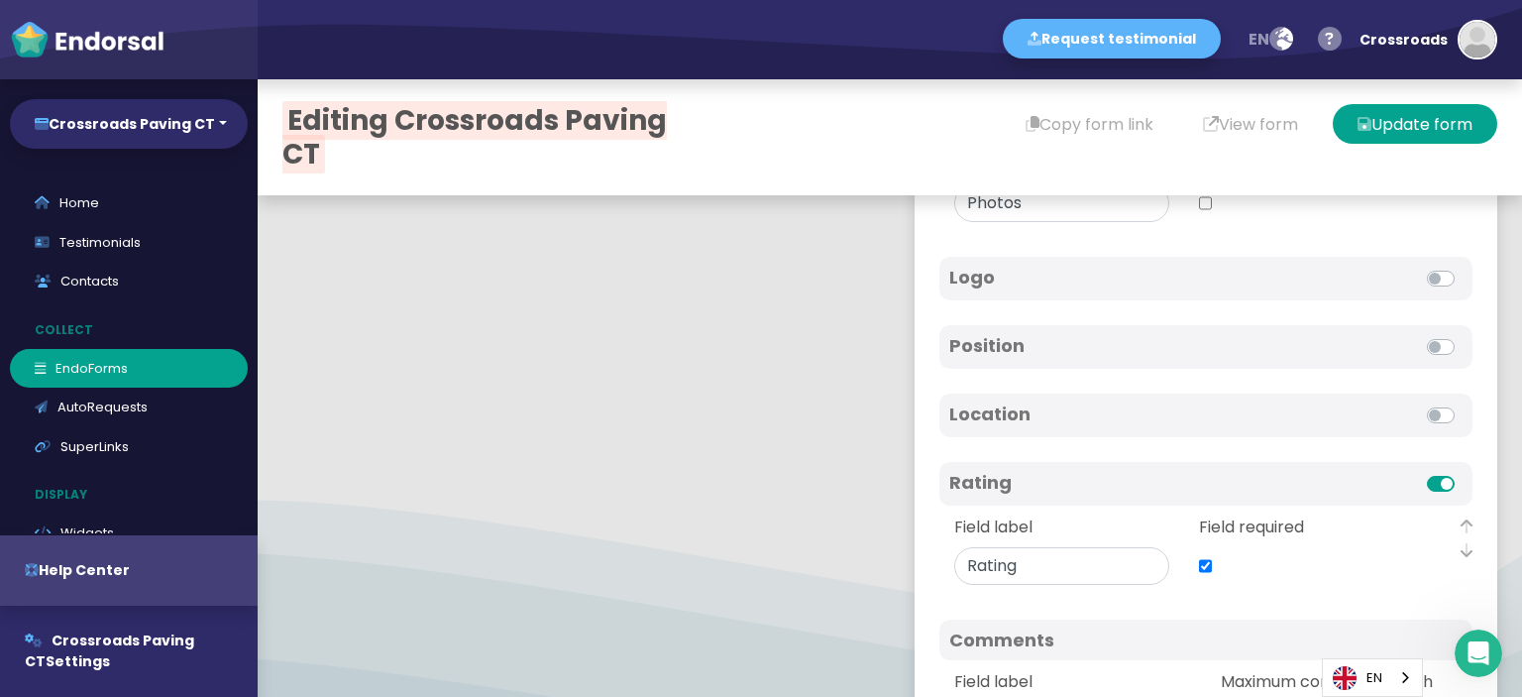
click at [1463, 403] on label at bounding box center [1463, 403] width 0 height 0
click at [0, 0] on input "checkbox" at bounding box center [0, 0] width 0 height 0
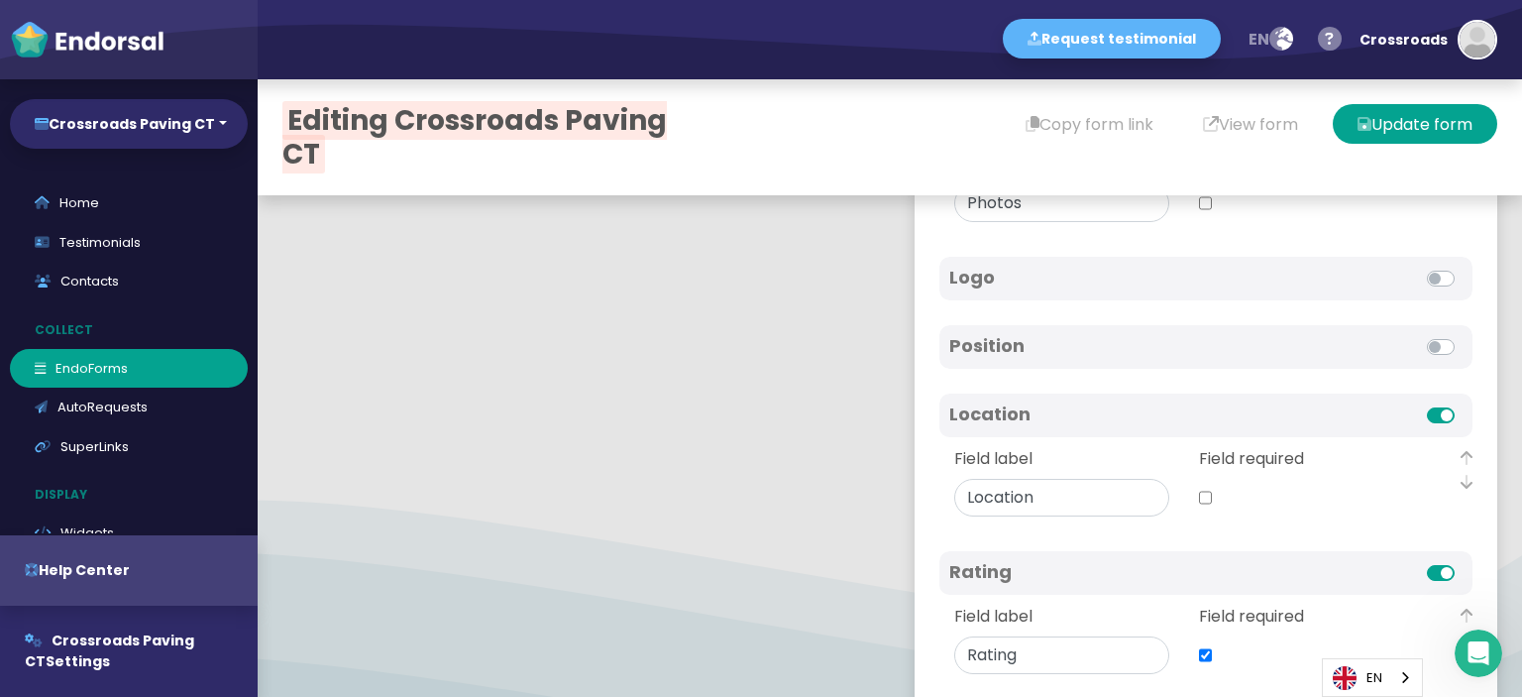
click at [1199, 495] on input "checkbox" at bounding box center [1205, 498] width 13 height 38
click at [1304, 489] on div "Field required" at bounding box center [1306, 481] width 215 height 69
click at [1199, 498] on input "checkbox" at bounding box center [1205, 498] width 13 height 38
checkbox input "true"
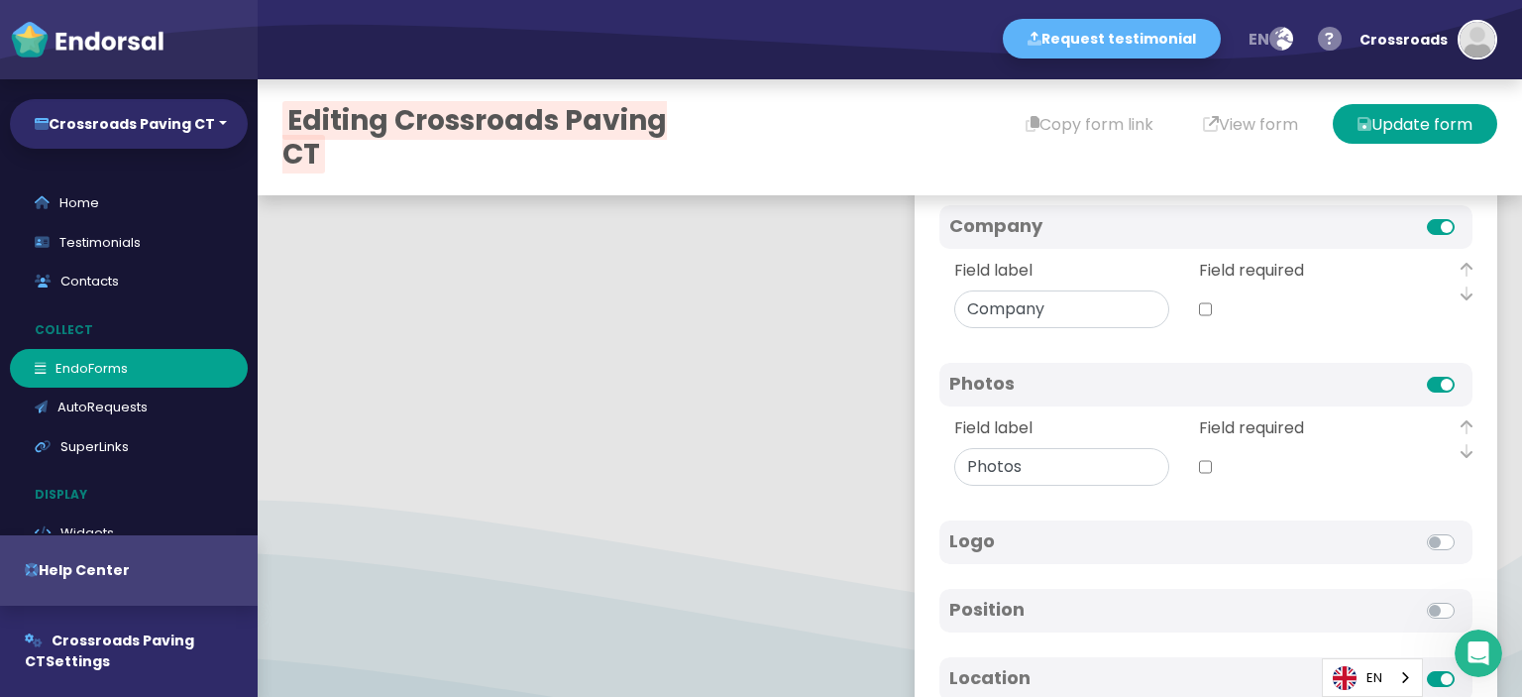
scroll to position [315, 0]
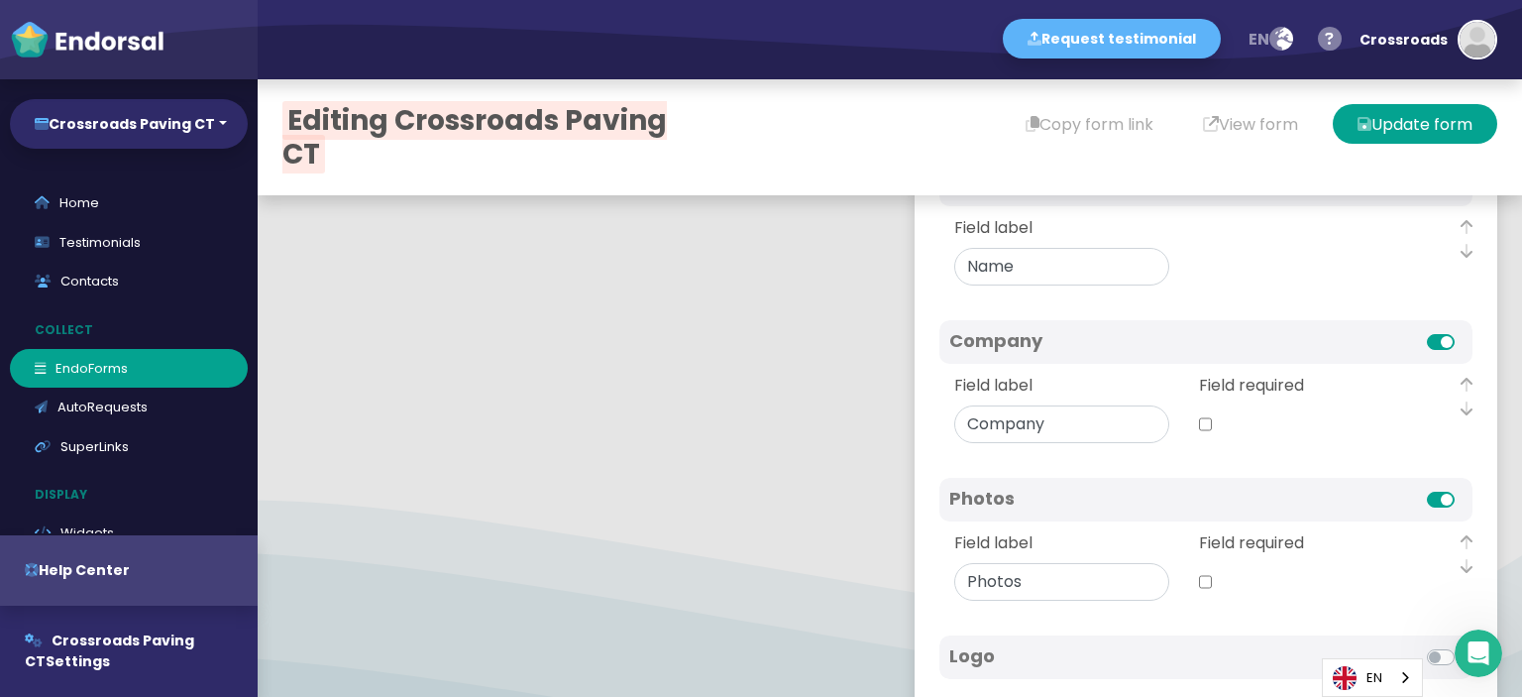
click at [1463, 488] on label at bounding box center [1463, 488] width 0 height 0
click at [0, 0] on input "checkbox" at bounding box center [0, 0] width 0 height 0
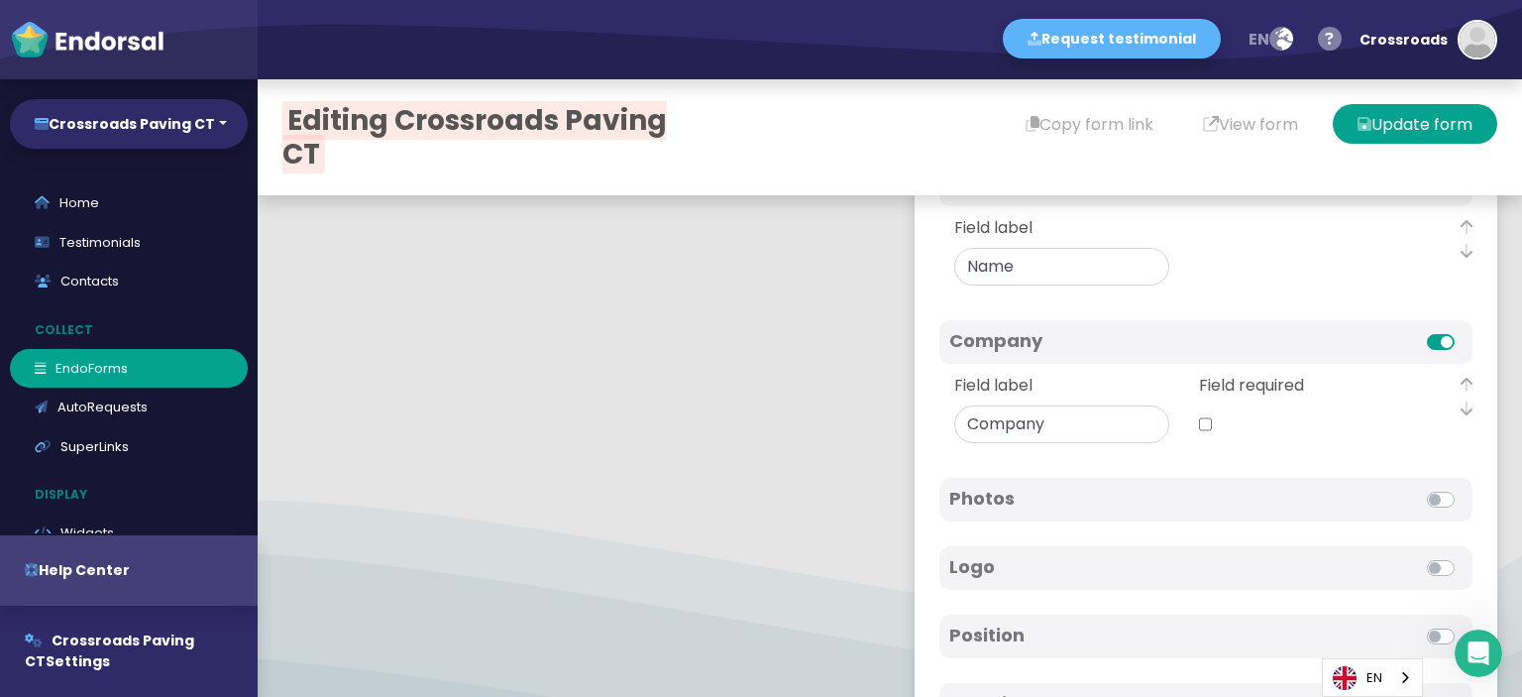
click at [1463, 330] on label at bounding box center [1463, 330] width 0 height 0
click at [0, 0] on input "checkbox" at bounding box center [0, 0] width 0 height 0
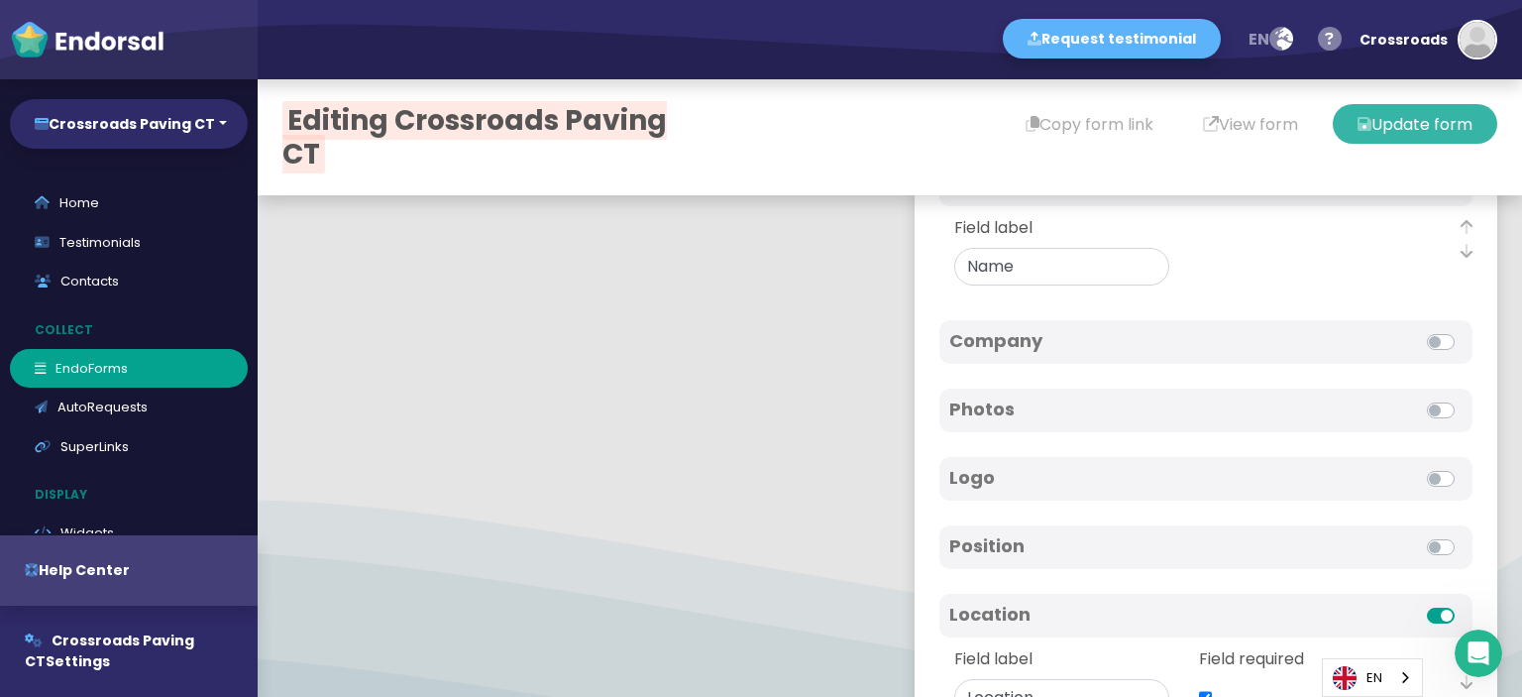
click at [1373, 119] on button "Update form" at bounding box center [1415, 124] width 165 height 40
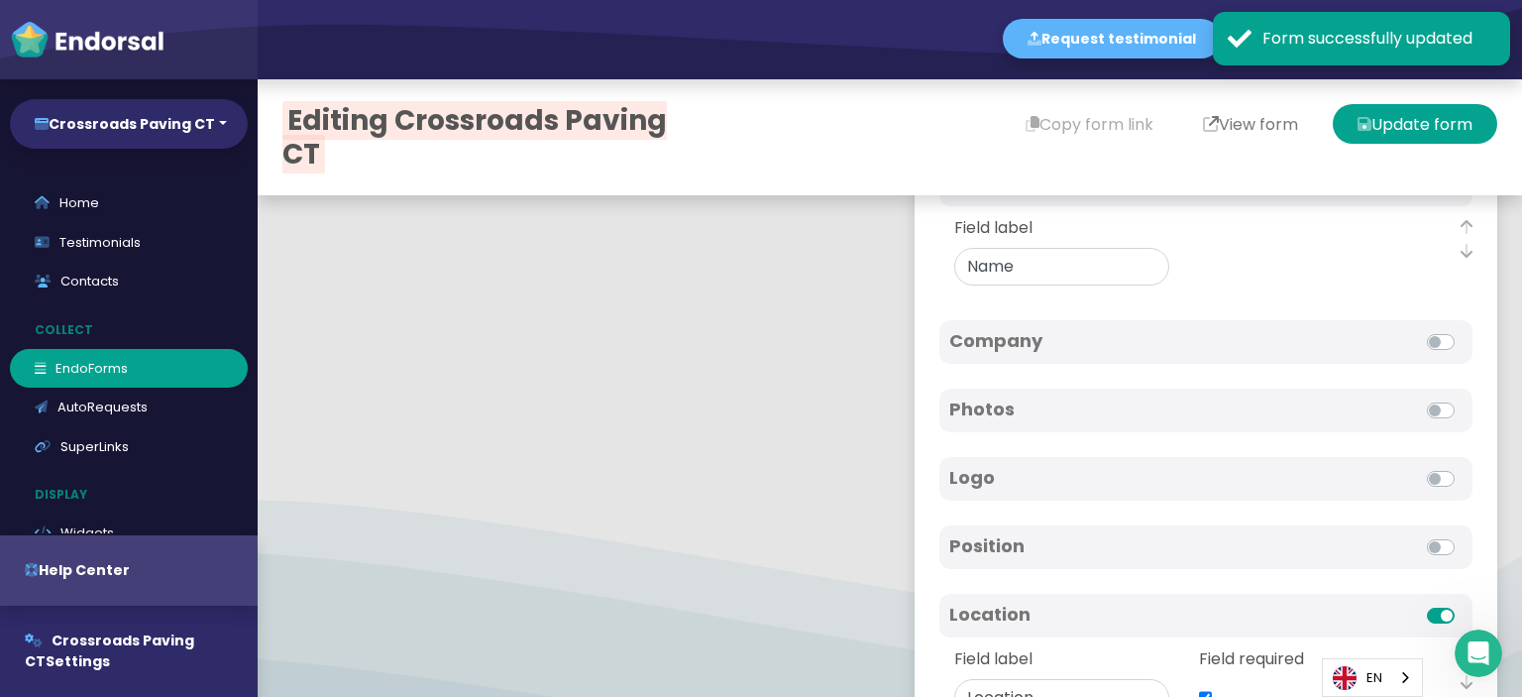
click at [1234, 126] on button "View form" at bounding box center [1250, 124] width 145 height 40
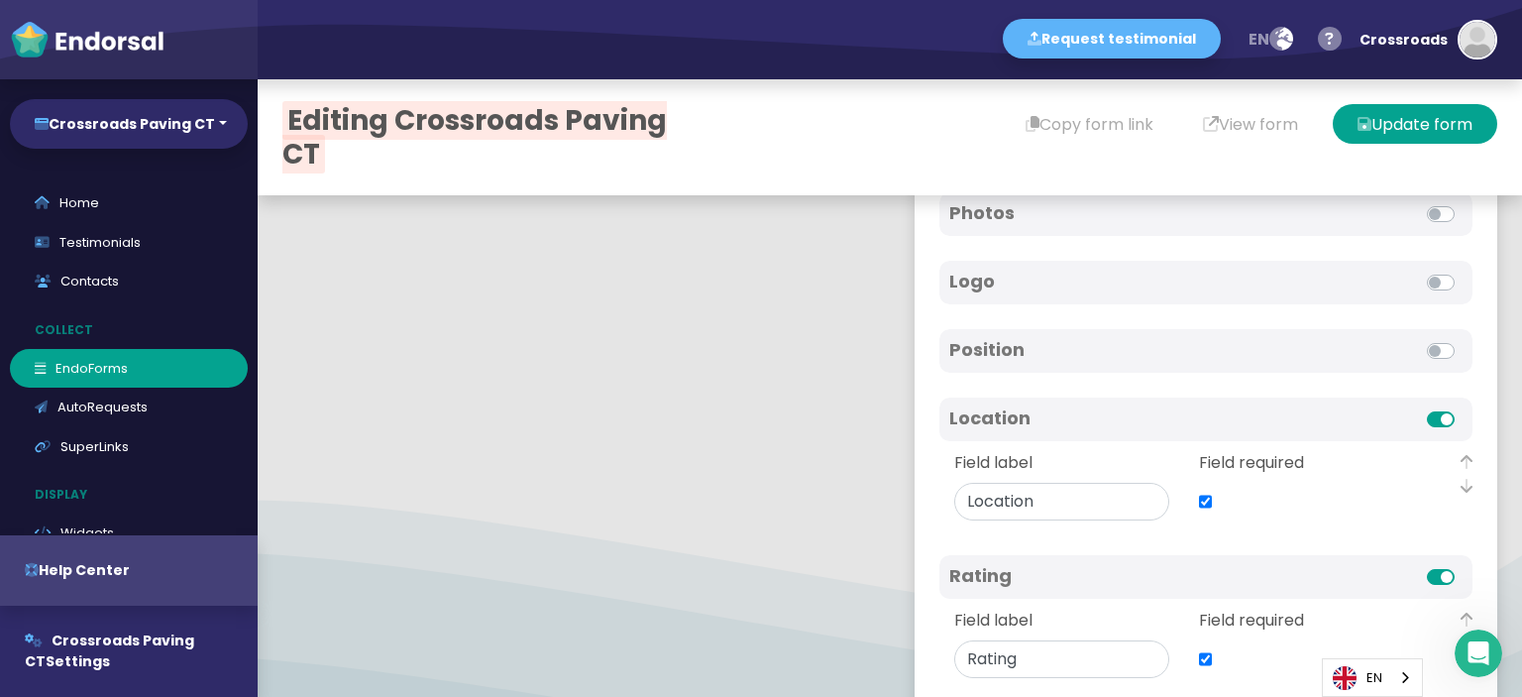
scroll to position [513, 0]
click at [1463, 405] on label at bounding box center [1463, 405] width 0 height 0
click at [0, 0] on input "checkbox" at bounding box center [0, 0] width 0 height 0
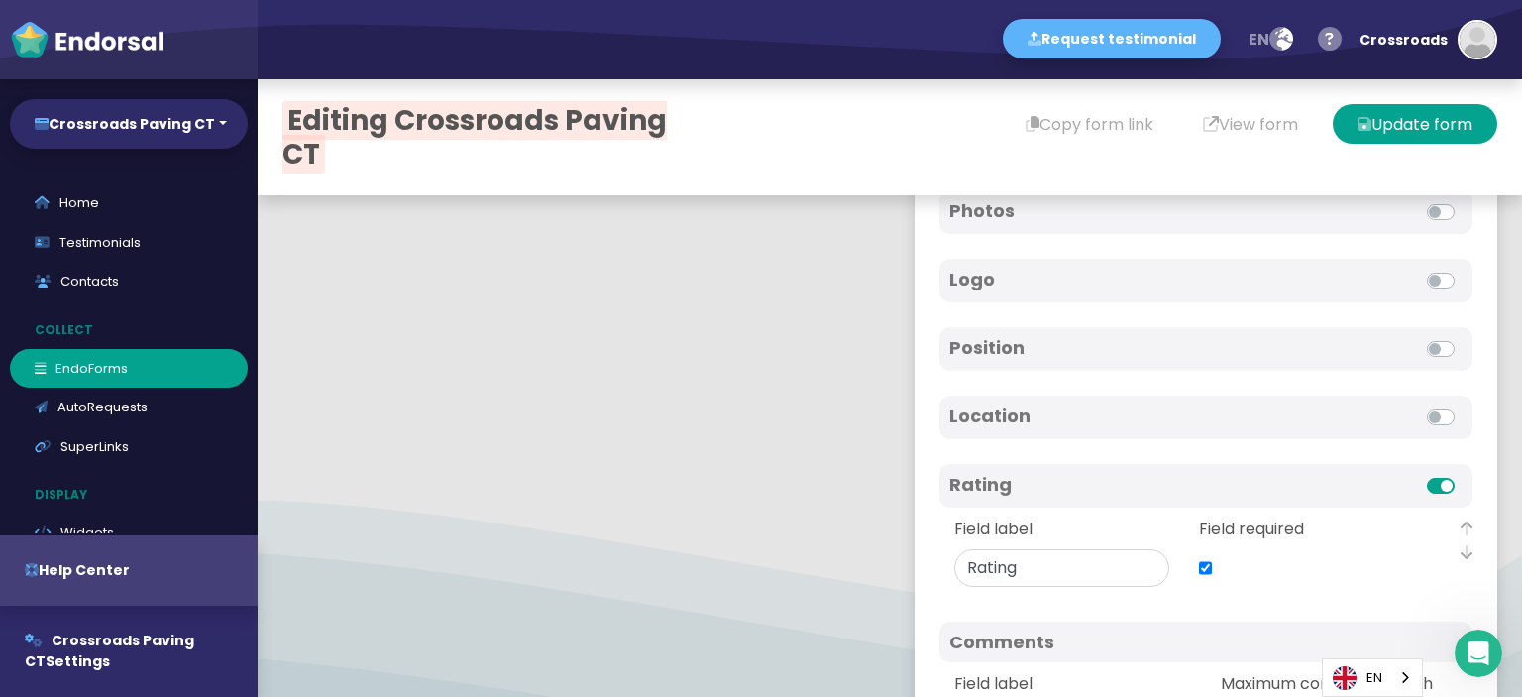
click at [1463, 405] on label at bounding box center [1463, 405] width 0 height 0
click at [0, 0] on input "checkbox" at bounding box center [0, 0] width 0 height 0
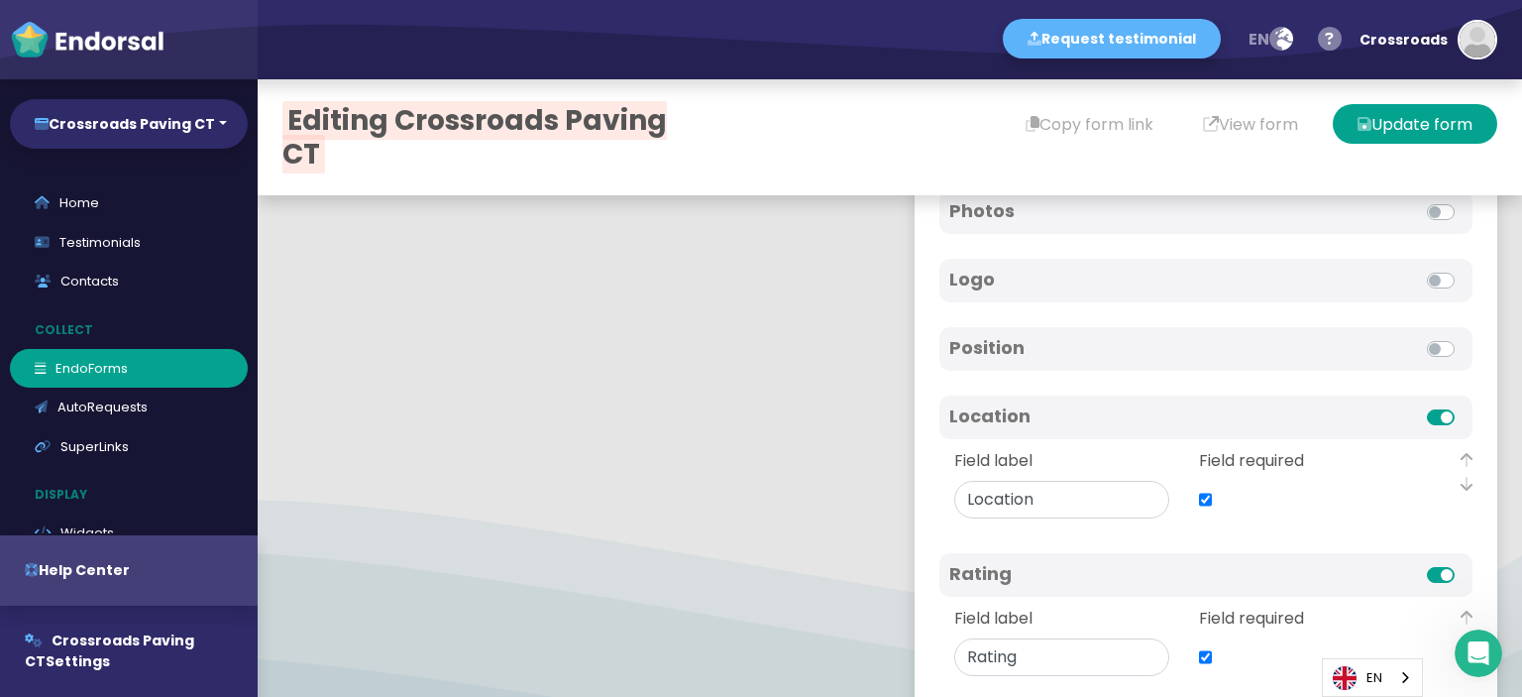
click at [1463, 405] on label at bounding box center [1463, 405] width 0 height 0
click at [0, 0] on input "checkbox" at bounding box center [0, 0] width 0 height 0
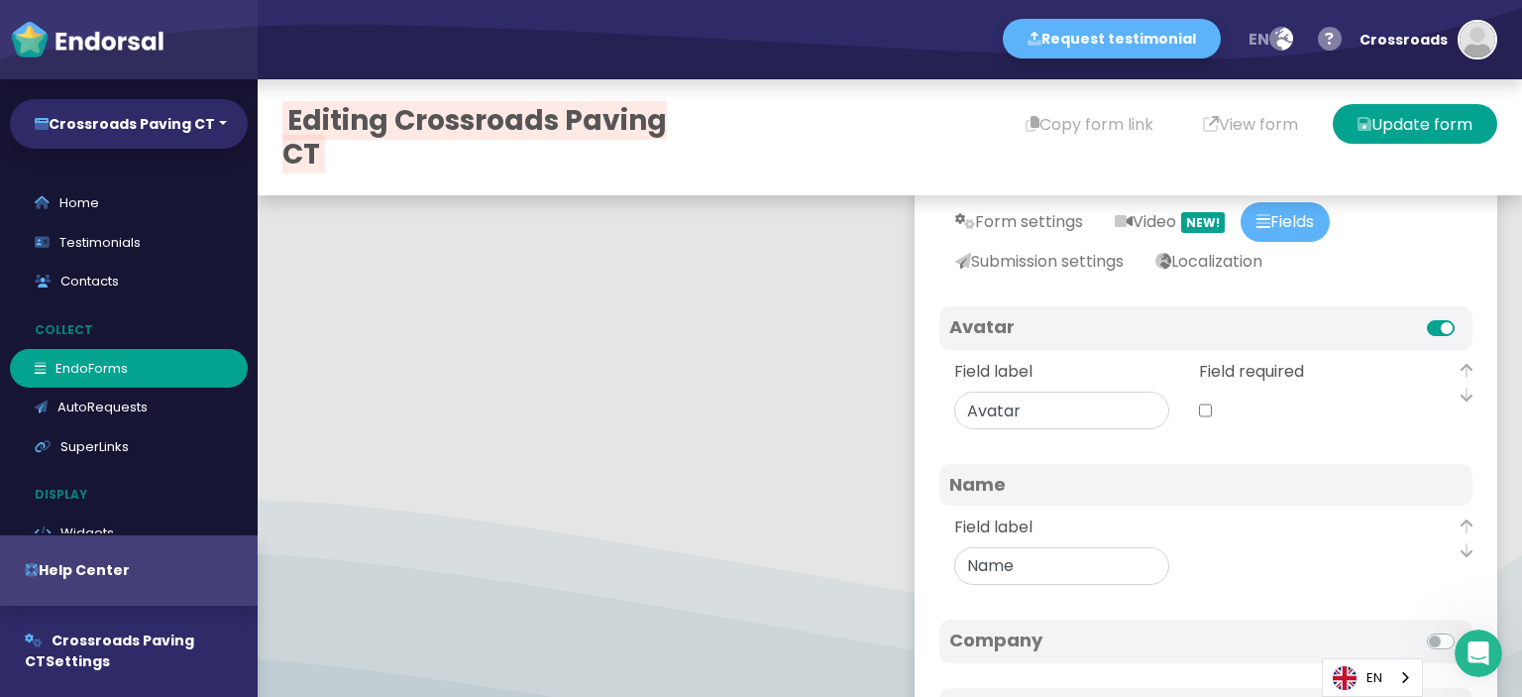
scroll to position [0, 0]
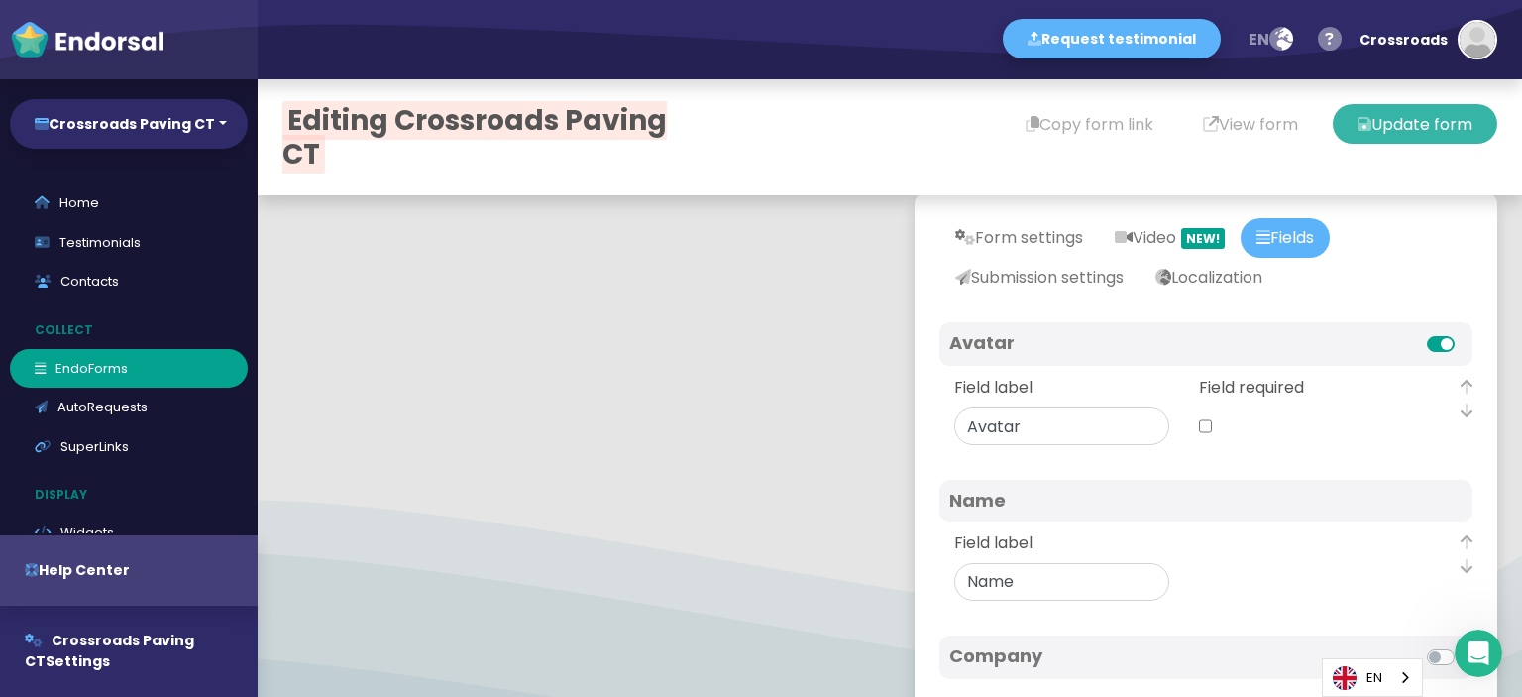
click at [1383, 130] on button "Update form" at bounding box center [1415, 124] width 165 height 40
